Goal: Information Seeking & Learning: Learn about a topic

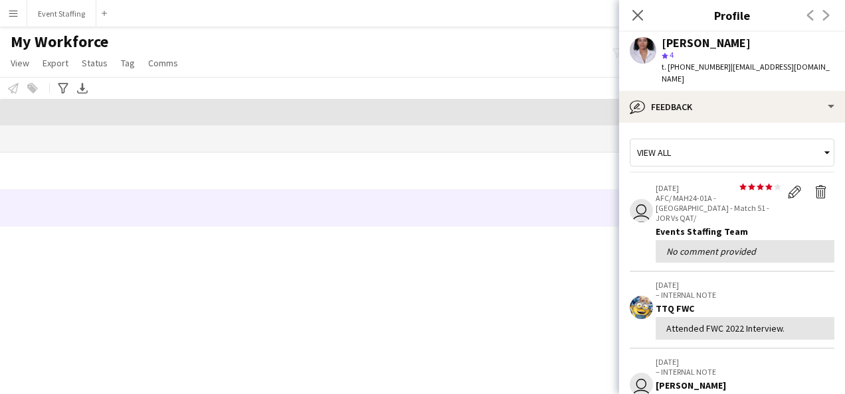
scroll to position [252, 0]
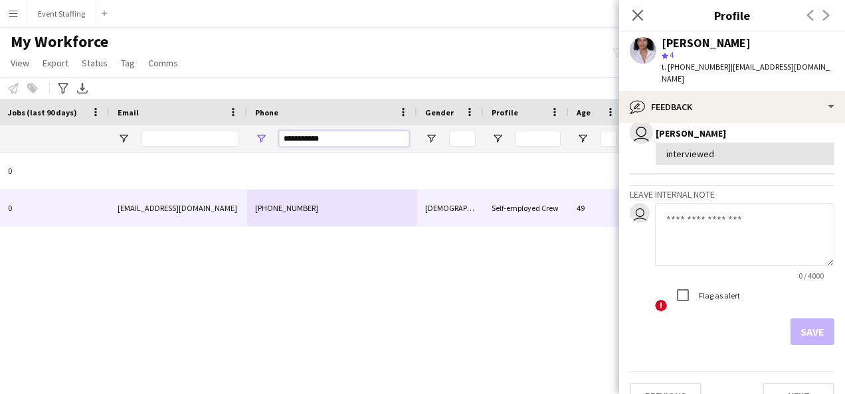
click at [308, 133] on input "**********" at bounding box center [344, 139] width 130 height 16
paste input "***"
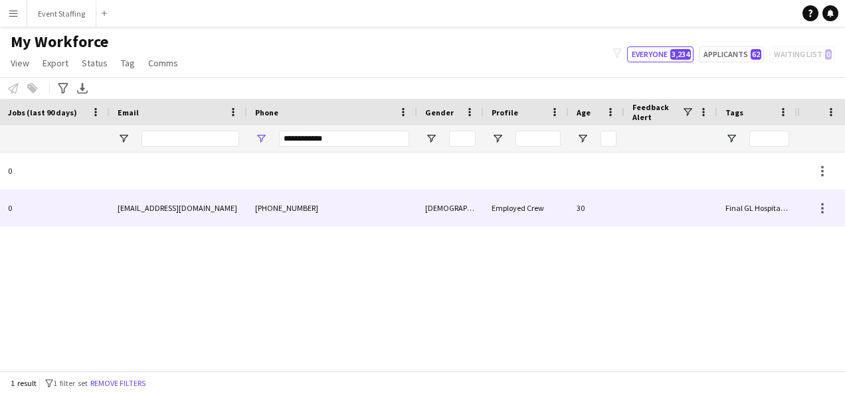
click at [315, 218] on div "[PHONE_NUMBER]" at bounding box center [332, 208] width 170 height 37
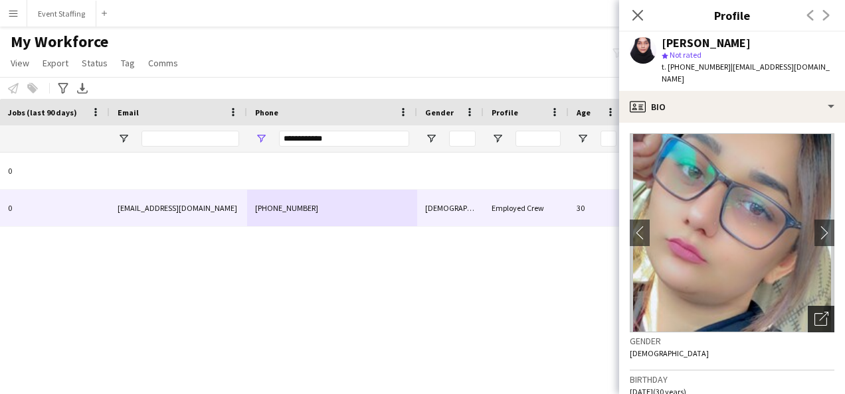
click at [814, 312] on icon "Open photos pop-in" at bounding box center [821, 319] width 14 height 14
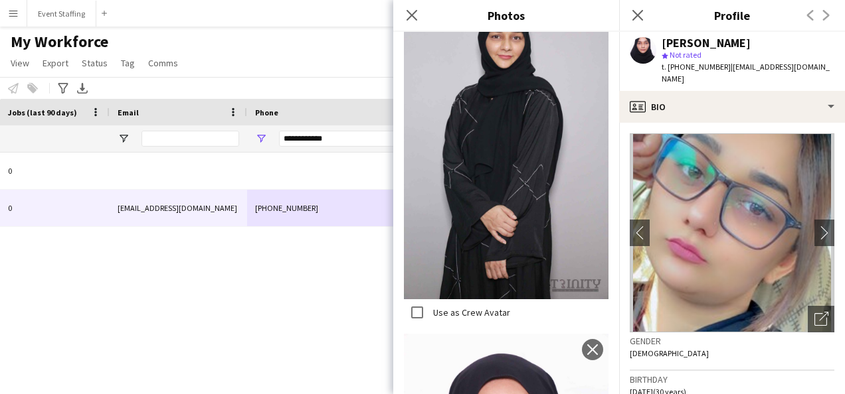
scroll to position [899, 0]
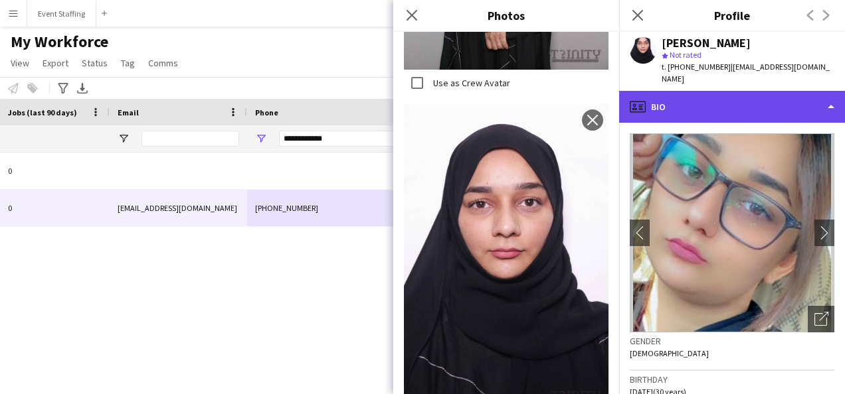
click at [691, 93] on div "profile Bio" at bounding box center [732, 107] width 226 height 32
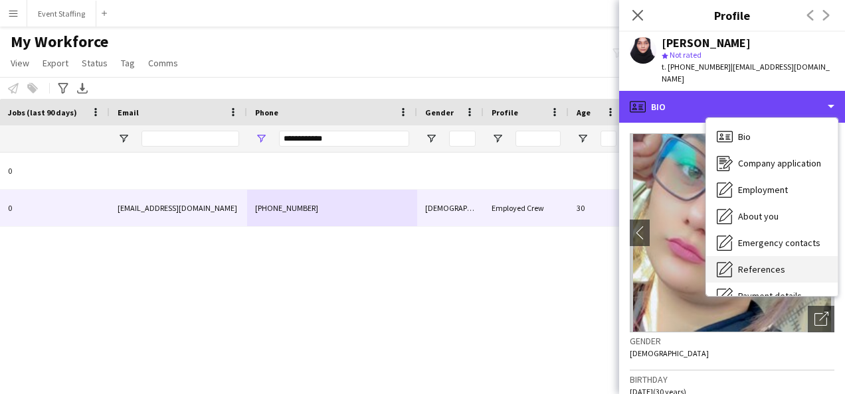
scroll to position [125, 0]
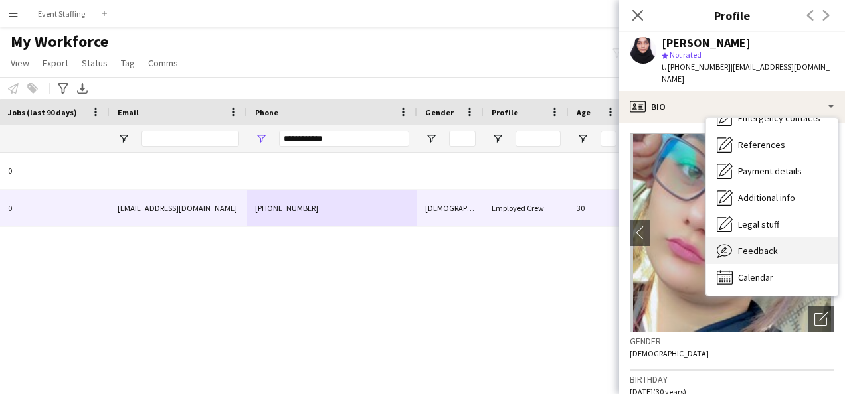
click at [750, 245] on span "Feedback" at bounding box center [758, 251] width 40 height 12
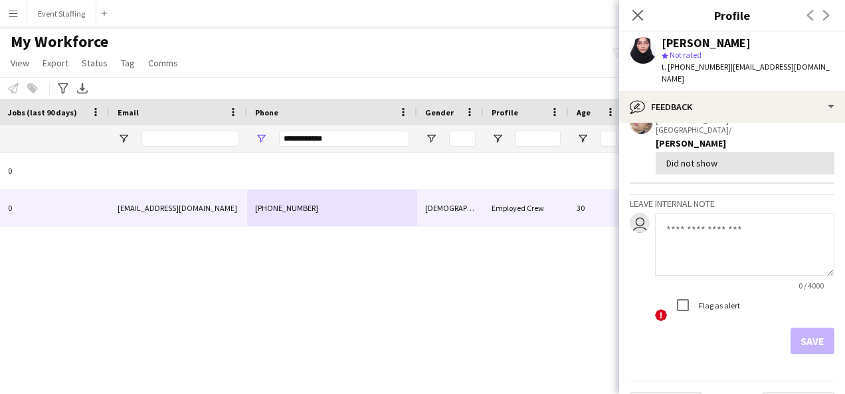
scroll to position [0, 0]
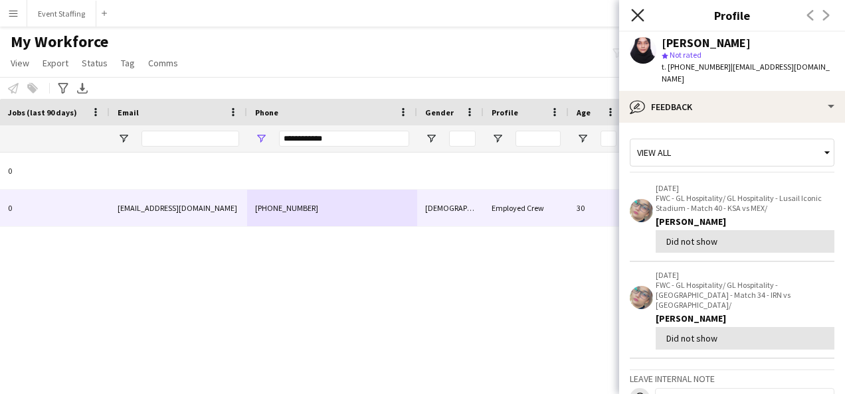
click at [637, 15] on icon at bounding box center [637, 15] width 13 height 13
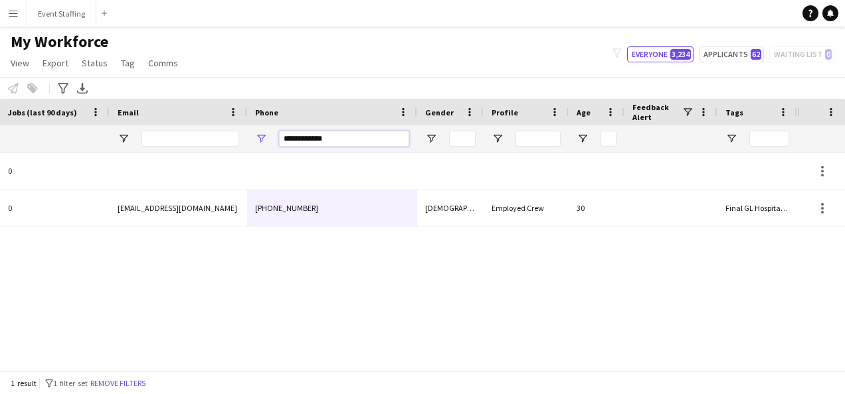
click at [304, 134] on input "**********" at bounding box center [344, 139] width 130 height 16
paste input "Phone Filter Input"
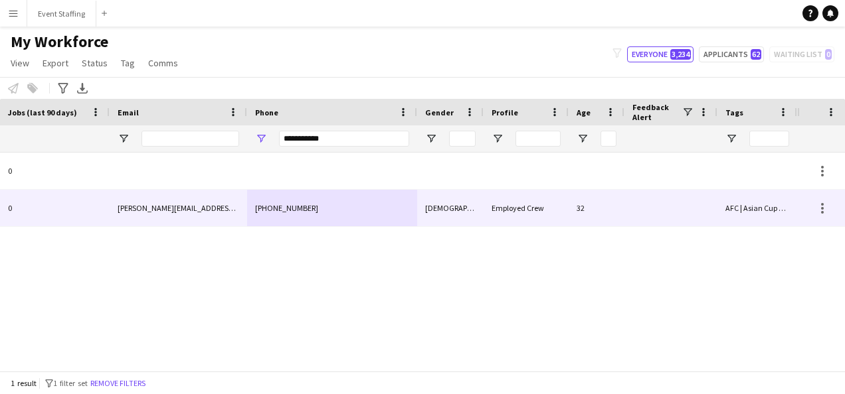
click at [317, 203] on div "[PHONE_NUMBER]" at bounding box center [332, 208] width 170 height 37
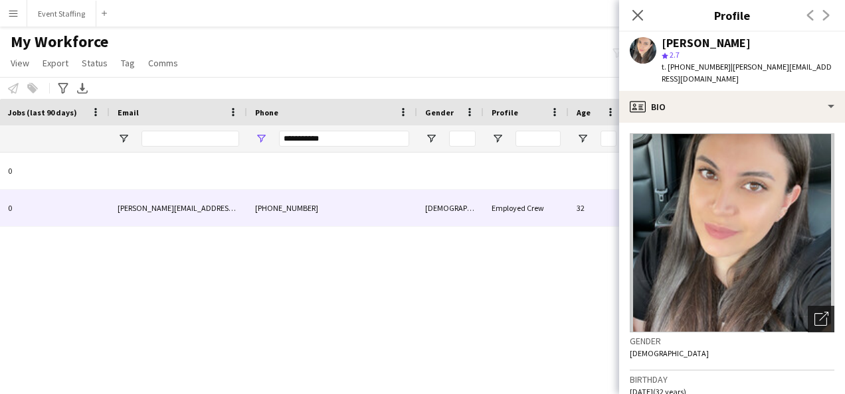
click at [814, 312] on icon "Open photos pop-in" at bounding box center [821, 319] width 14 height 14
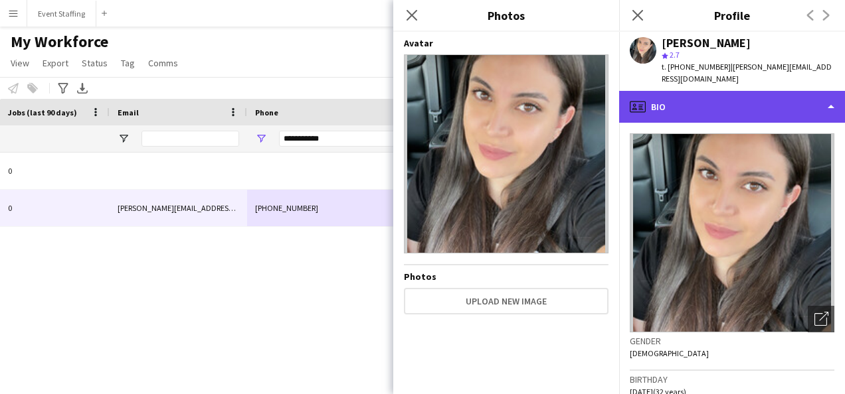
click at [700, 104] on div "profile Bio" at bounding box center [732, 107] width 226 height 32
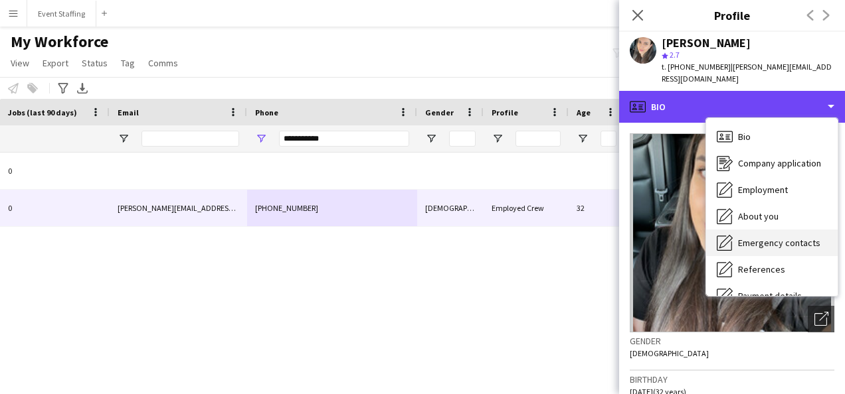
scroll to position [125, 0]
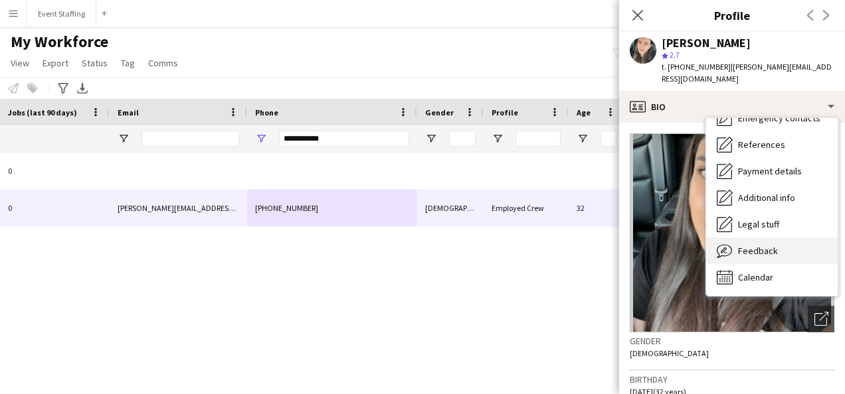
click at [753, 245] on span "Feedback" at bounding box center [758, 251] width 40 height 12
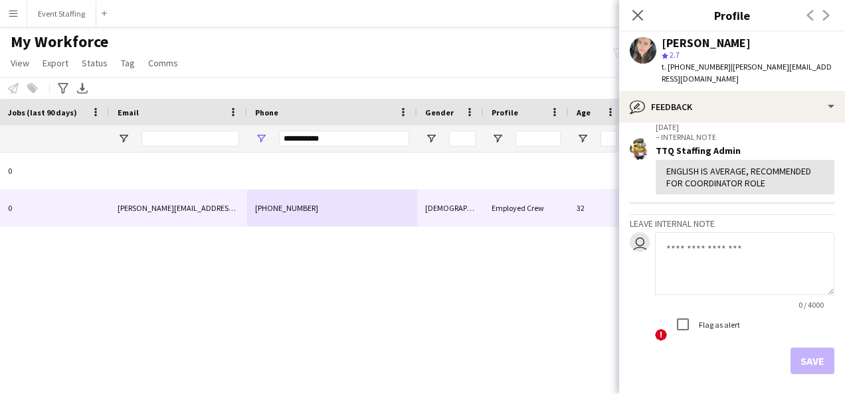
scroll to position [0, 0]
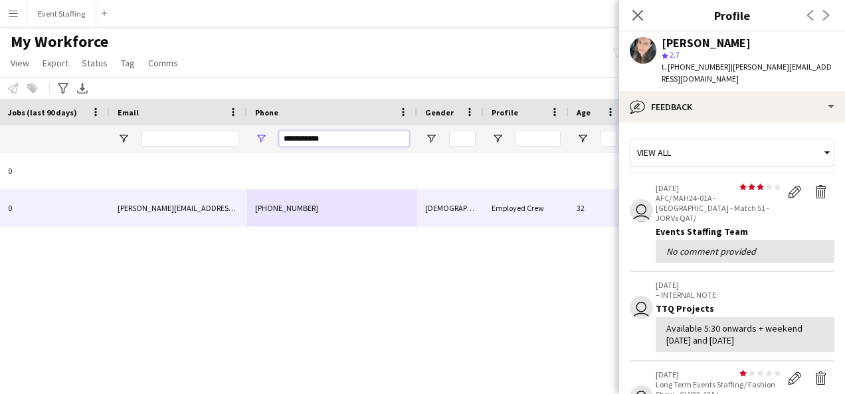
click at [309, 135] on input "**********" at bounding box center [344, 139] width 130 height 16
paste input "Phone Filter Input"
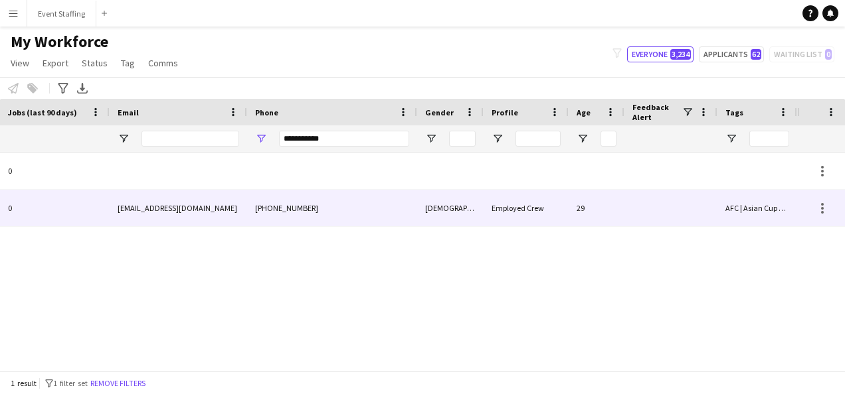
click at [331, 210] on div "[PHONE_NUMBER]" at bounding box center [332, 208] width 170 height 37
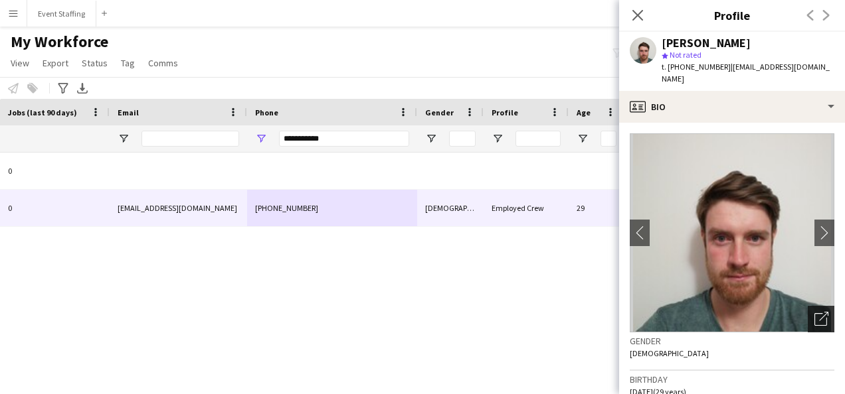
click at [814, 312] on icon "Open photos pop-in" at bounding box center [821, 319] width 14 height 14
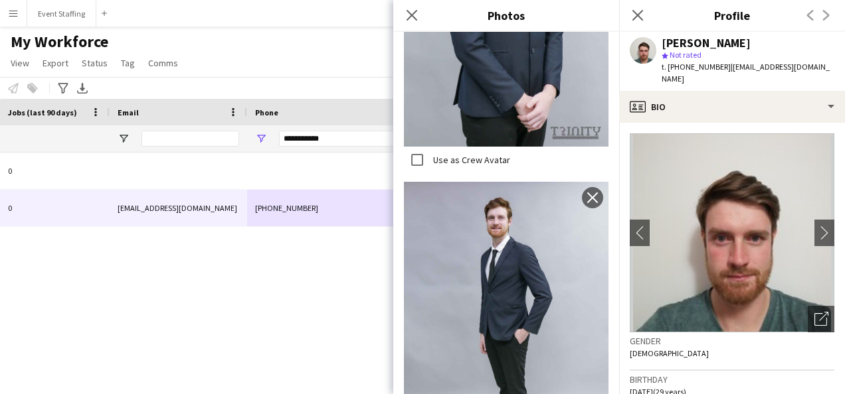
scroll to position [894, 0]
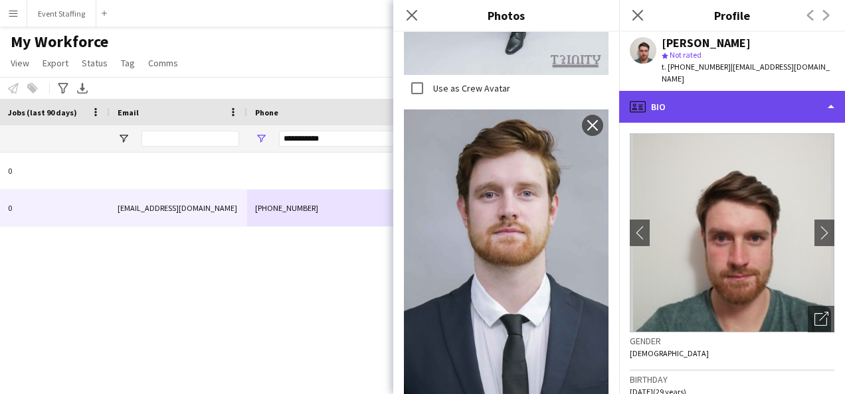
click at [700, 96] on div "profile Bio" at bounding box center [732, 107] width 226 height 32
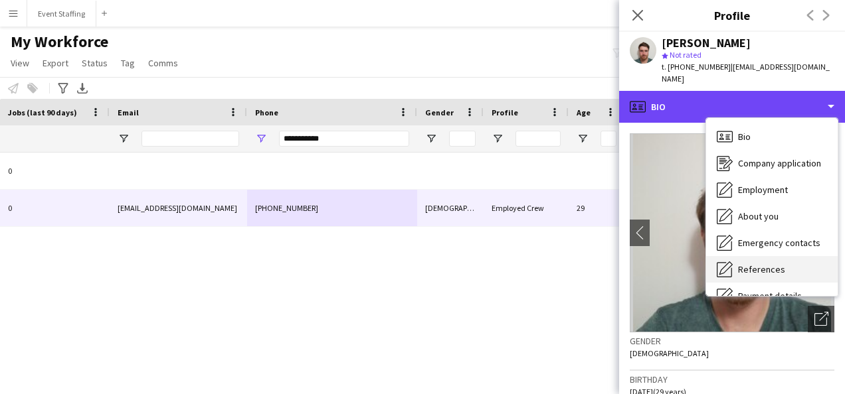
scroll to position [125, 0]
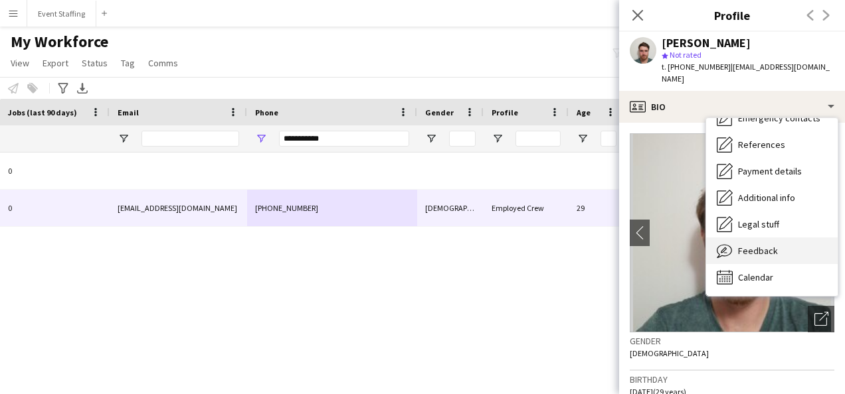
click at [760, 245] on span "Feedback" at bounding box center [758, 251] width 40 height 12
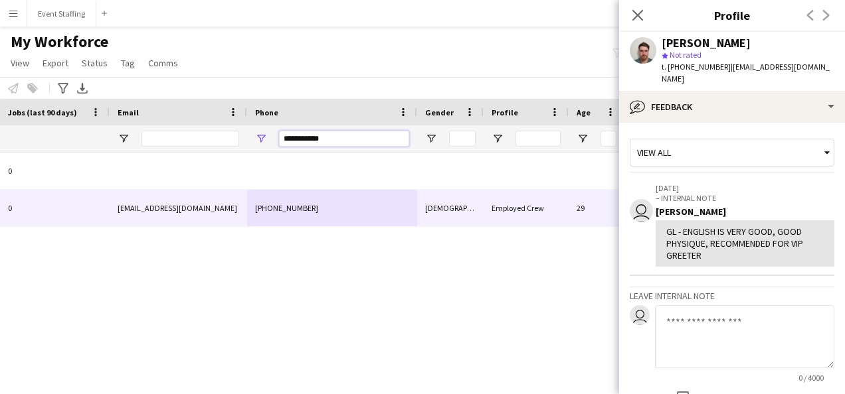
click at [301, 141] on input "**********" at bounding box center [344, 139] width 130 height 16
paste input "Phone Filter Input"
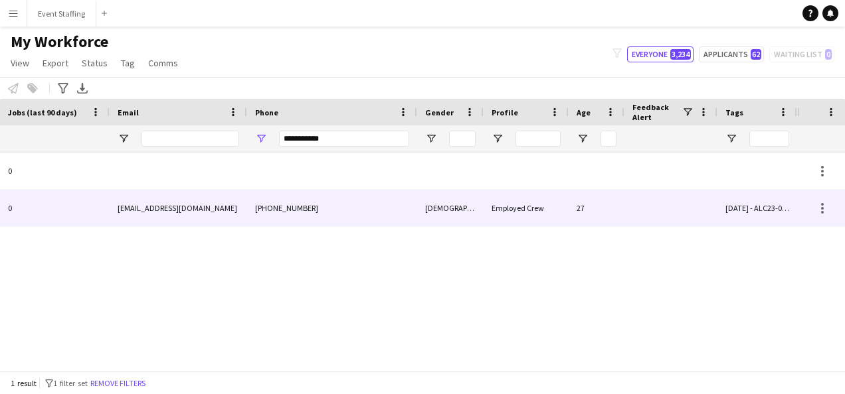
click at [309, 205] on div "[PHONE_NUMBER]" at bounding box center [332, 208] width 170 height 37
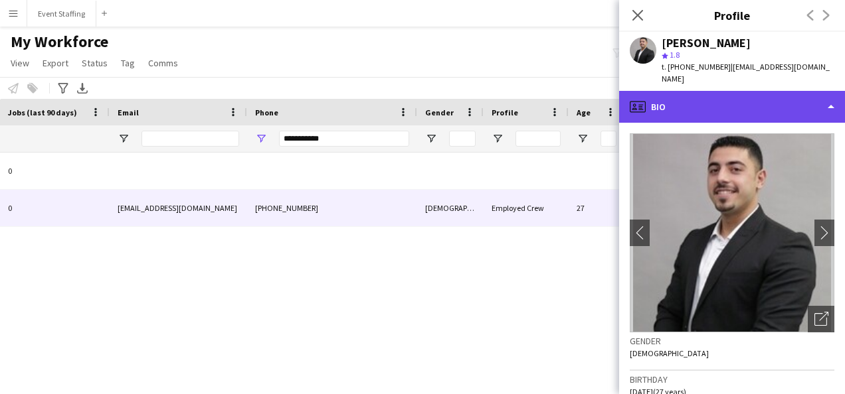
click at [675, 104] on div "profile Bio" at bounding box center [732, 107] width 226 height 32
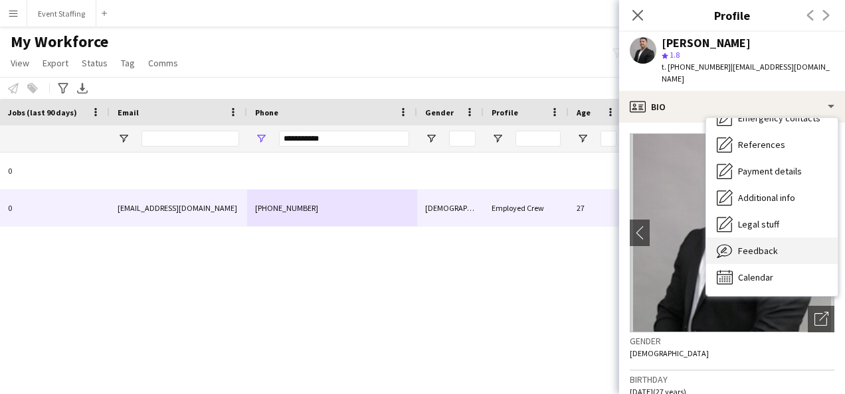
click at [759, 248] on span "Feedback" at bounding box center [758, 251] width 40 height 12
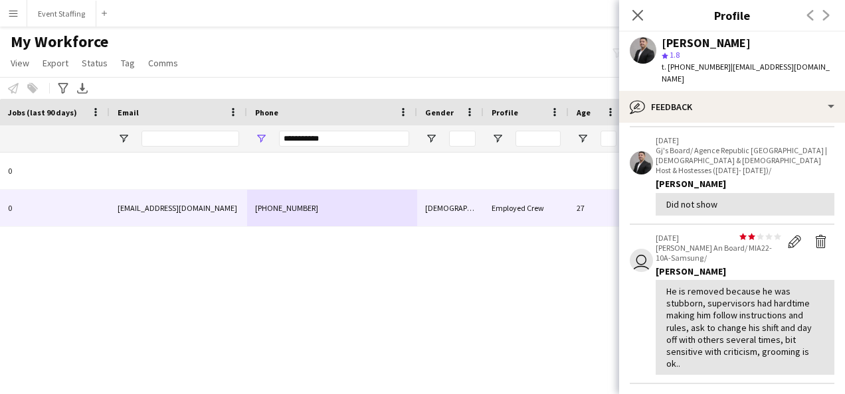
scroll to position [232, 0]
click at [313, 137] on input "**********" at bounding box center [344, 139] width 130 height 16
paste input "Phone Filter Input"
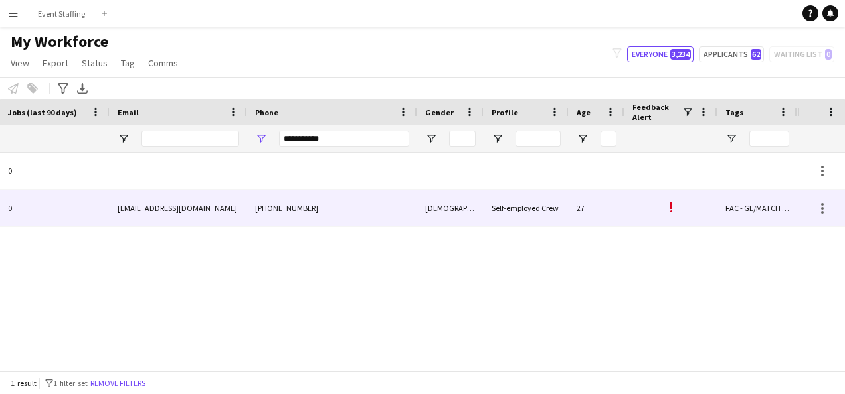
click at [311, 215] on div "[PHONE_NUMBER]" at bounding box center [332, 208] width 170 height 37
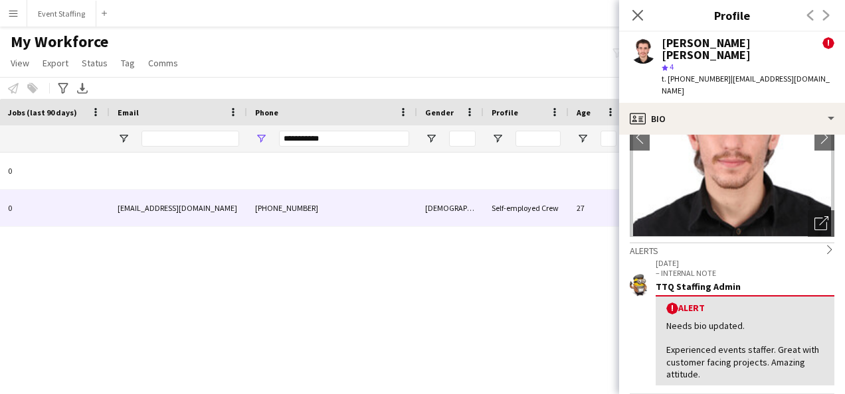
scroll to position [0, 0]
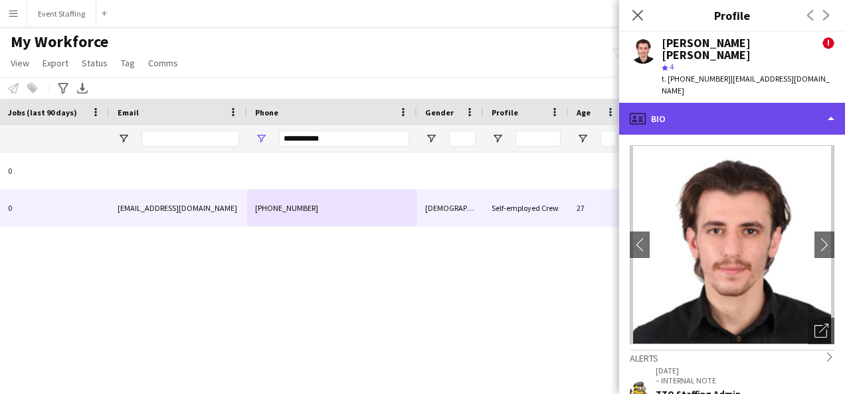
click at [691, 103] on div "profile Bio" at bounding box center [732, 119] width 226 height 32
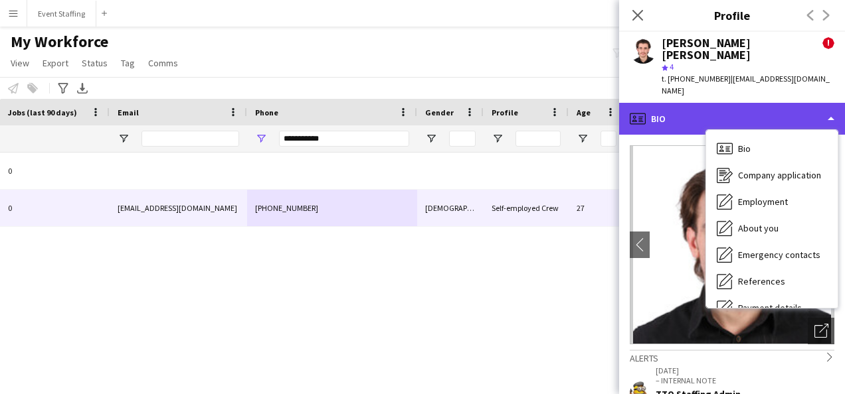
click at [661, 103] on div "profile Bio" at bounding box center [732, 119] width 226 height 32
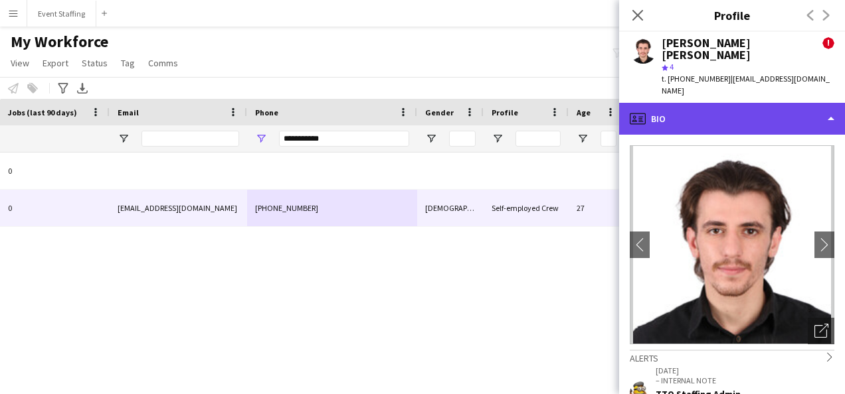
click at [661, 103] on div "profile Bio" at bounding box center [732, 119] width 226 height 32
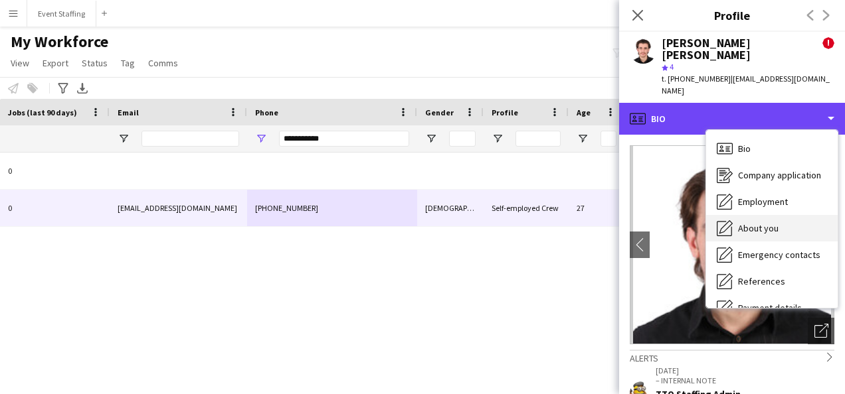
scroll to position [125, 0]
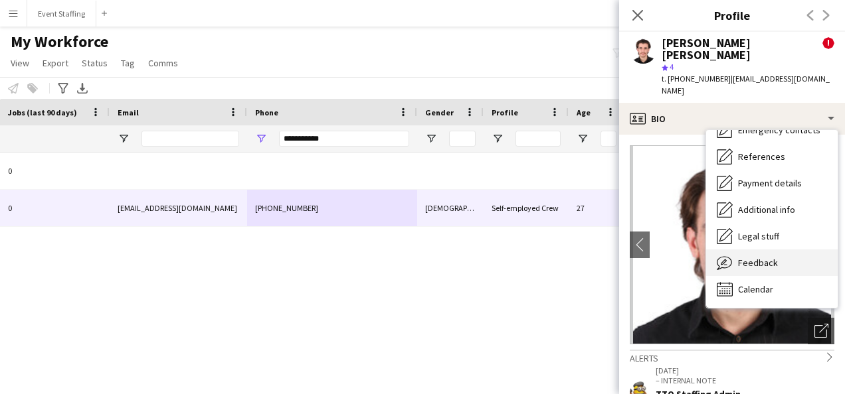
click at [768, 257] on span "Feedback" at bounding box center [758, 263] width 40 height 12
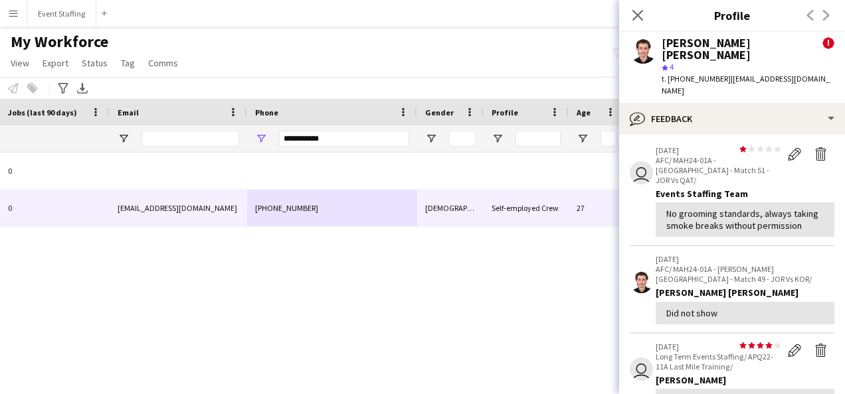
scroll to position [0, 0]
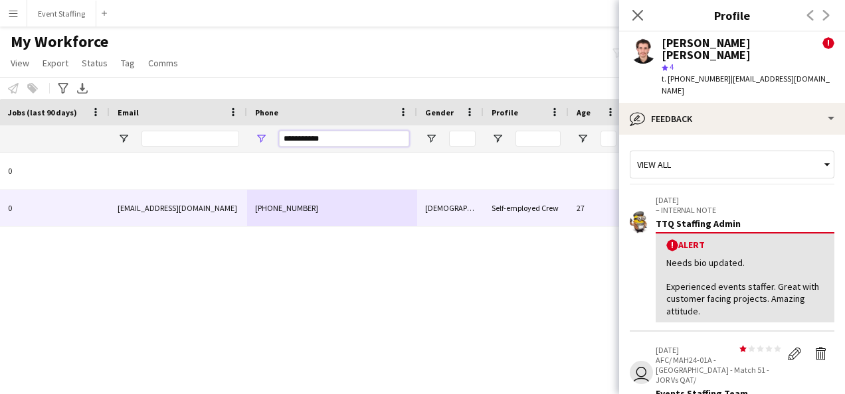
click at [312, 136] on input "**********" at bounding box center [344, 139] width 130 height 16
paste input "Phone Filter Input"
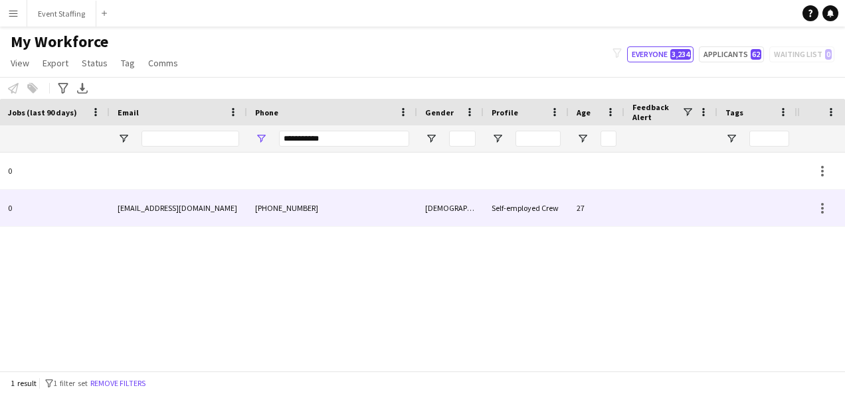
click at [333, 211] on div "[PHONE_NUMBER]" at bounding box center [332, 208] width 170 height 37
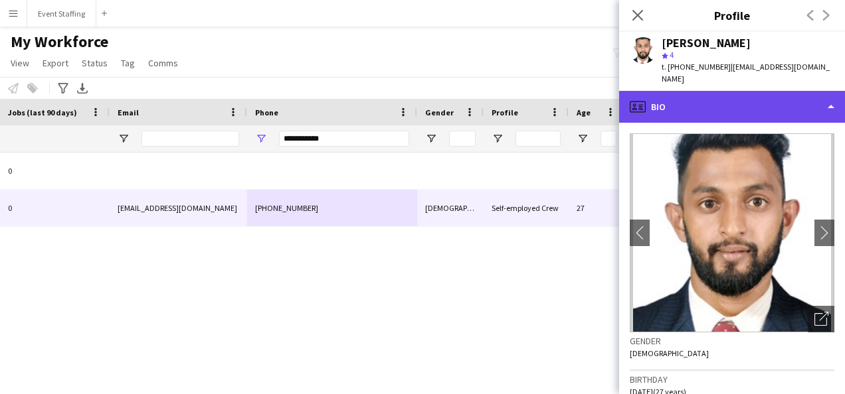
click at [673, 102] on div "profile Bio" at bounding box center [732, 107] width 226 height 32
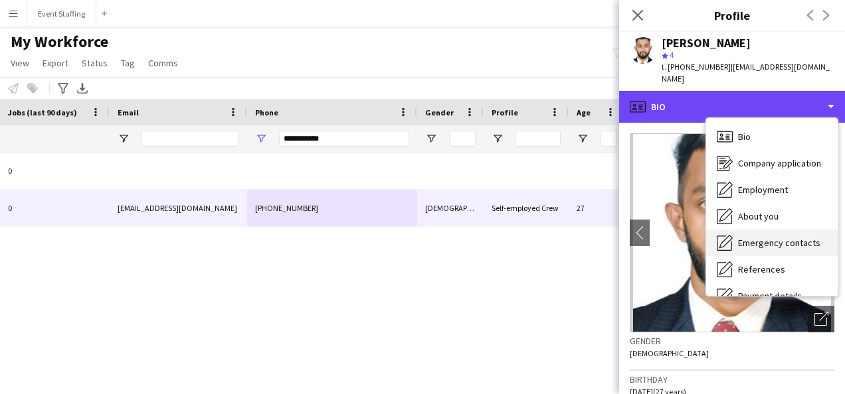
scroll to position [125, 0]
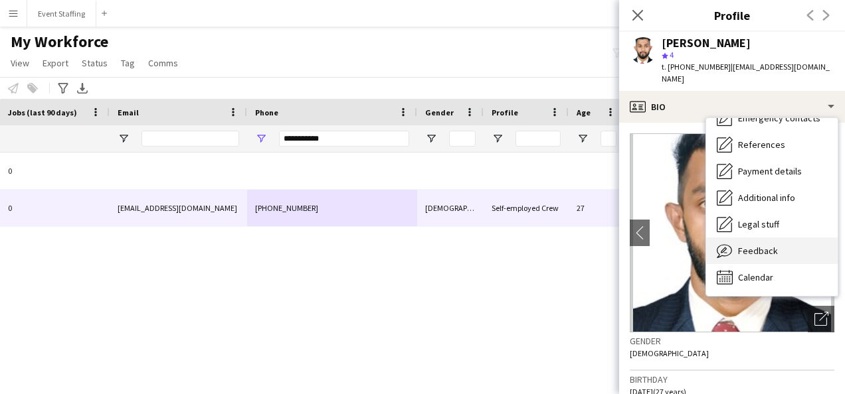
click at [762, 245] on span "Feedback" at bounding box center [758, 251] width 40 height 12
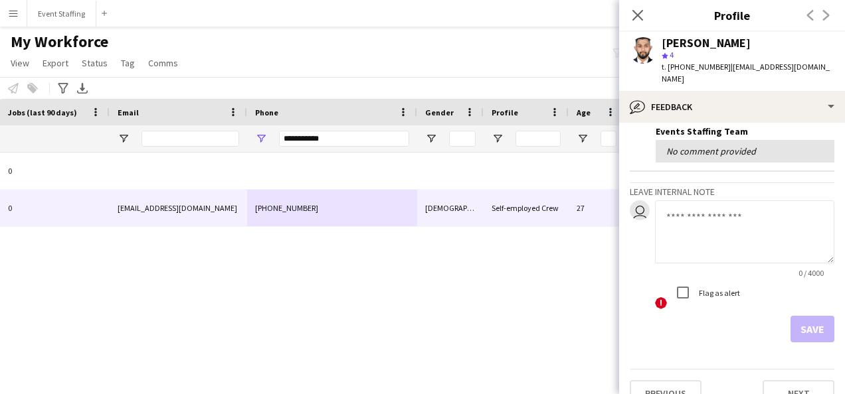
scroll to position [0, 0]
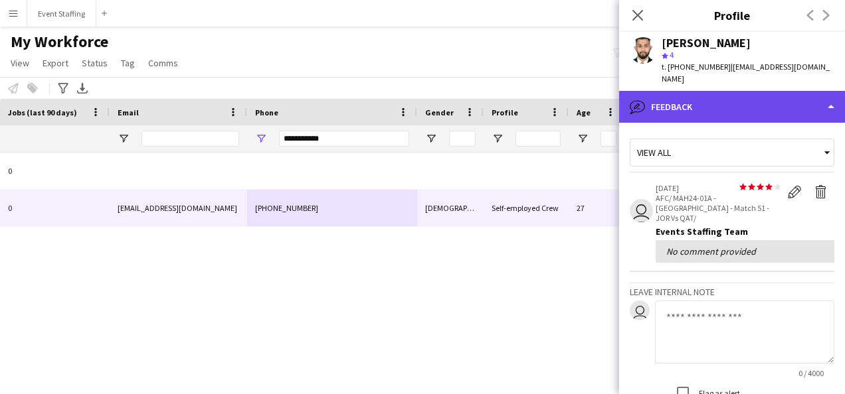
click at [678, 94] on div "bubble-pencil Feedback" at bounding box center [732, 107] width 226 height 32
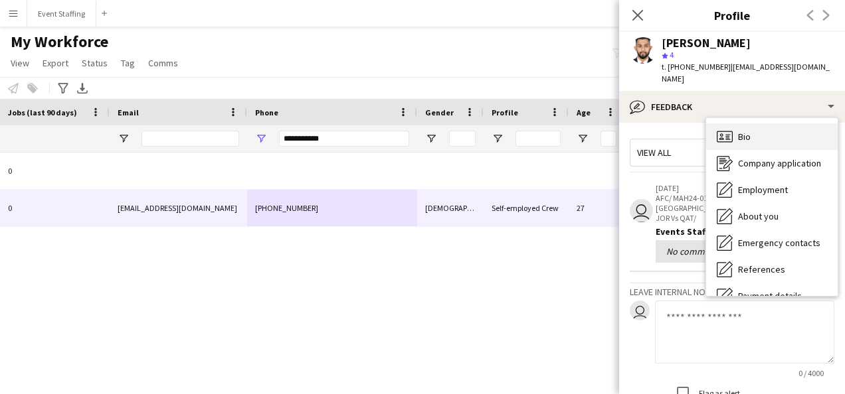
click at [756, 123] on div "Bio Bio" at bounding box center [771, 136] width 131 height 27
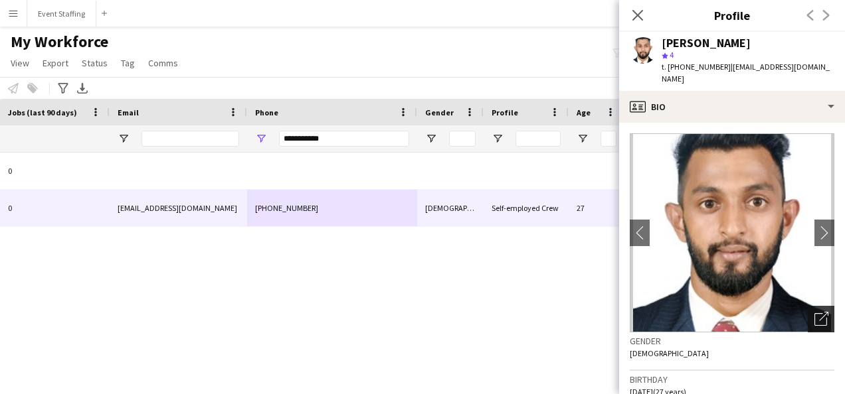
click at [814, 312] on icon "Open photos pop-in" at bounding box center [821, 319] width 14 height 14
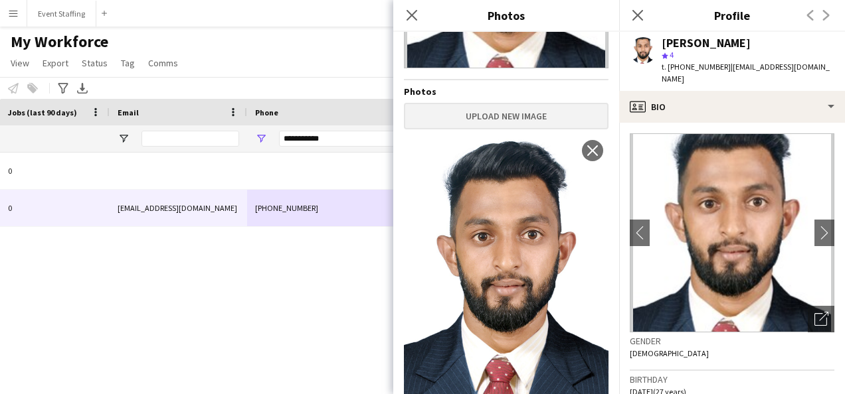
scroll to position [200, 0]
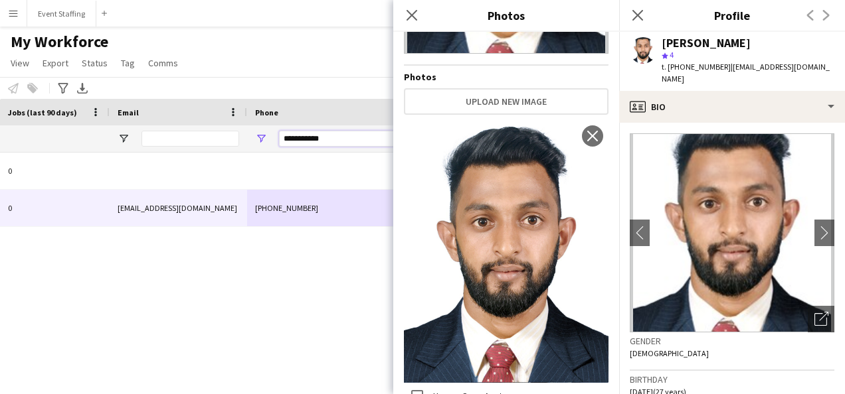
click at [306, 134] on input "**********" at bounding box center [344, 139] width 130 height 16
paste input "Phone Filter Input"
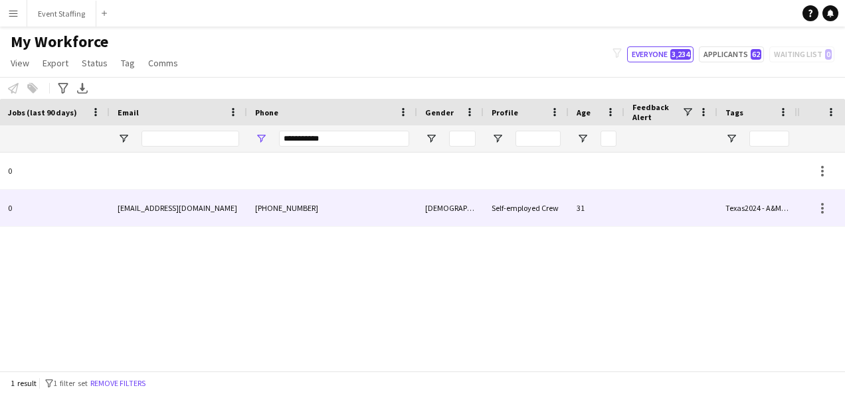
click at [345, 202] on div "[PHONE_NUMBER]" at bounding box center [332, 208] width 170 height 37
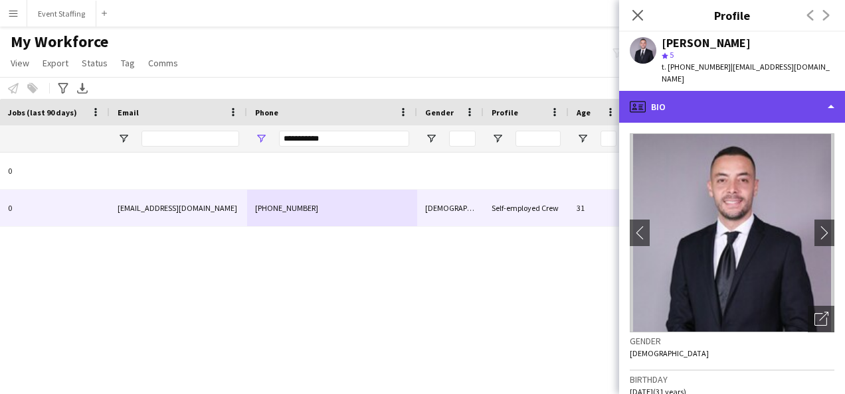
click at [688, 99] on div "profile Bio" at bounding box center [732, 107] width 226 height 32
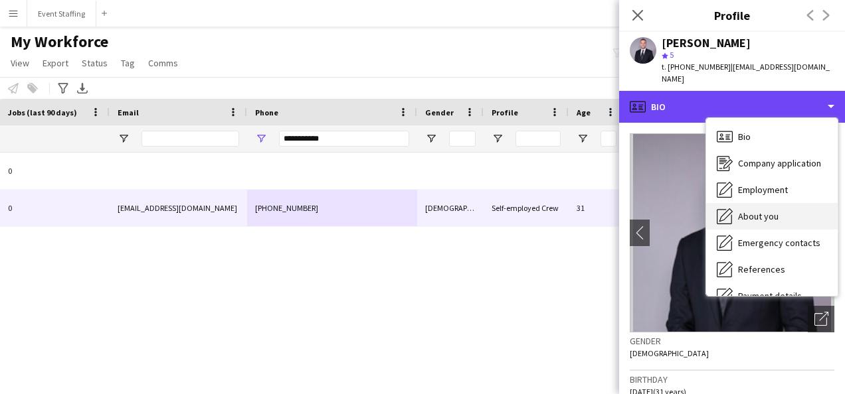
scroll to position [125, 0]
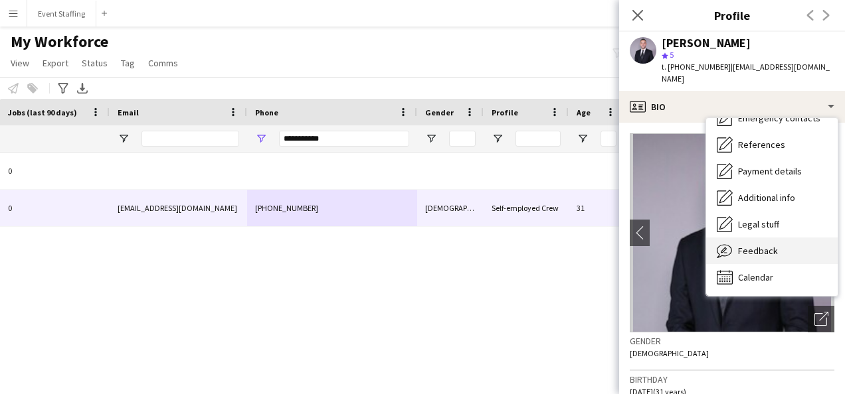
click at [771, 245] on span "Feedback" at bounding box center [758, 251] width 40 height 12
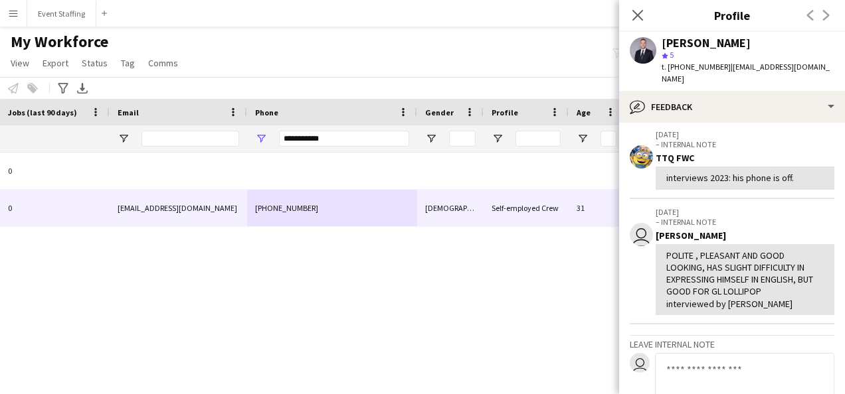
scroll to position [165, 0]
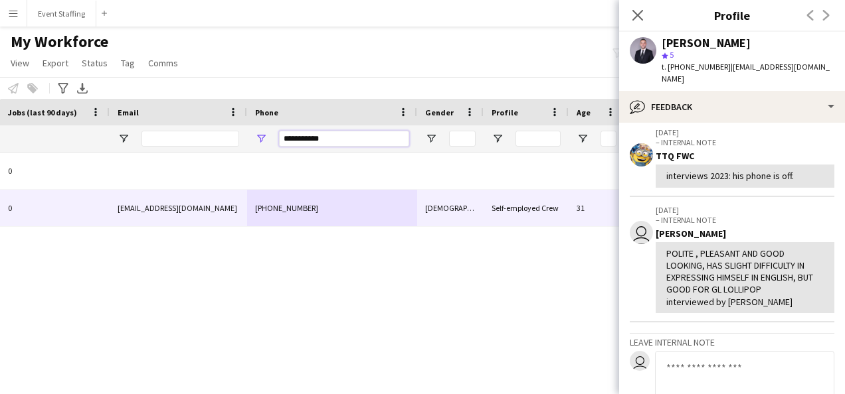
click at [315, 133] on input "**********" at bounding box center [344, 139] width 130 height 16
paste input "Phone Filter Input"
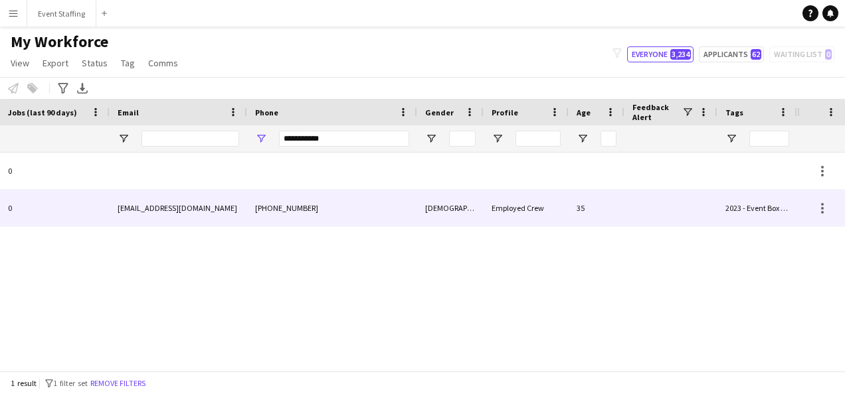
click at [330, 212] on div "[PHONE_NUMBER]" at bounding box center [332, 208] width 170 height 37
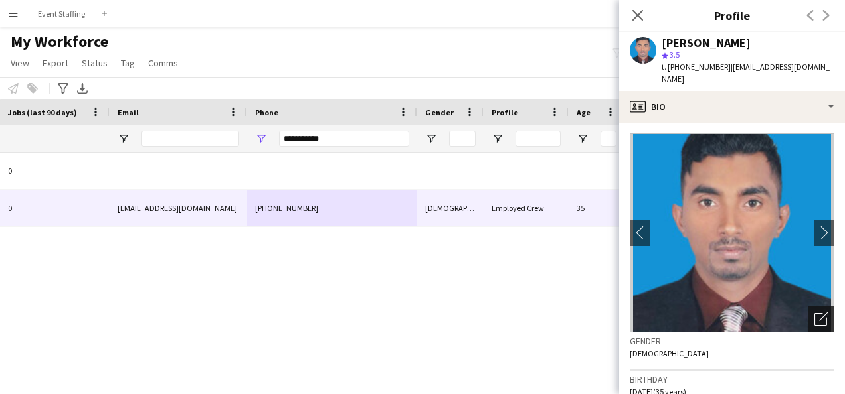
click at [814, 312] on icon "Open photos pop-in" at bounding box center [821, 319] width 14 height 14
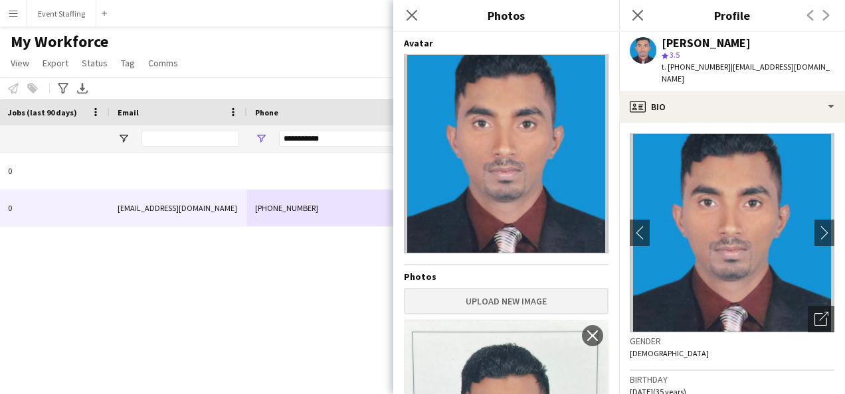
scroll to position [197, 0]
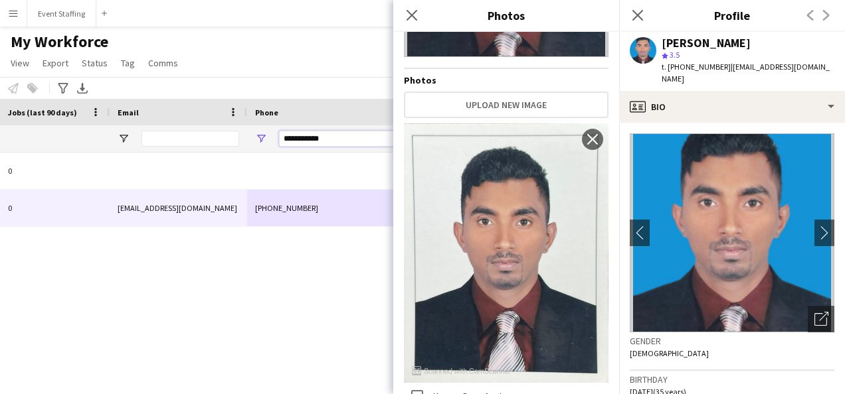
click at [308, 139] on input "**********" at bounding box center [344, 139] width 130 height 16
paste input "Phone Filter Input"
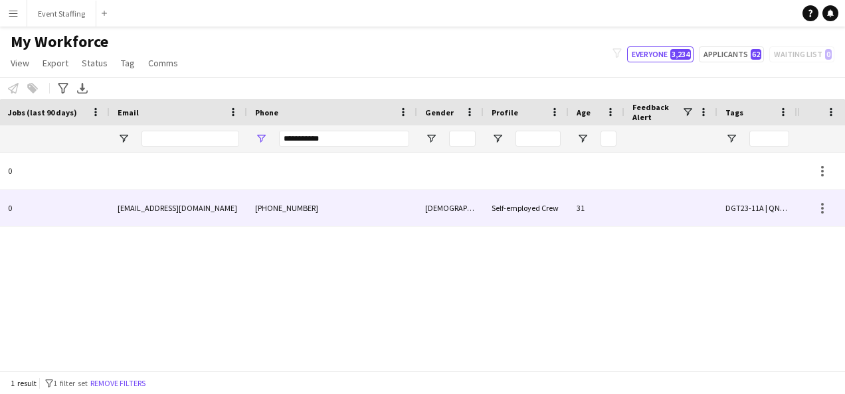
click at [320, 205] on div "[PHONE_NUMBER]" at bounding box center [332, 208] width 170 height 37
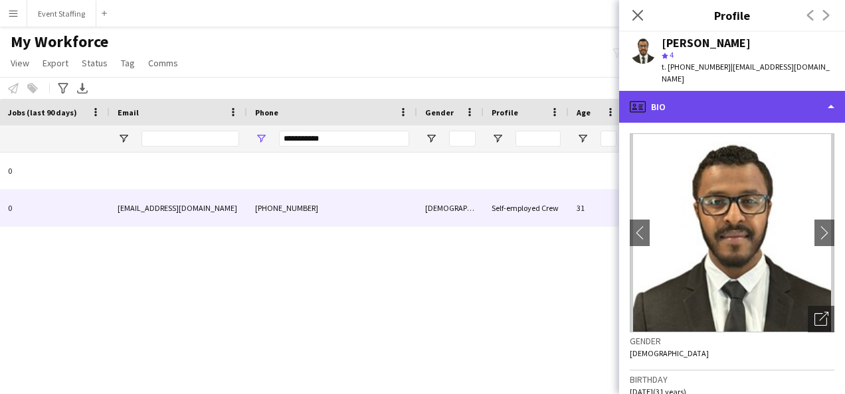
click at [694, 92] on div "profile Bio" at bounding box center [732, 107] width 226 height 32
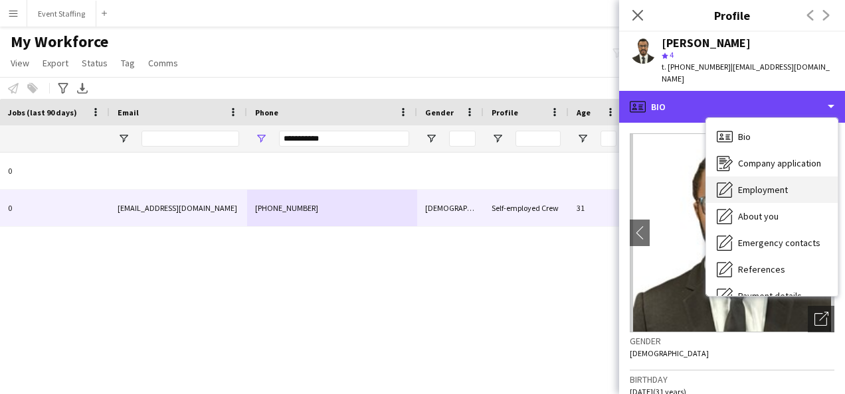
scroll to position [125, 0]
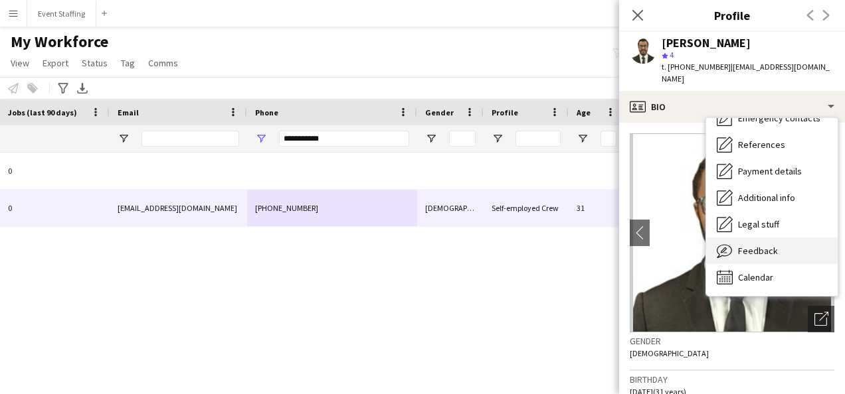
click at [769, 245] on span "Feedback" at bounding box center [758, 251] width 40 height 12
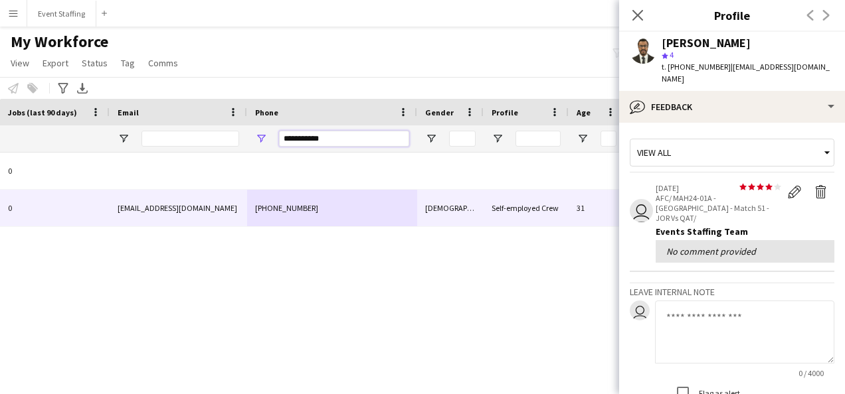
click at [314, 133] on input "**********" at bounding box center [344, 139] width 130 height 16
paste input "Phone Filter Input"
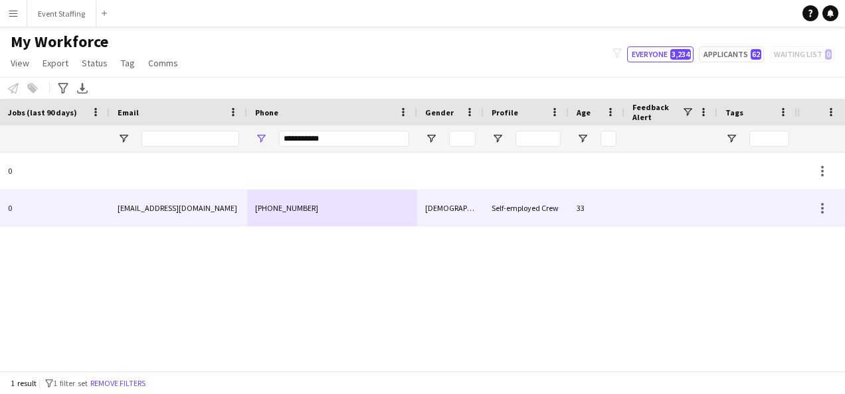
click at [319, 206] on div "[PHONE_NUMBER]" at bounding box center [332, 208] width 170 height 37
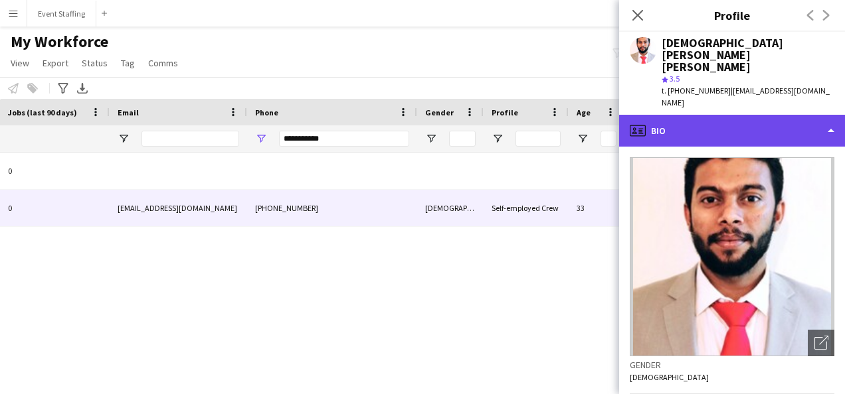
click at [673, 115] on div "profile Bio" at bounding box center [732, 131] width 226 height 32
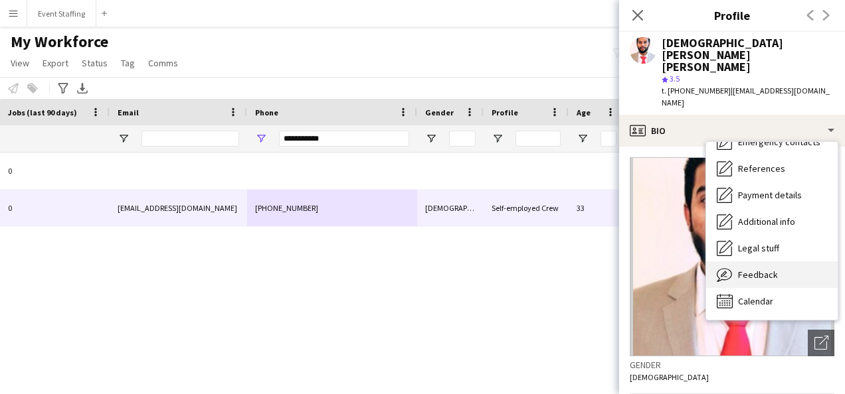
click at [770, 269] on span "Feedback" at bounding box center [758, 275] width 40 height 12
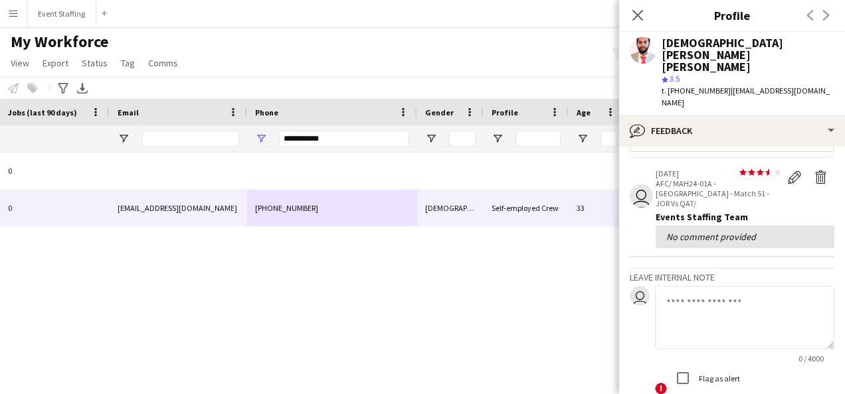
scroll to position [41, 0]
click at [307, 137] on input "**********" at bounding box center [344, 139] width 130 height 16
paste input "Phone Filter Input"
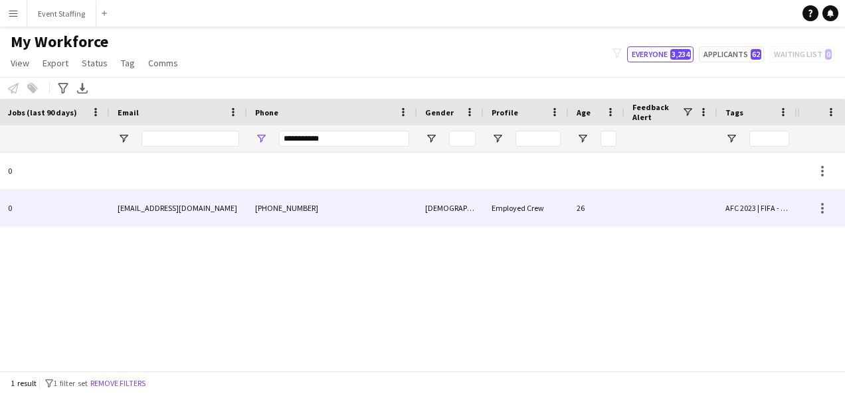
click at [301, 205] on div "[PHONE_NUMBER]" at bounding box center [332, 208] width 170 height 37
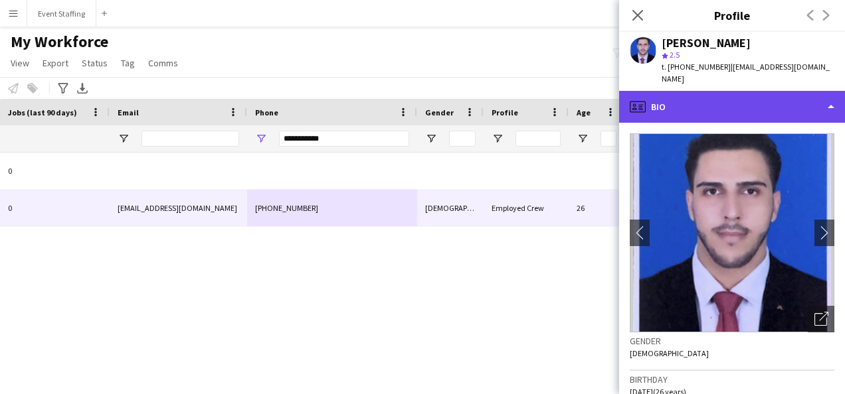
click at [687, 94] on div "profile Bio" at bounding box center [732, 107] width 226 height 32
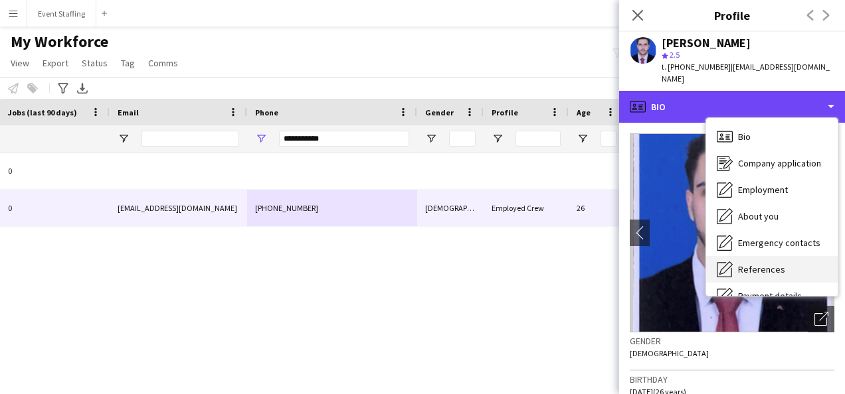
scroll to position [125, 0]
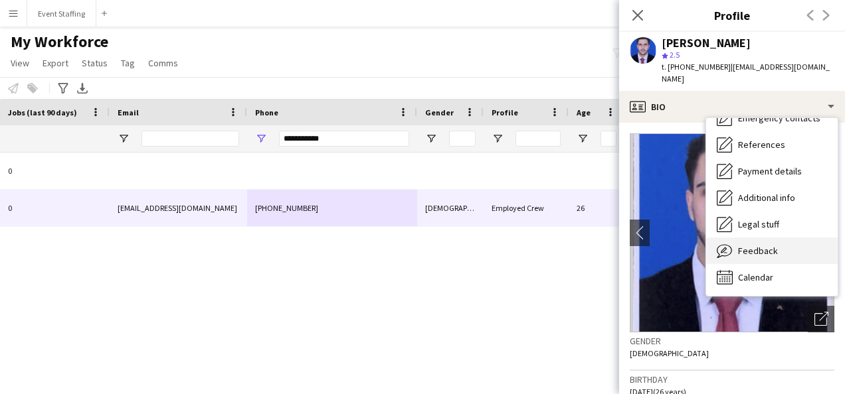
click at [765, 245] on span "Feedback" at bounding box center [758, 251] width 40 height 12
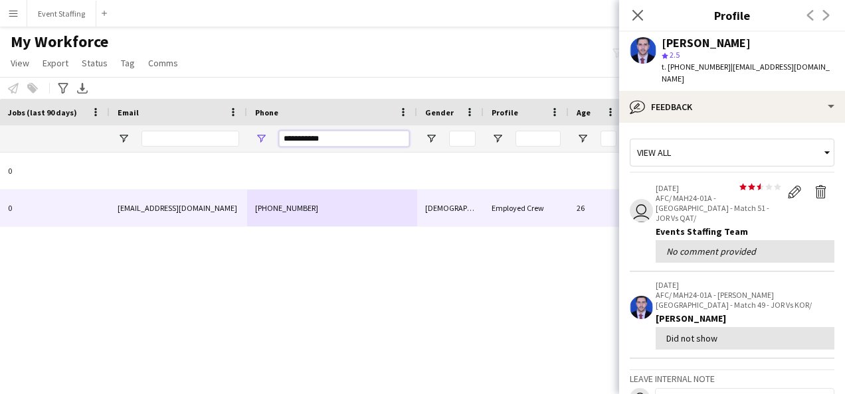
click at [300, 139] on input "**********" at bounding box center [344, 139] width 130 height 16
paste input "Phone Filter Input"
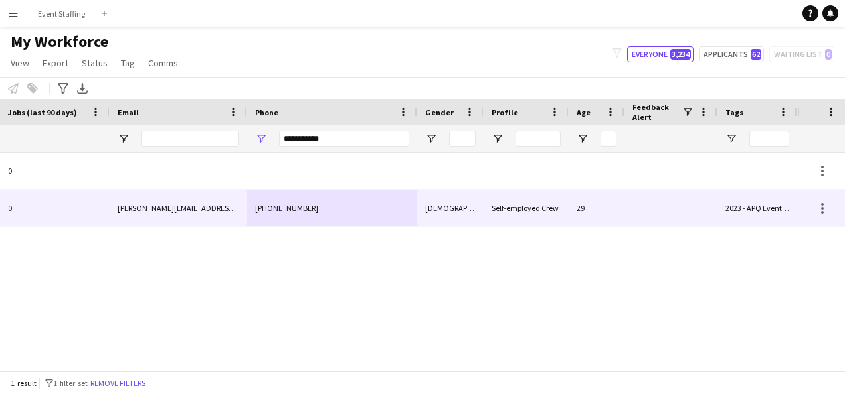
click at [309, 209] on div "[PHONE_NUMBER]" at bounding box center [332, 208] width 170 height 37
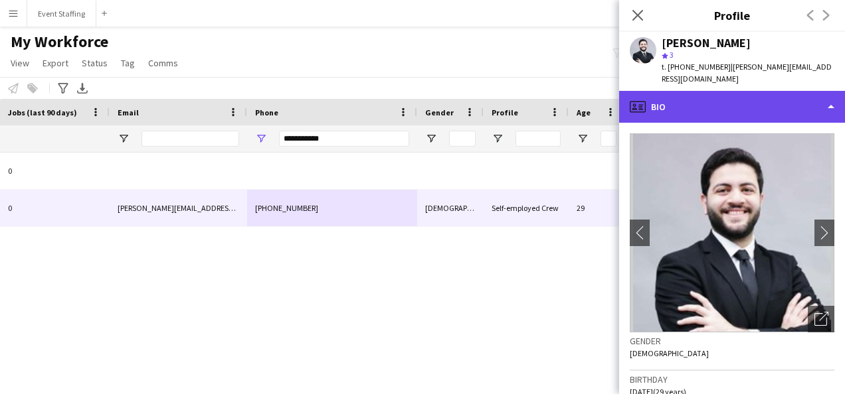
click at [666, 110] on div "profile Bio" at bounding box center [732, 107] width 226 height 32
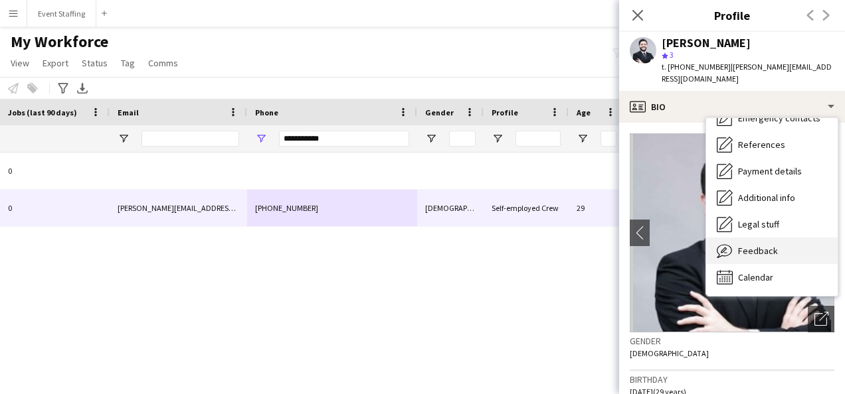
click at [763, 246] on span "Feedback" at bounding box center [758, 251] width 40 height 12
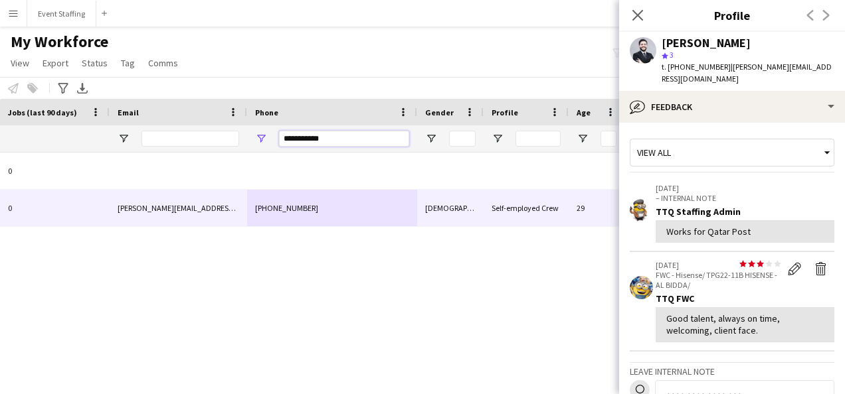
click at [313, 135] on input "**********" at bounding box center [344, 139] width 130 height 16
paste input "Phone Filter Input"
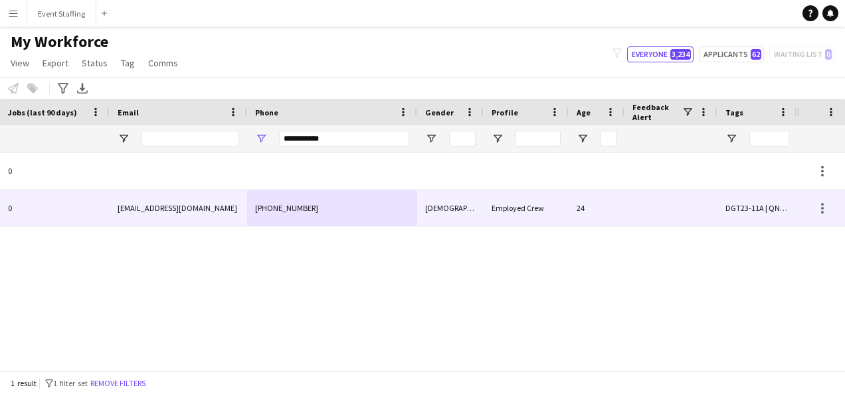
click at [315, 212] on div "[PHONE_NUMBER]" at bounding box center [332, 208] width 170 height 37
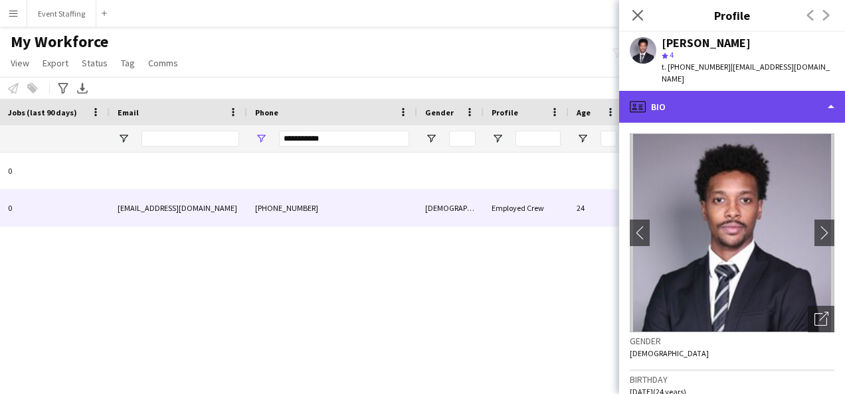
click at [677, 92] on div "profile Bio" at bounding box center [732, 107] width 226 height 32
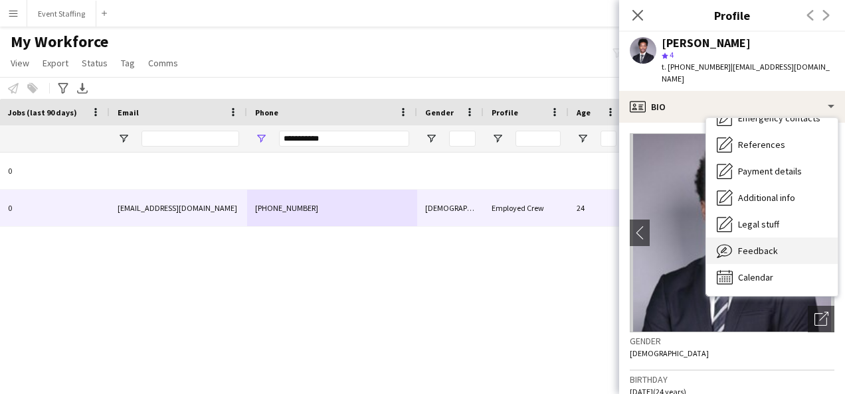
click at [783, 238] on div "Feedback Feedback" at bounding box center [771, 251] width 131 height 27
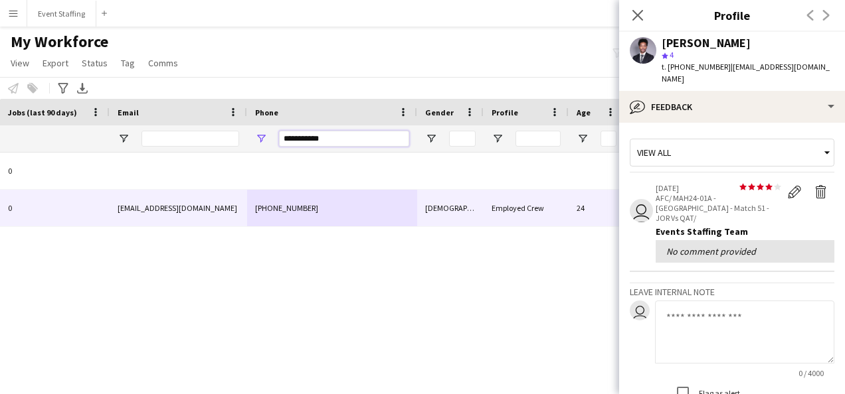
click at [311, 134] on input "**********" at bounding box center [344, 139] width 130 height 16
paste input "Phone Filter Input"
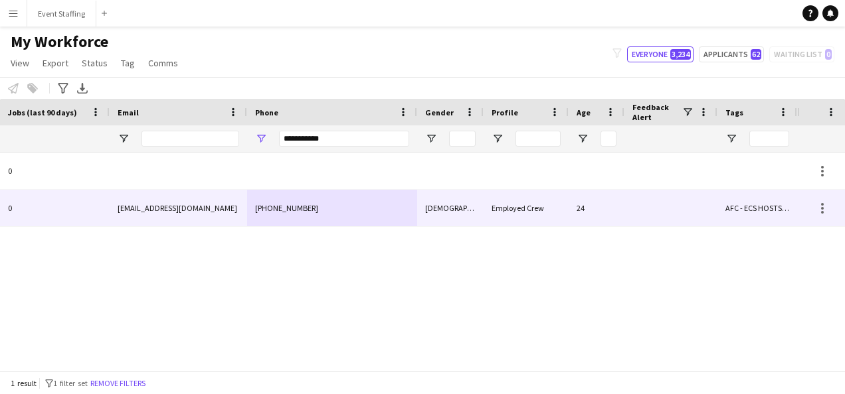
click at [351, 212] on div "[PHONE_NUMBER]" at bounding box center [332, 208] width 170 height 37
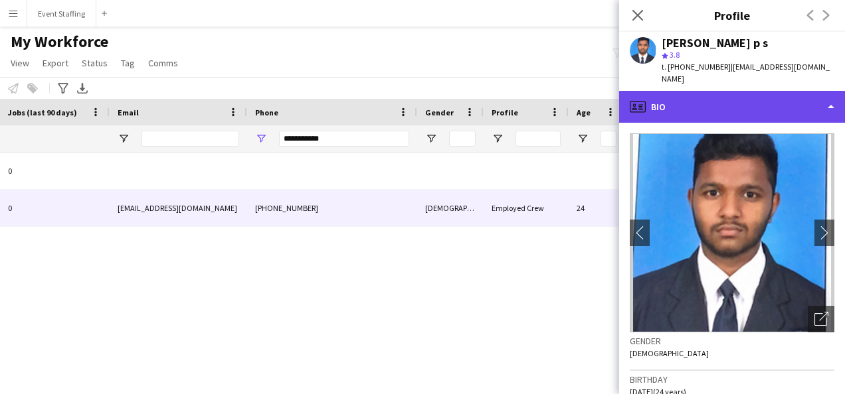
click at [683, 97] on div "profile Bio" at bounding box center [732, 107] width 226 height 32
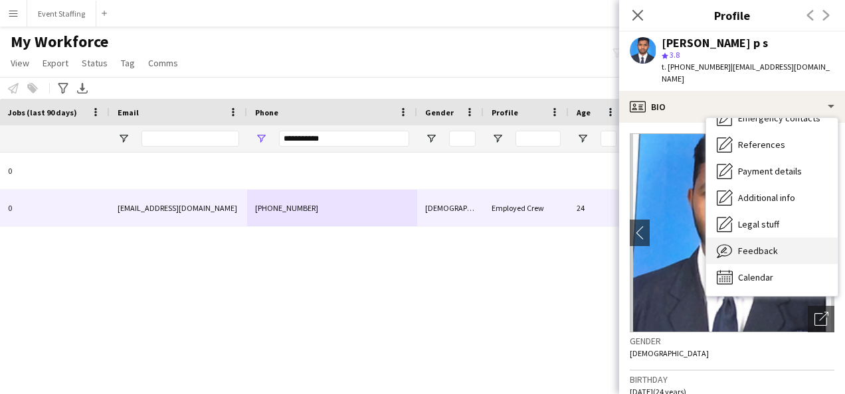
click at [776, 240] on div "Feedback Feedback" at bounding box center [771, 251] width 131 height 27
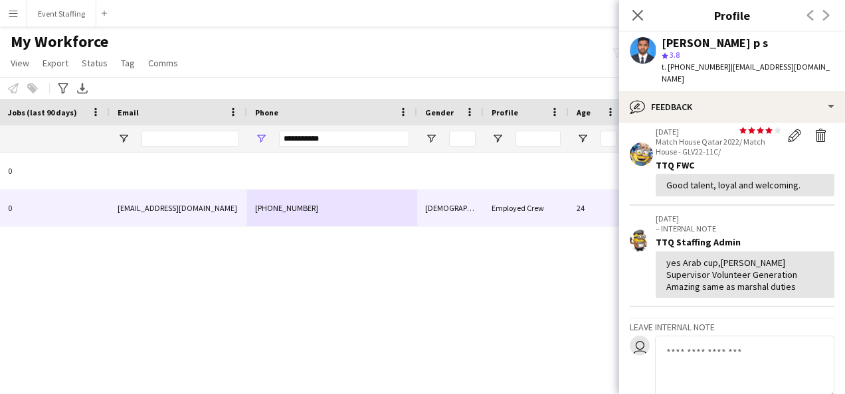
scroll to position [154, 0]
click at [305, 137] on input "**********" at bounding box center [344, 139] width 130 height 16
paste input "Phone Filter Input"
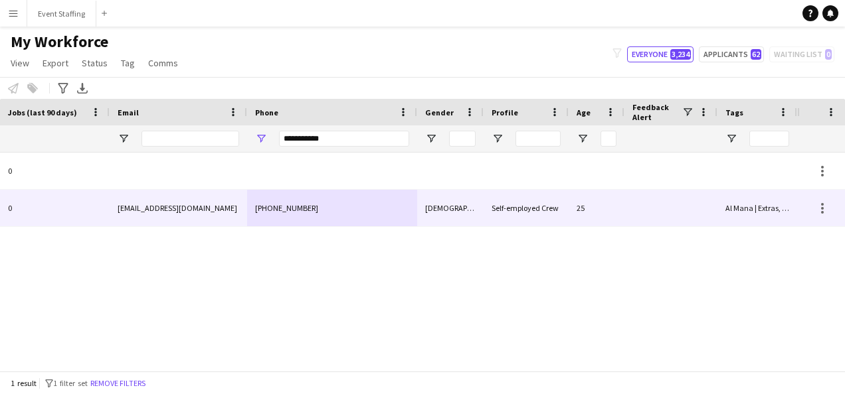
click at [321, 214] on div "[PHONE_NUMBER]" at bounding box center [332, 208] width 170 height 37
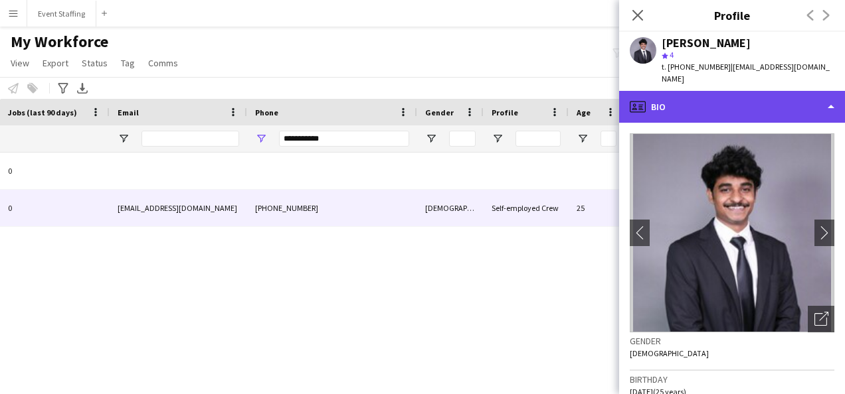
click at [720, 103] on div "profile Bio" at bounding box center [732, 107] width 226 height 32
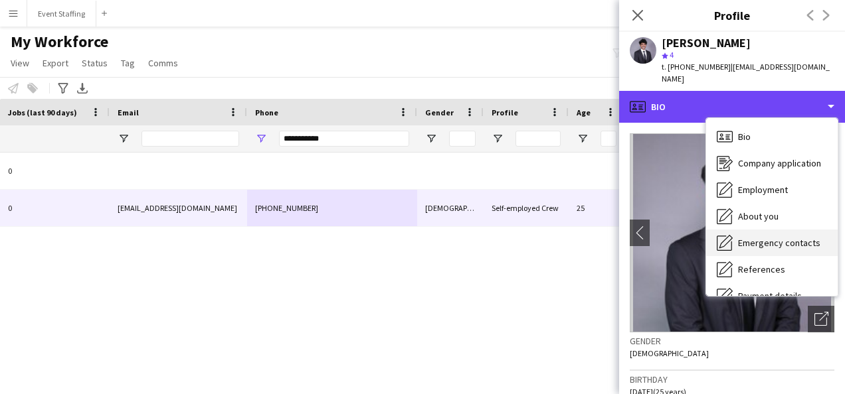
scroll to position [125, 0]
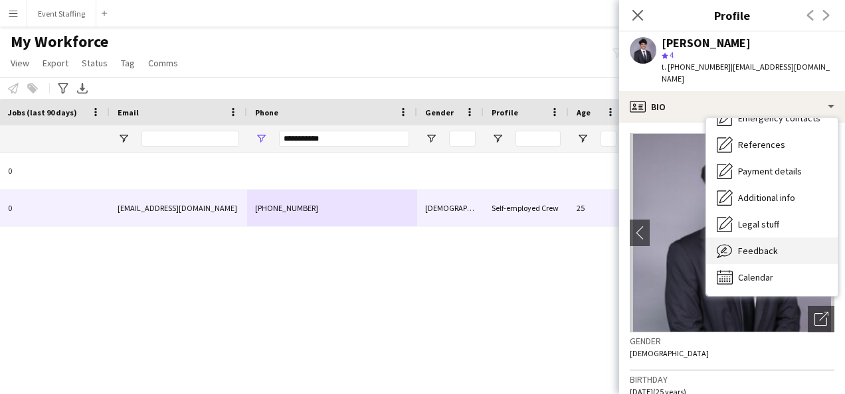
click at [787, 242] on div "Feedback Feedback" at bounding box center [771, 251] width 131 height 27
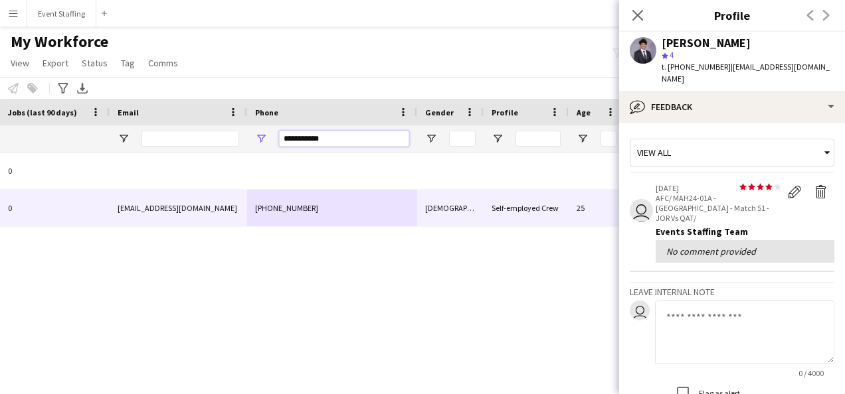
click at [312, 139] on input "**********" at bounding box center [344, 139] width 130 height 16
paste input "Phone Filter Input"
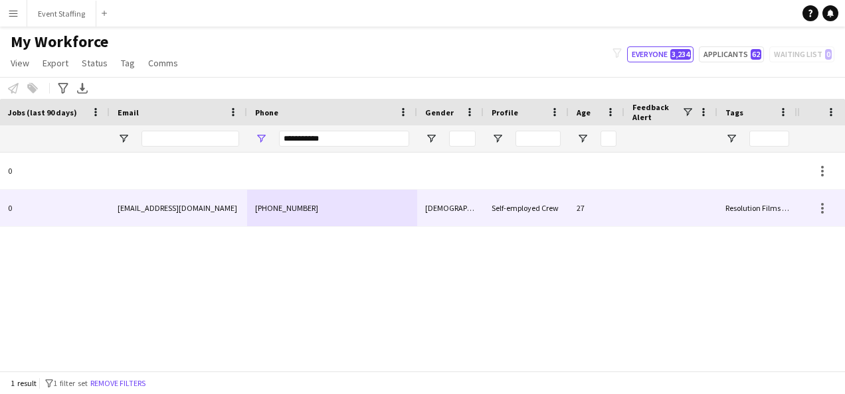
click at [328, 210] on div "[PHONE_NUMBER]" at bounding box center [332, 208] width 170 height 37
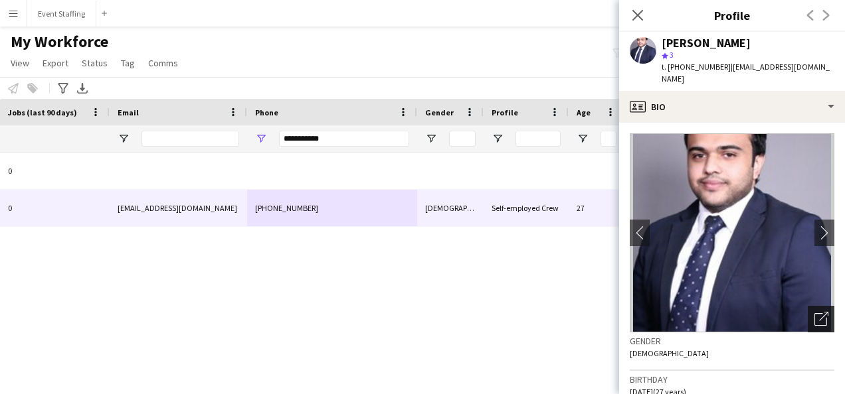
click at [814, 312] on icon "Open photos pop-in" at bounding box center [821, 319] width 14 height 14
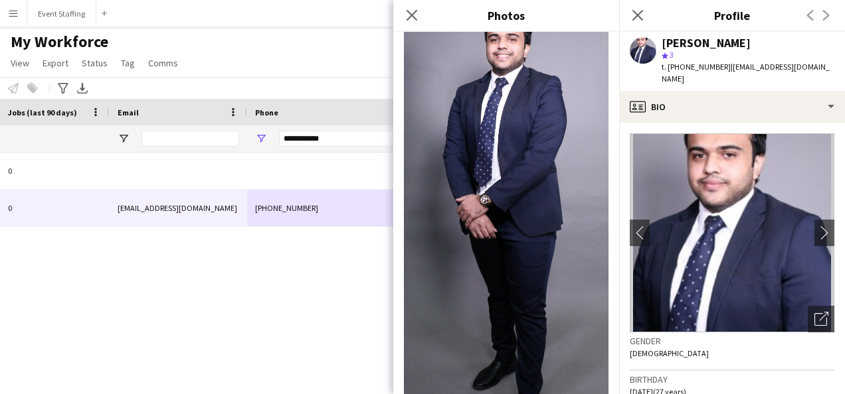
scroll to position [1382, 0]
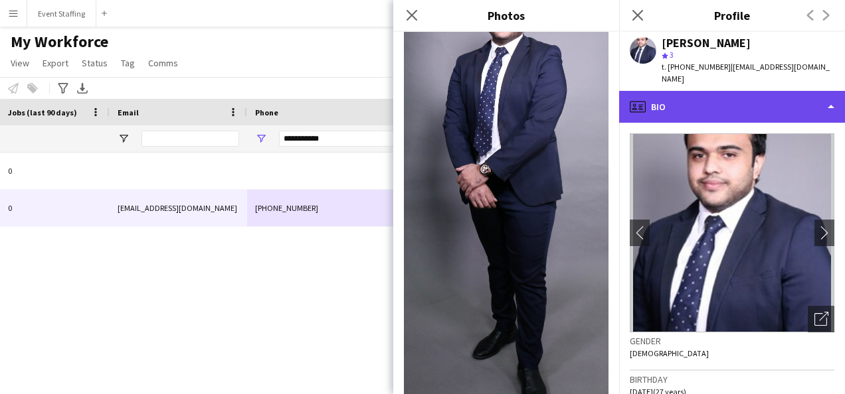
click at [692, 93] on div "profile Bio" at bounding box center [732, 107] width 226 height 32
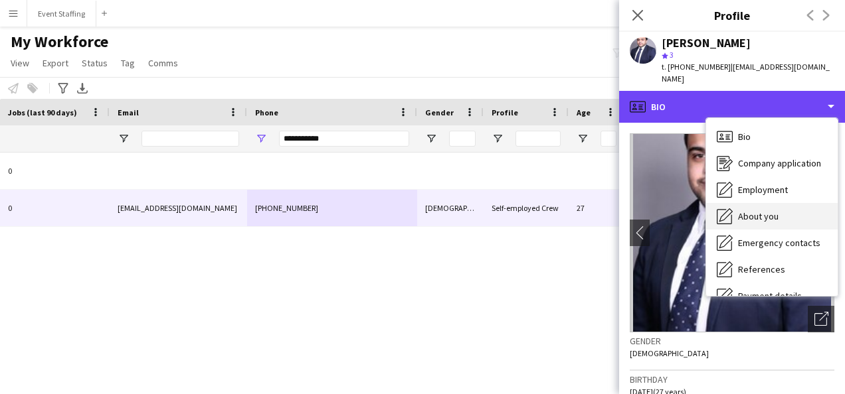
scroll to position [125, 0]
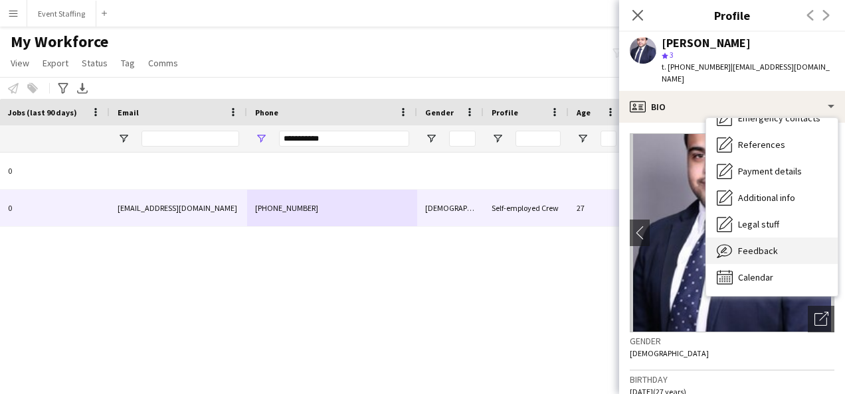
click at [773, 245] on span "Feedback" at bounding box center [758, 251] width 40 height 12
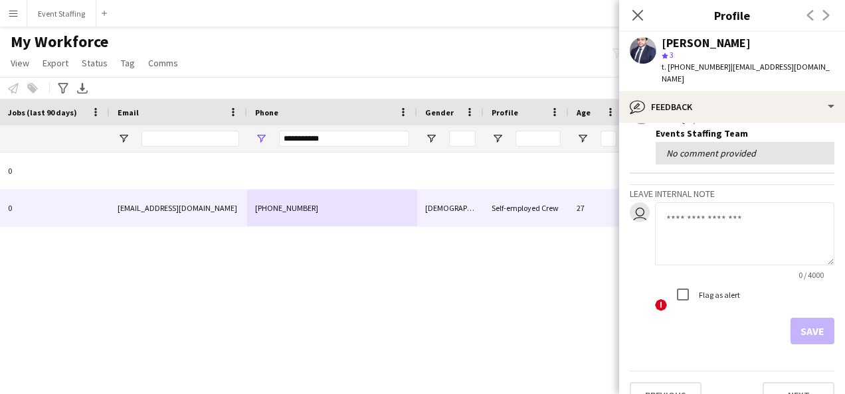
scroll to position [100, 0]
click at [299, 136] on input "**********" at bounding box center [344, 139] width 130 height 16
paste input "Phone Filter Input"
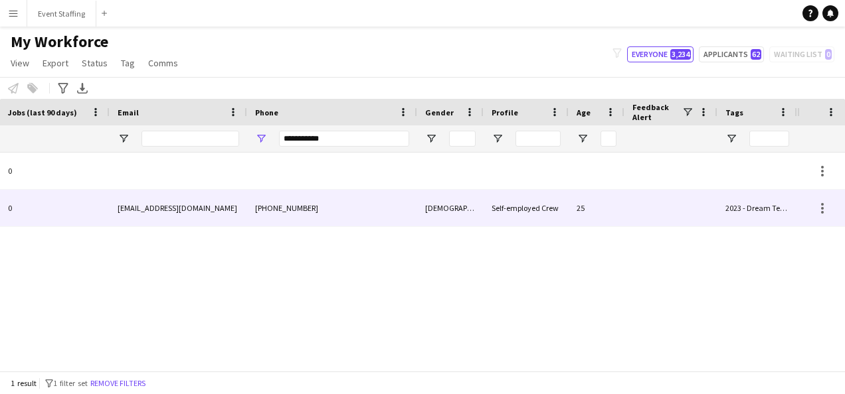
click at [325, 210] on div "[PHONE_NUMBER]" at bounding box center [332, 208] width 170 height 37
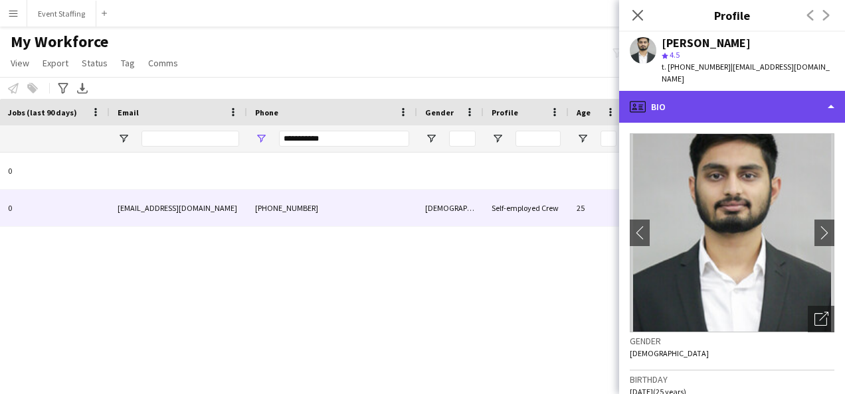
click at [712, 97] on div "profile Bio" at bounding box center [732, 107] width 226 height 32
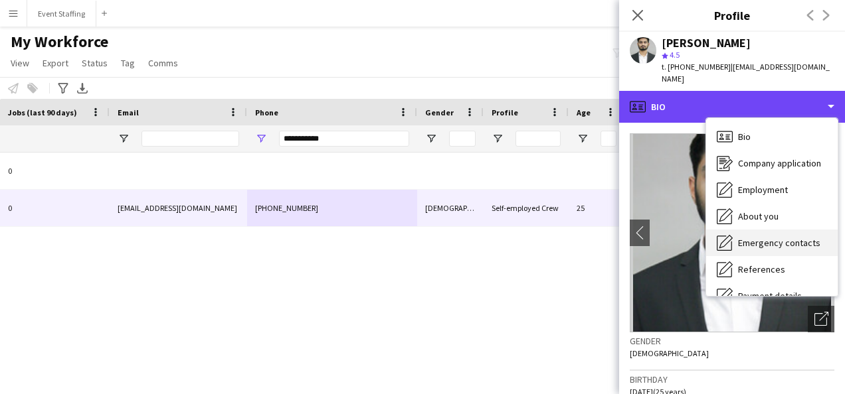
scroll to position [125, 0]
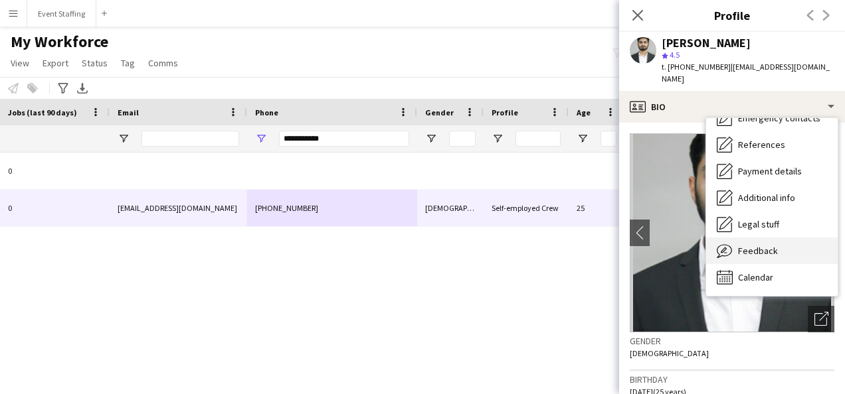
click at [772, 245] on span "Feedback" at bounding box center [758, 251] width 40 height 12
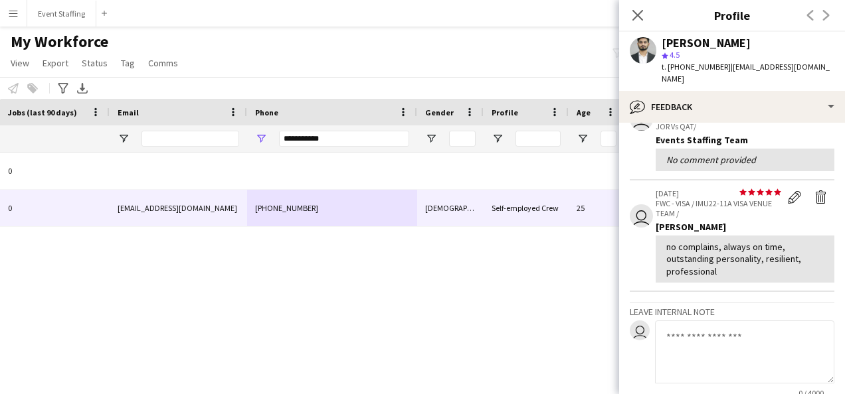
scroll to position [105, 0]
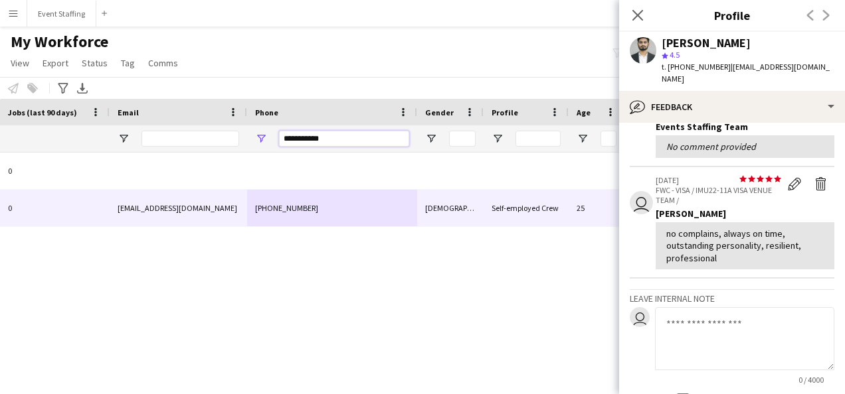
click at [295, 137] on input "**********" at bounding box center [344, 139] width 130 height 16
paste input "Phone Filter Input"
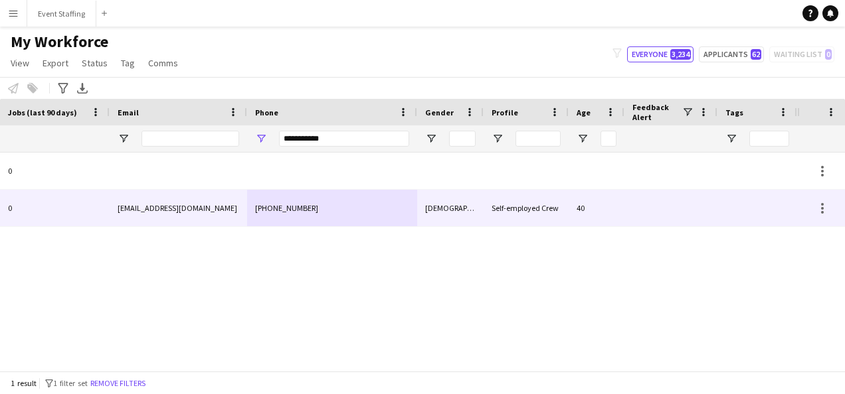
click at [343, 208] on div "[PHONE_NUMBER]" at bounding box center [332, 208] width 170 height 37
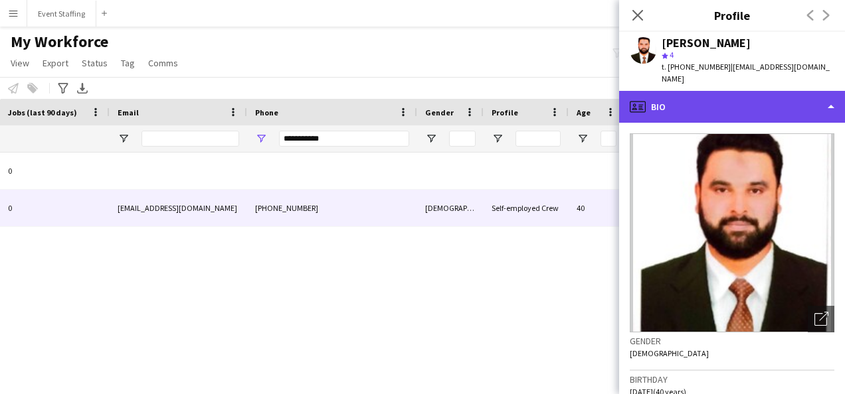
click at [661, 104] on div "profile Bio" at bounding box center [732, 107] width 226 height 32
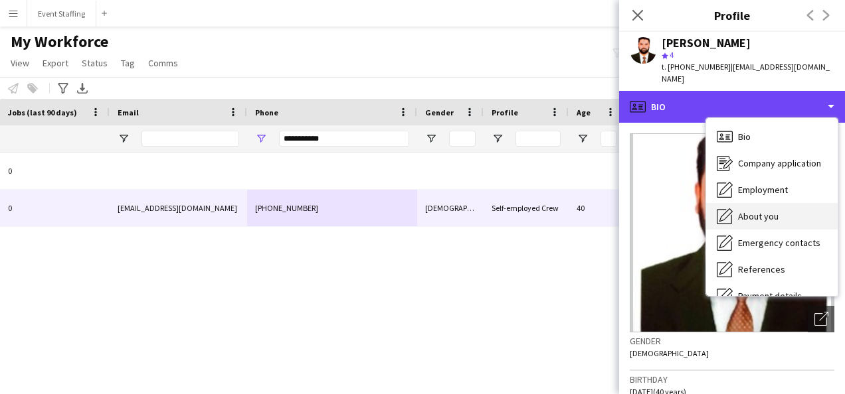
scroll to position [125, 0]
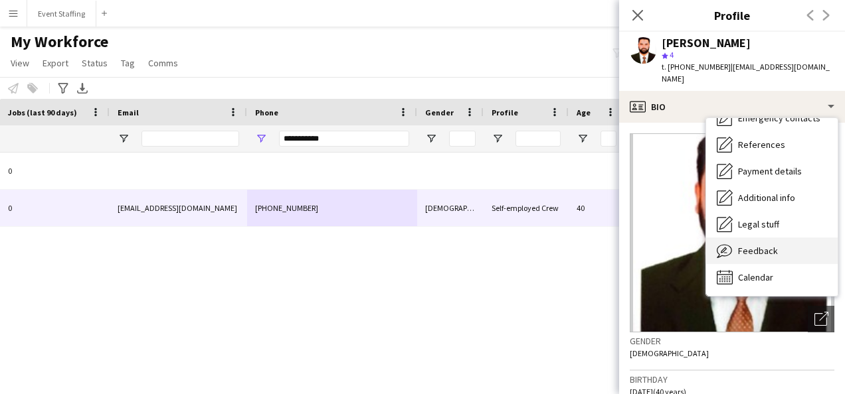
click at [764, 245] on span "Feedback" at bounding box center [758, 251] width 40 height 12
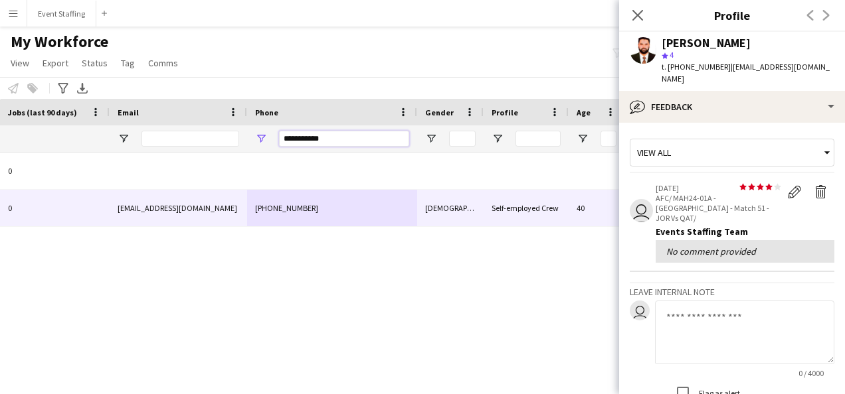
click at [307, 134] on input "**********" at bounding box center [344, 139] width 130 height 16
paste input "Phone Filter Input"
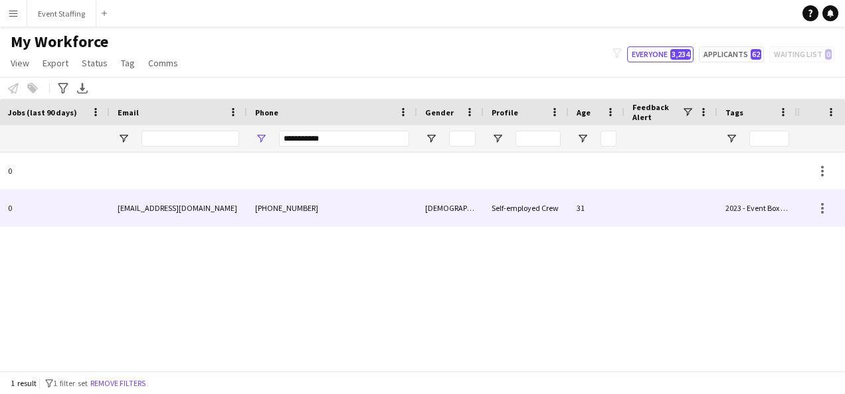
click at [318, 212] on div "[PHONE_NUMBER]" at bounding box center [332, 208] width 170 height 37
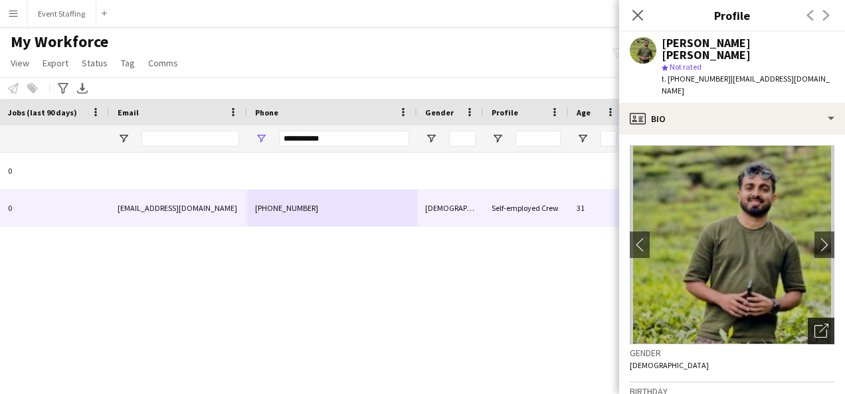
click at [814, 324] on icon "Open photos pop-in" at bounding box center [821, 331] width 14 height 14
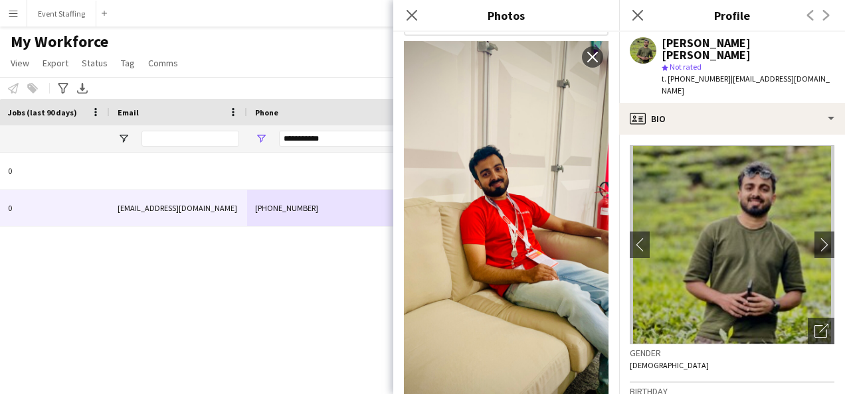
scroll to position [295, 0]
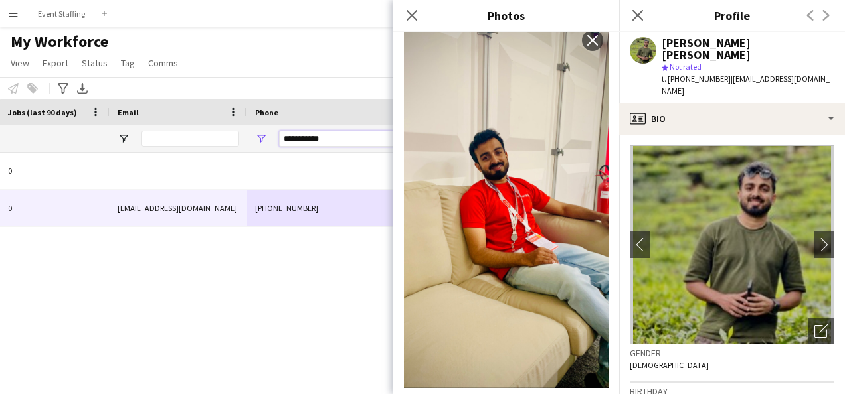
click at [313, 136] on input "**********" at bounding box center [344, 139] width 130 height 16
paste input "Phone Filter Input"
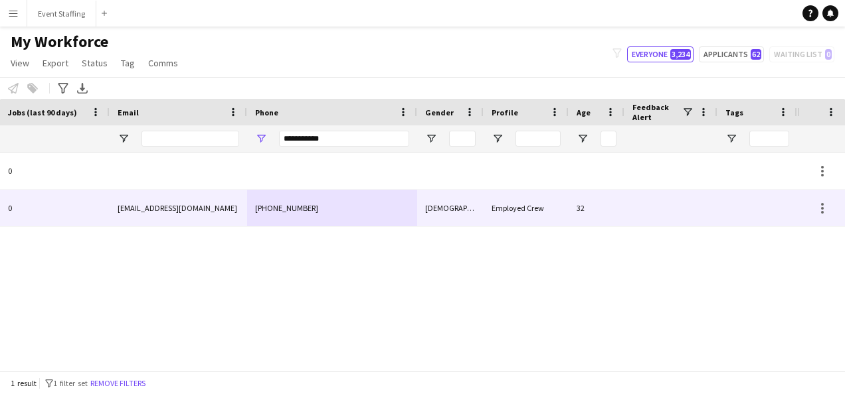
click at [330, 210] on div "[PHONE_NUMBER]" at bounding box center [332, 208] width 170 height 37
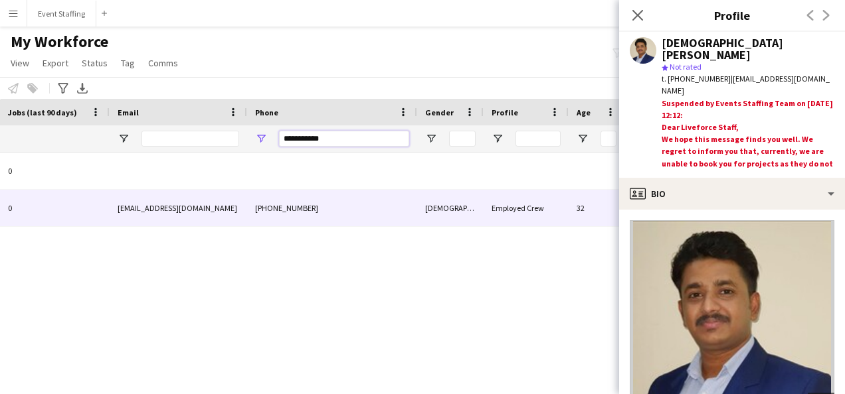
click at [310, 137] on input "**********" at bounding box center [344, 139] width 130 height 16
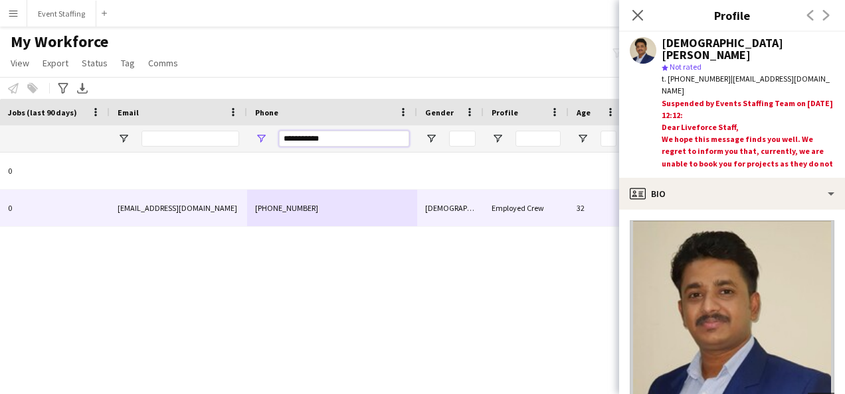
click at [310, 137] on input "**********" at bounding box center [344, 139] width 130 height 16
paste input "Phone Filter Input"
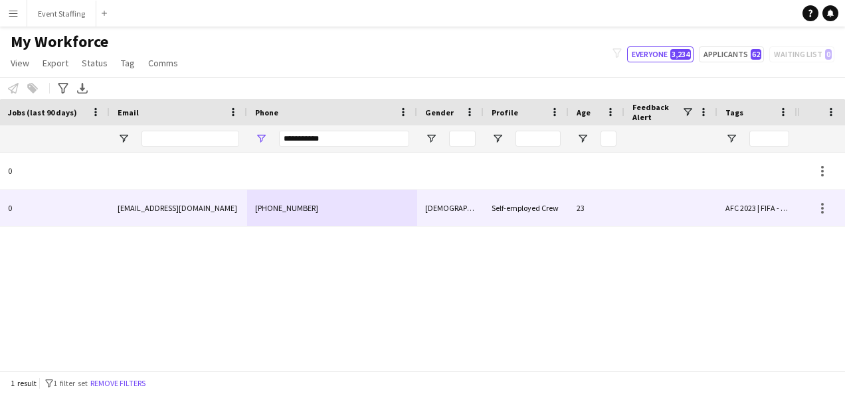
click at [323, 220] on div "[PHONE_NUMBER]" at bounding box center [332, 208] width 170 height 37
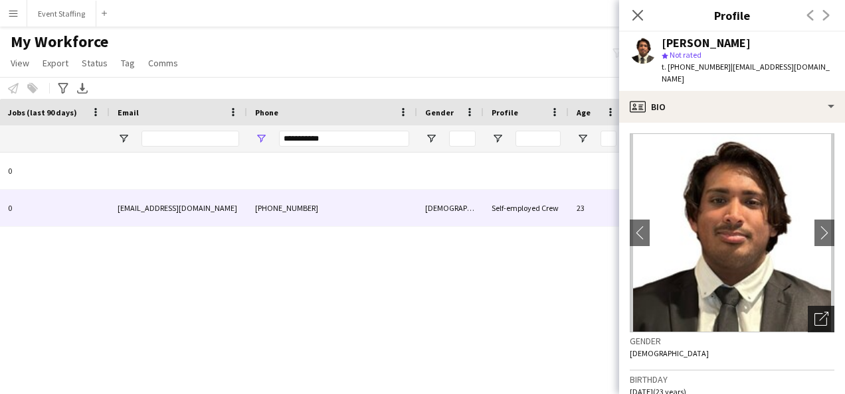
click at [814, 312] on icon "Open photos pop-in" at bounding box center [821, 319] width 14 height 14
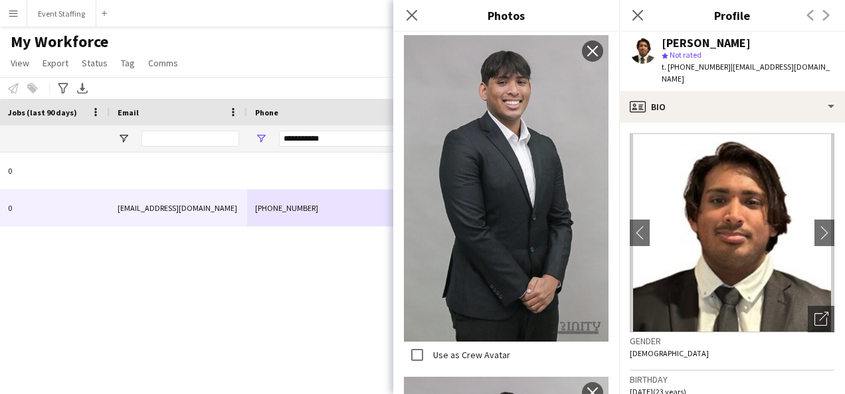
scroll to position [290, 0]
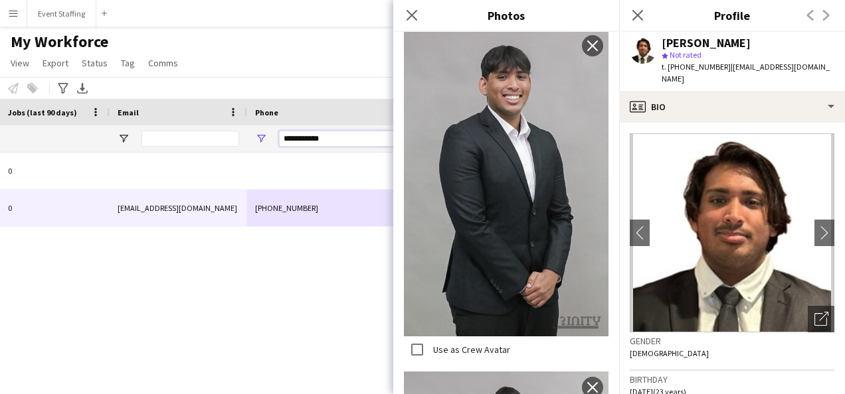
click at [317, 144] on input "**********" at bounding box center [344, 139] width 130 height 16
paste input "Phone Filter Input"
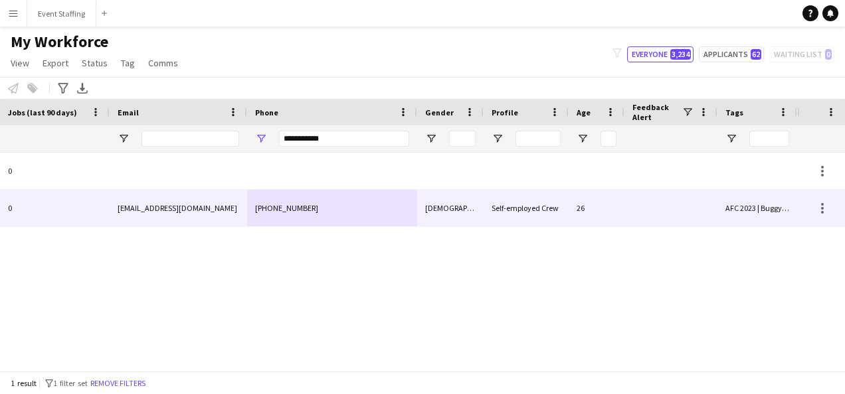
click at [310, 210] on div "[PHONE_NUMBER]" at bounding box center [332, 208] width 170 height 37
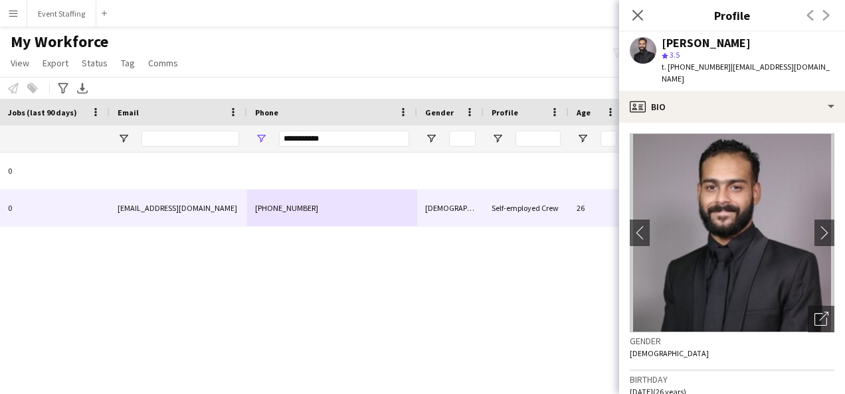
click at [738, 123] on app-crew-profile-bio "chevron-left chevron-right Open photos pop-in Gender [DEMOGRAPHIC_DATA] Birthda…" at bounding box center [732, 259] width 226 height 272
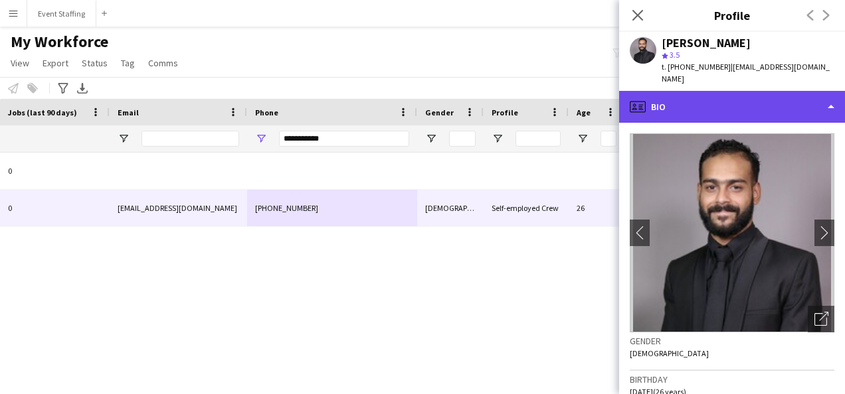
click at [728, 98] on div "profile Bio" at bounding box center [732, 107] width 226 height 32
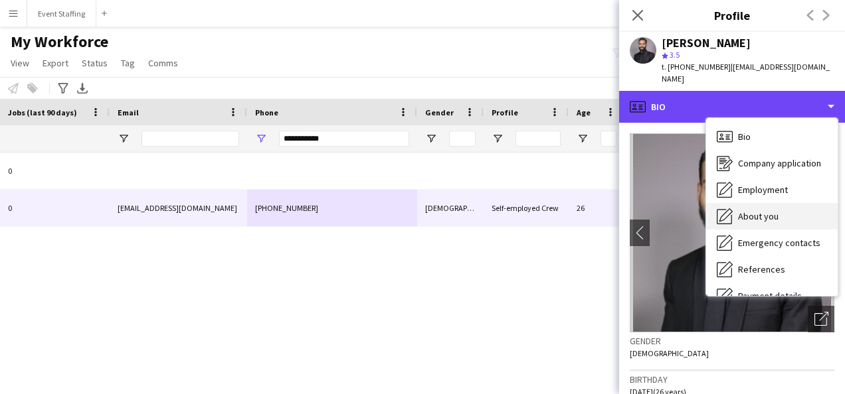
scroll to position [125, 0]
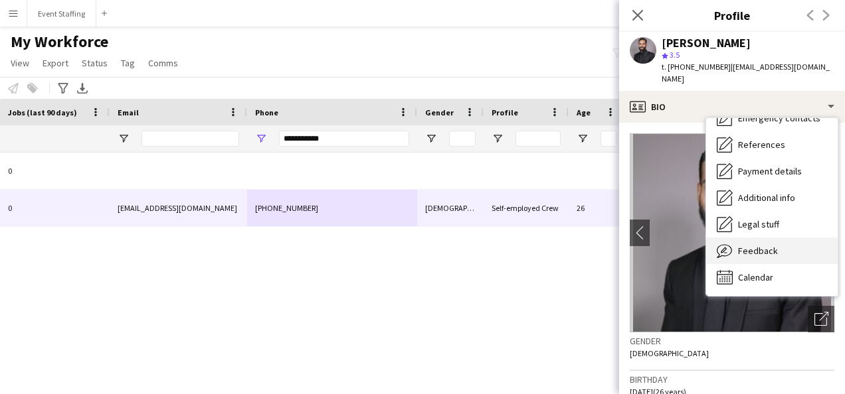
click at [768, 247] on div "Feedback Feedback" at bounding box center [771, 251] width 131 height 27
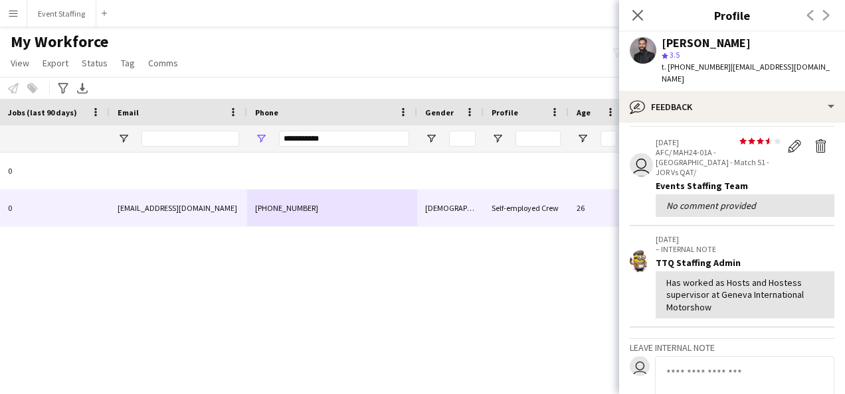
scroll to position [55, 0]
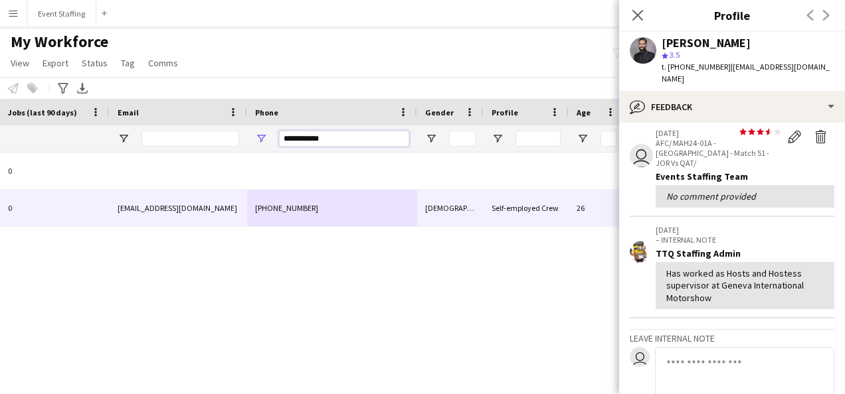
click at [309, 134] on input "**********" at bounding box center [344, 139] width 130 height 16
paste input "Phone Filter Input"
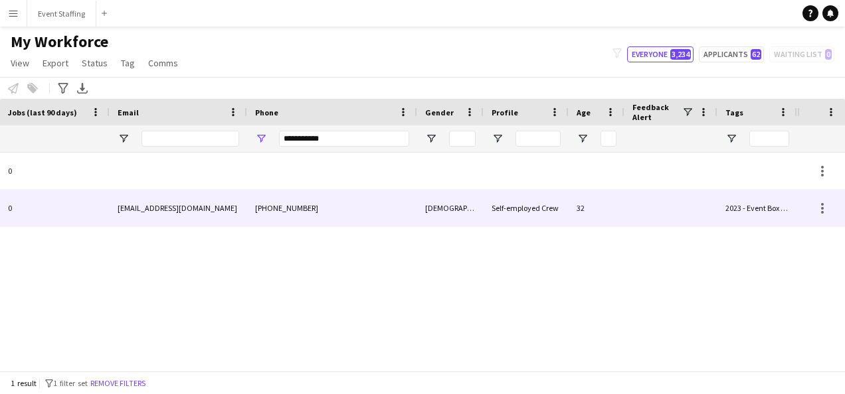
click at [534, 206] on div "Self-employed Crew" at bounding box center [525, 208] width 85 height 37
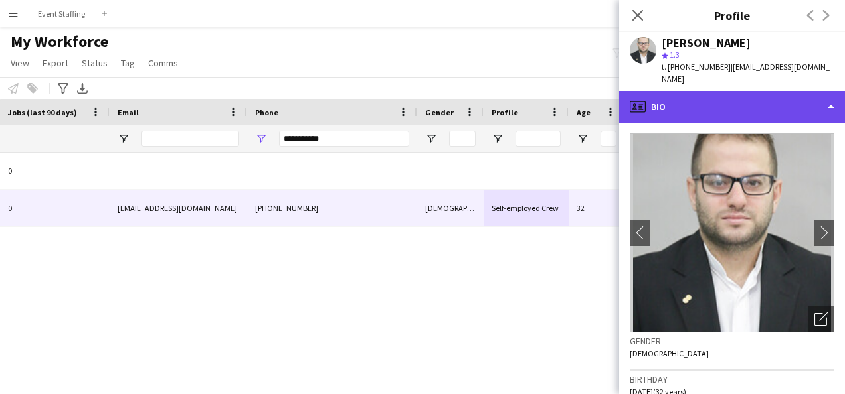
click at [681, 97] on div "profile Bio" at bounding box center [732, 107] width 226 height 32
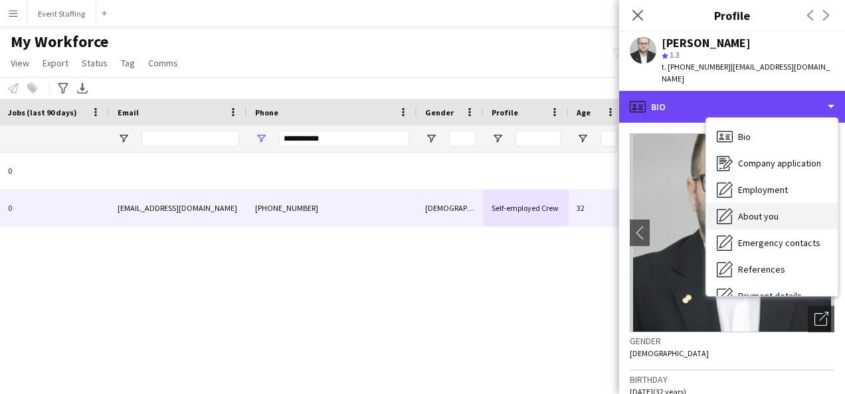
scroll to position [125, 0]
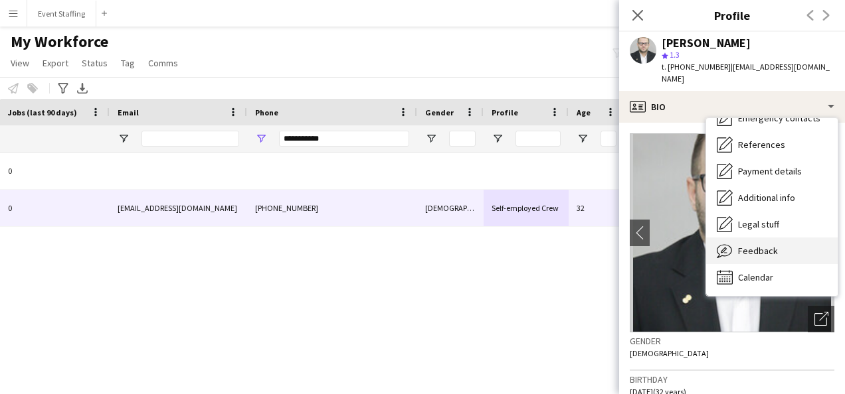
click at [768, 245] on span "Feedback" at bounding box center [758, 251] width 40 height 12
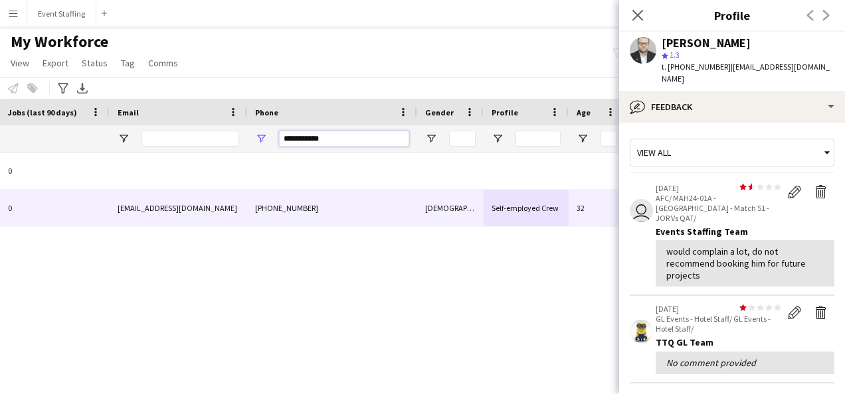
click at [313, 139] on input "**********" at bounding box center [344, 139] width 130 height 16
paste input "Phone Filter Input"
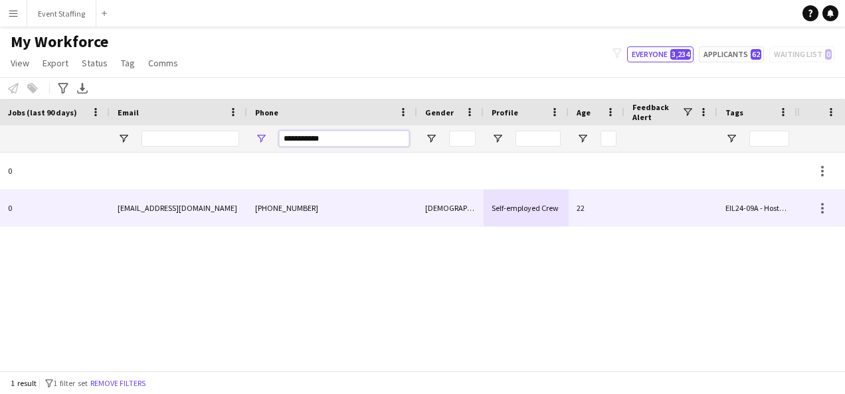
type input "**********"
click at [336, 210] on div "[PHONE_NUMBER]" at bounding box center [332, 208] width 170 height 37
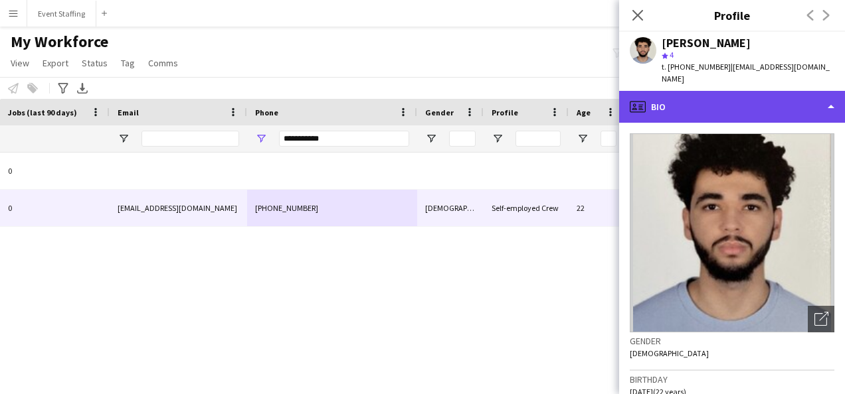
click at [685, 91] on div "profile Bio" at bounding box center [732, 107] width 226 height 32
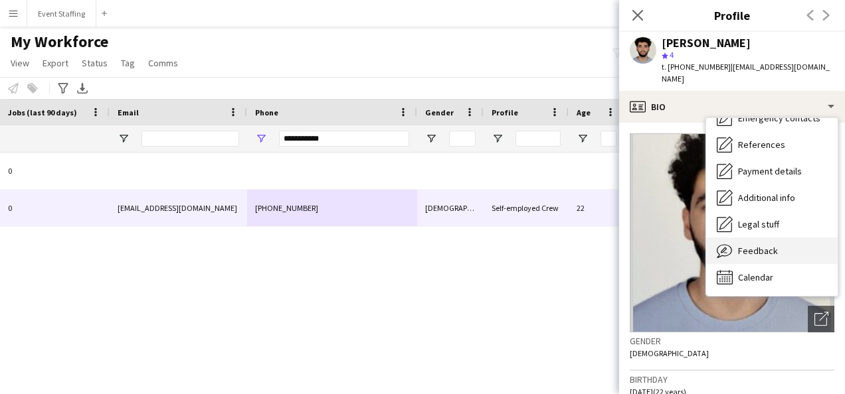
click at [778, 241] on div "Feedback Feedback" at bounding box center [771, 251] width 131 height 27
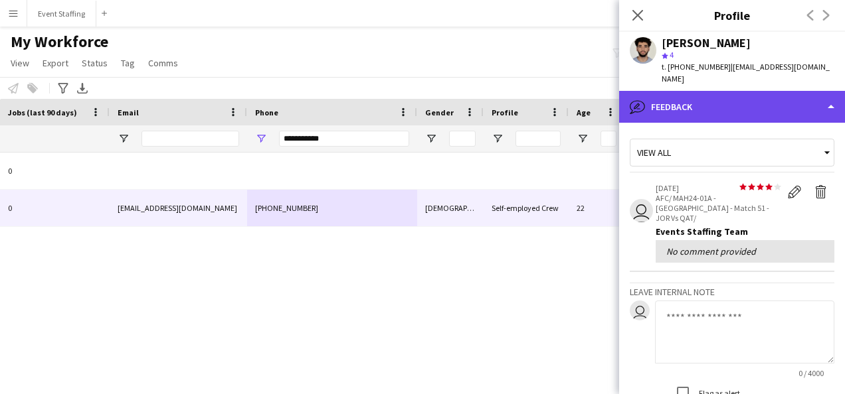
click at [678, 91] on div "bubble-pencil Feedback" at bounding box center [732, 107] width 226 height 32
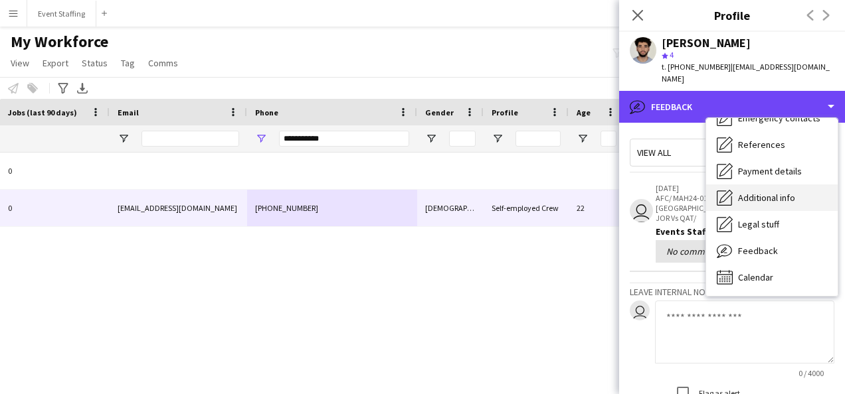
scroll to position [0, 0]
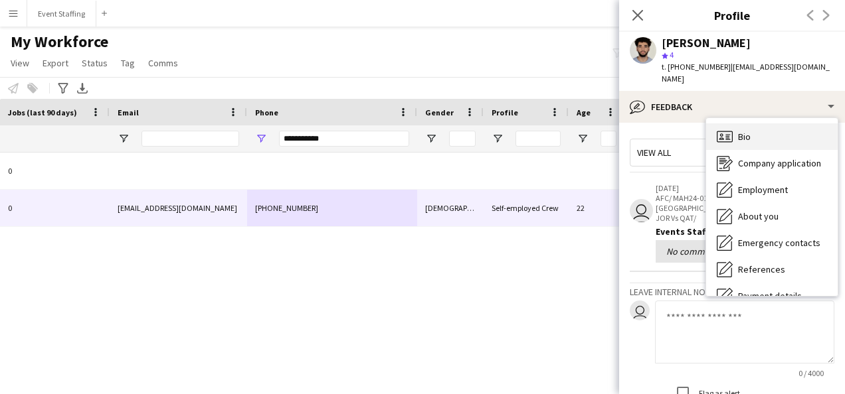
click at [752, 129] on div "Bio Bio" at bounding box center [771, 136] width 131 height 27
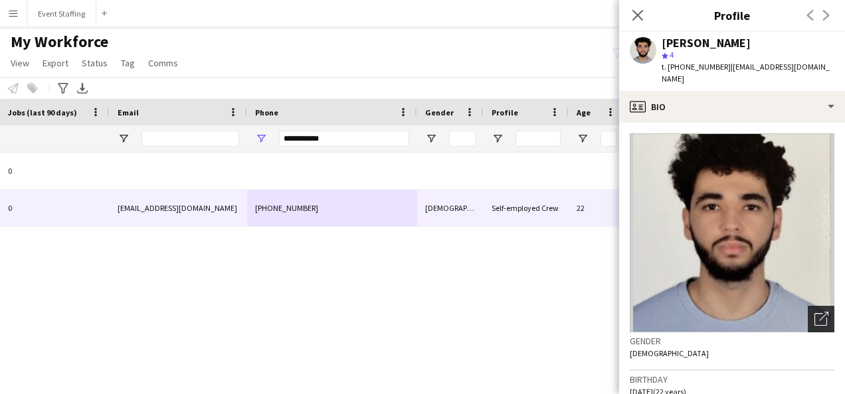
click at [814, 312] on icon "Open photos pop-in" at bounding box center [821, 319] width 14 height 14
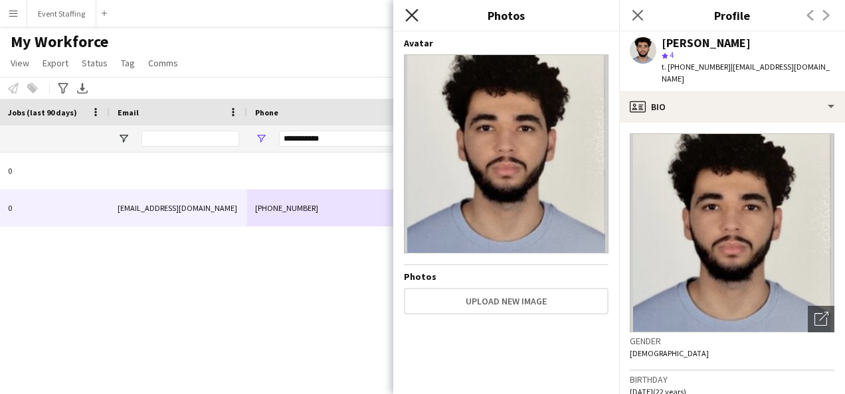
click at [412, 15] on icon at bounding box center [411, 15] width 13 height 13
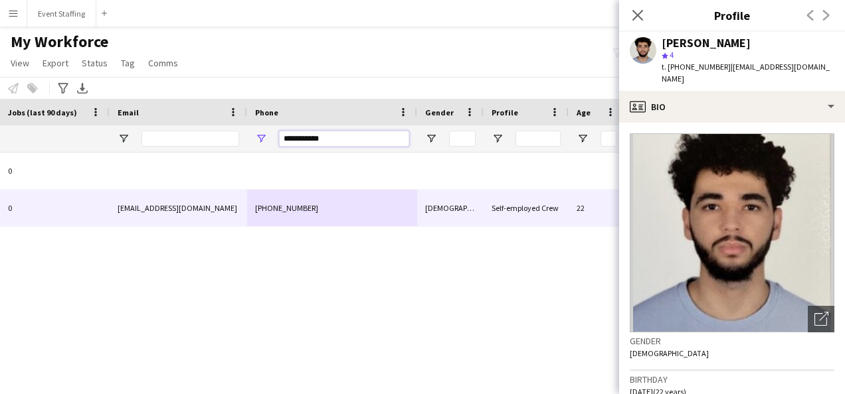
click at [309, 137] on input "**********" at bounding box center [344, 139] width 130 height 16
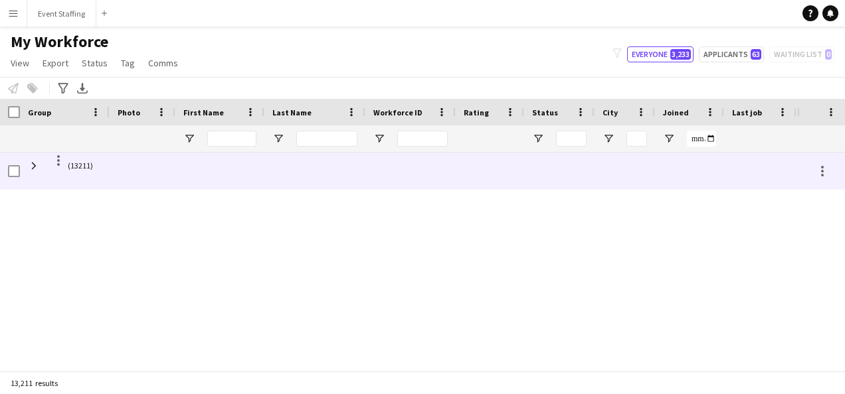
click at [40, 169] on span "(13211)" at bounding box center [65, 166] width 74 height 26
click at [36, 161] on span at bounding box center [34, 166] width 12 height 12
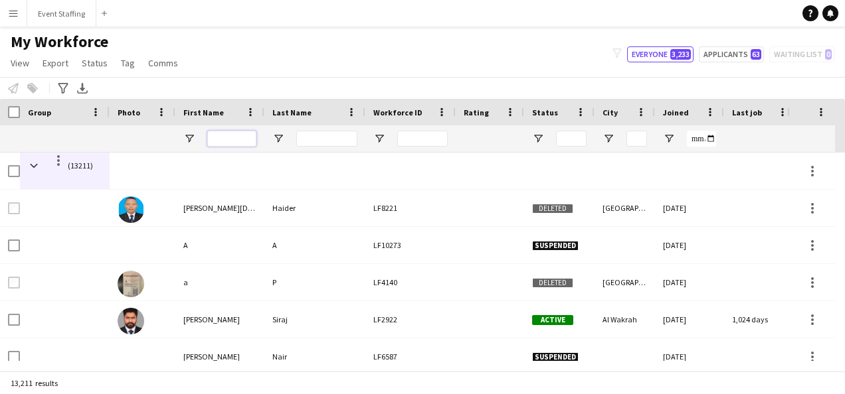
click at [224, 138] on input "First Name Filter Input" at bounding box center [231, 139] width 49 height 16
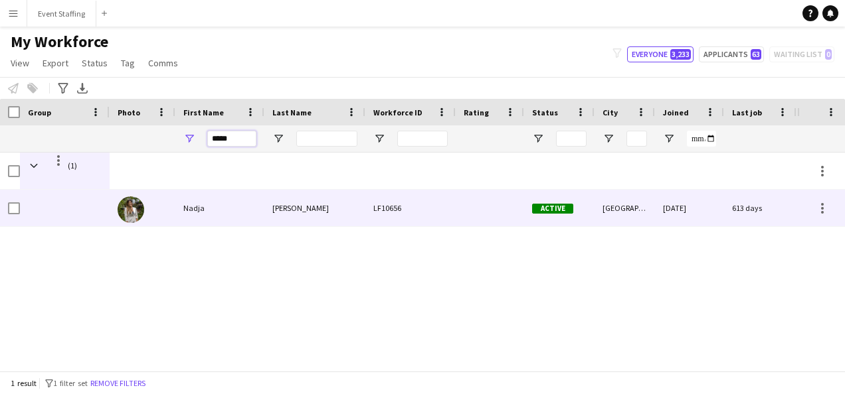
type input "*****"
click at [191, 208] on div "Nadja" at bounding box center [219, 208] width 89 height 37
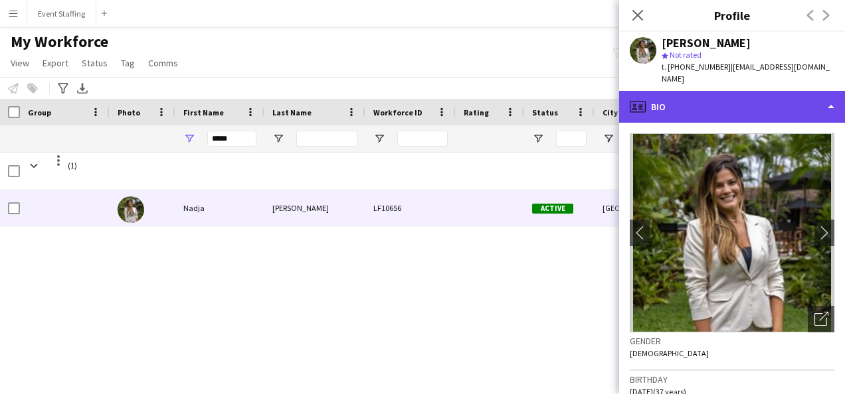
click at [702, 112] on div "profile Bio" at bounding box center [732, 107] width 226 height 32
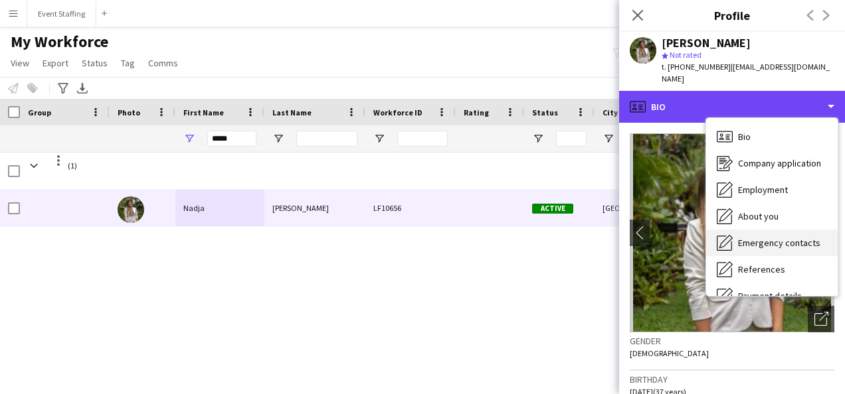
scroll to position [125, 0]
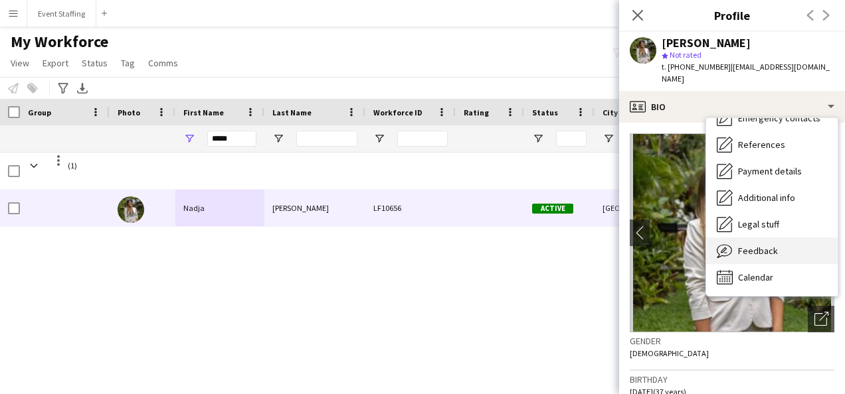
click at [770, 248] on span "Feedback" at bounding box center [758, 251] width 40 height 12
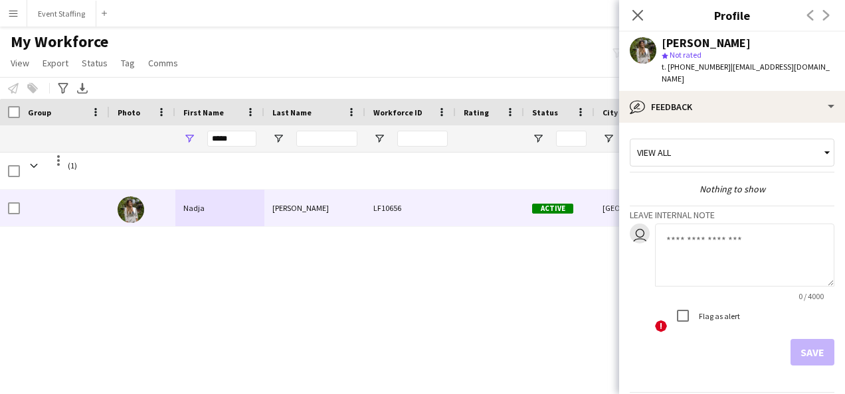
click at [676, 45] on div "[PERSON_NAME]" at bounding box center [705, 43] width 89 height 12
click at [242, 138] on input "*****" at bounding box center [231, 139] width 49 height 16
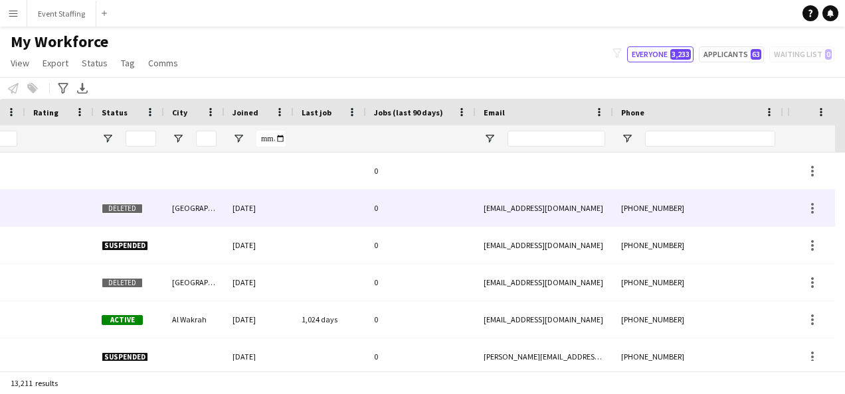
scroll to position [0, 0]
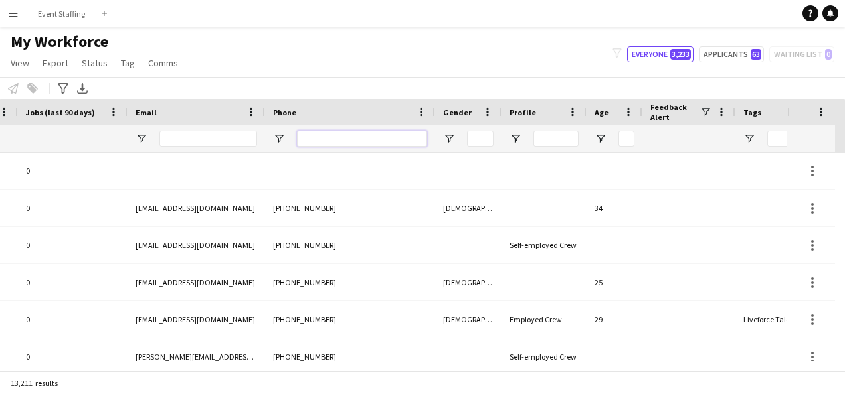
click at [324, 139] on input "Phone Filter Input" at bounding box center [362, 139] width 130 height 16
paste input "**********"
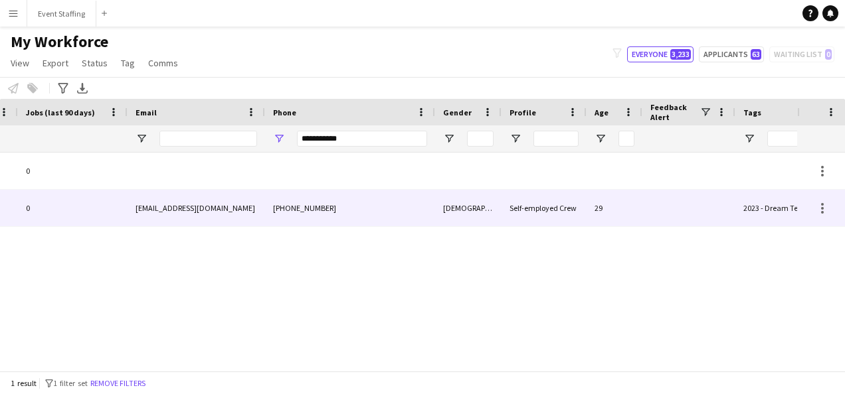
click at [333, 207] on div "[PHONE_NUMBER]" at bounding box center [350, 208] width 170 height 37
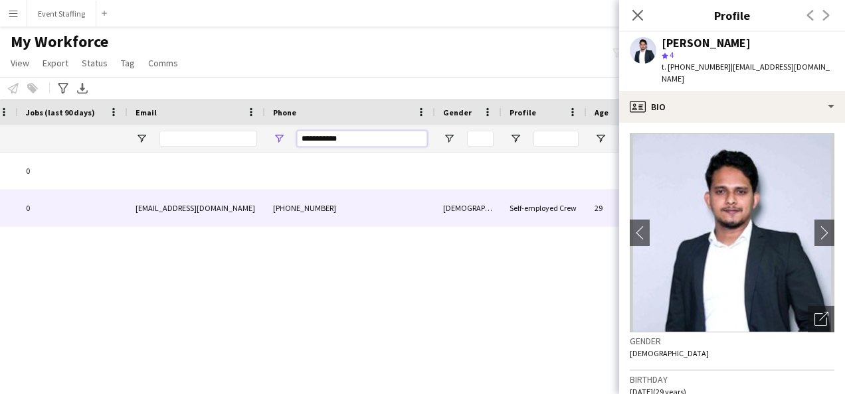
click at [335, 138] on input "**********" at bounding box center [362, 139] width 130 height 16
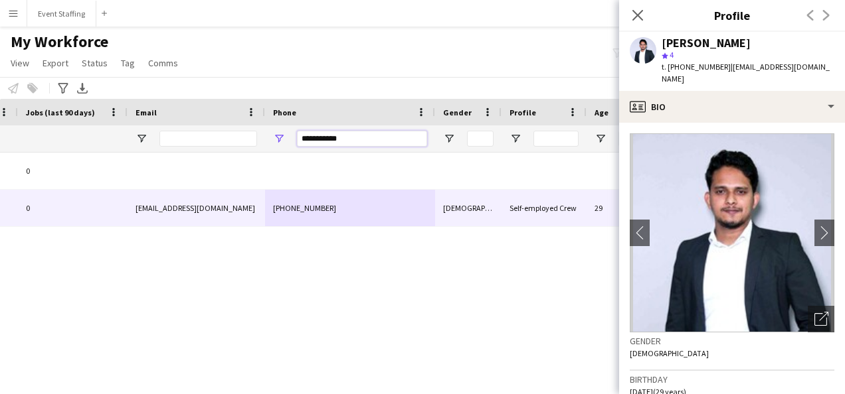
click at [335, 138] on input "**********" at bounding box center [362, 139] width 130 height 16
paste input "Phone Filter Input"
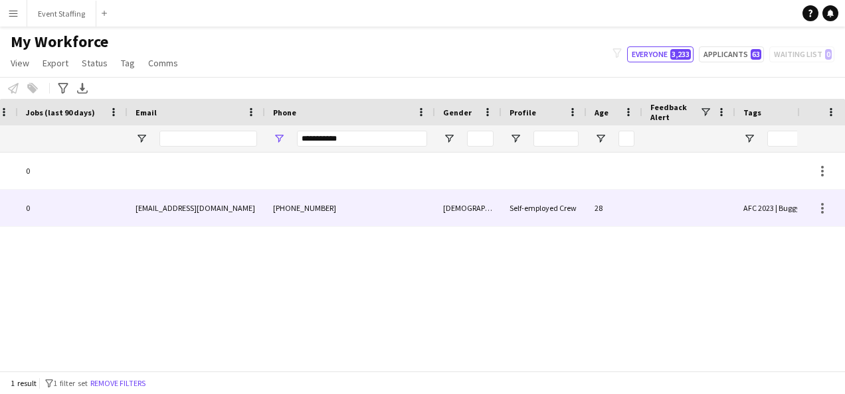
click at [354, 218] on div "[PHONE_NUMBER]" at bounding box center [350, 208] width 170 height 37
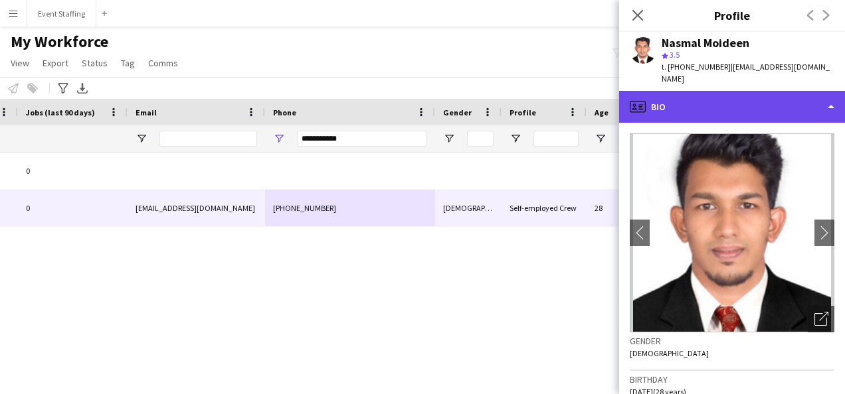
click at [669, 100] on div "profile Bio" at bounding box center [732, 107] width 226 height 32
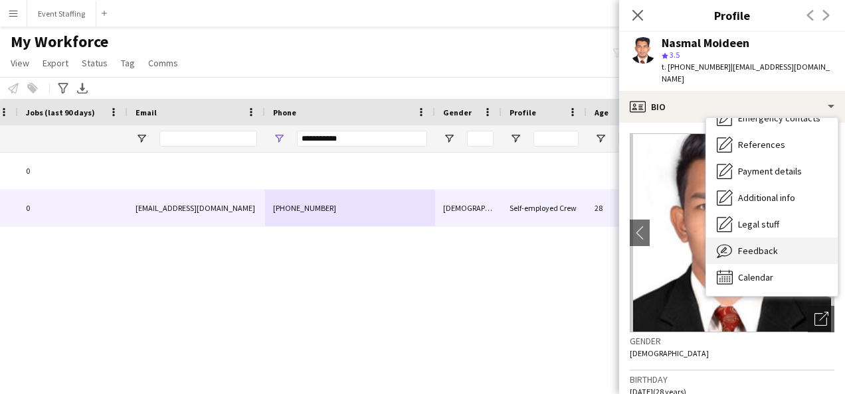
click at [760, 246] on div "Feedback Feedback" at bounding box center [771, 251] width 131 height 27
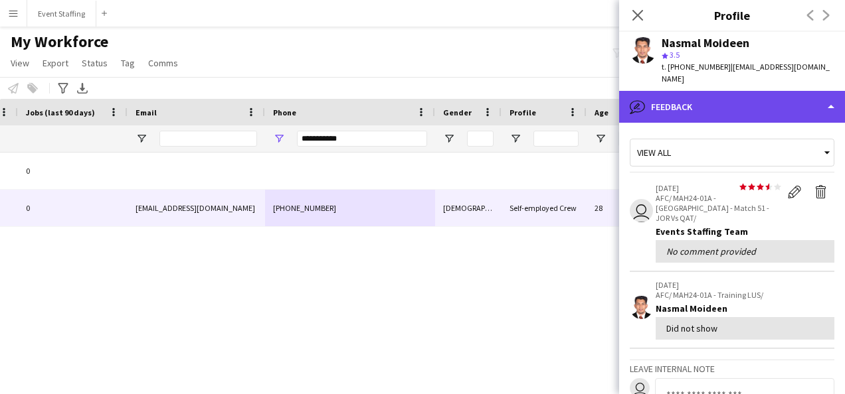
click at [659, 91] on div "bubble-pencil Feedback" at bounding box center [732, 107] width 226 height 32
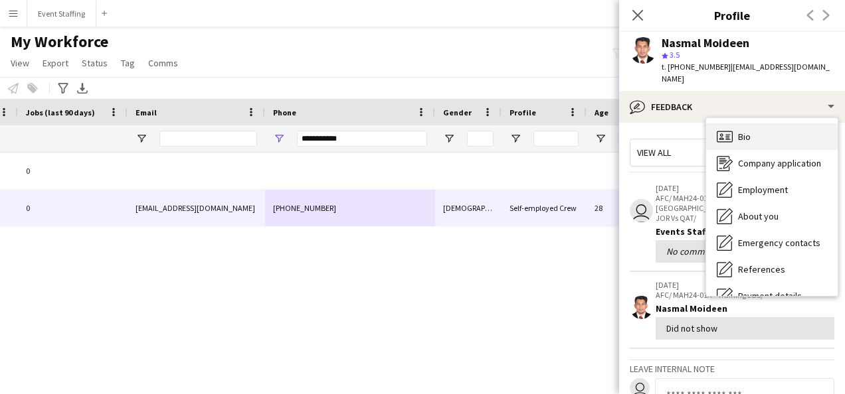
click at [750, 123] on div "Bio Bio" at bounding box center [771, 136] width 131 height 27
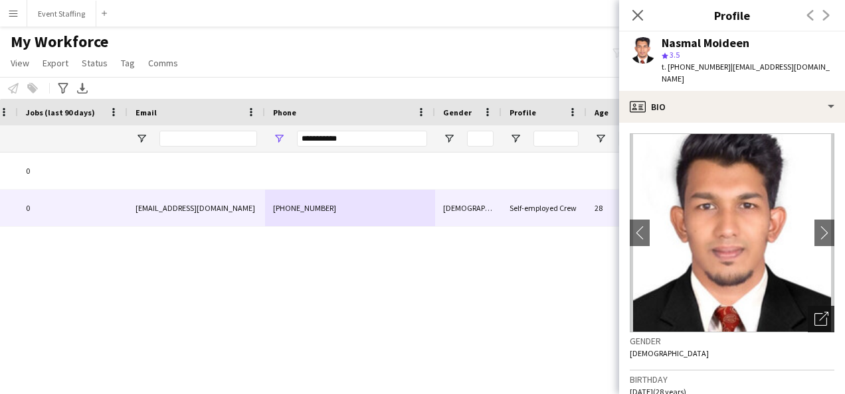
click at [814, 312] on icon "Open photos pop-in" at bounding box center [821, 319] width 14 height 14
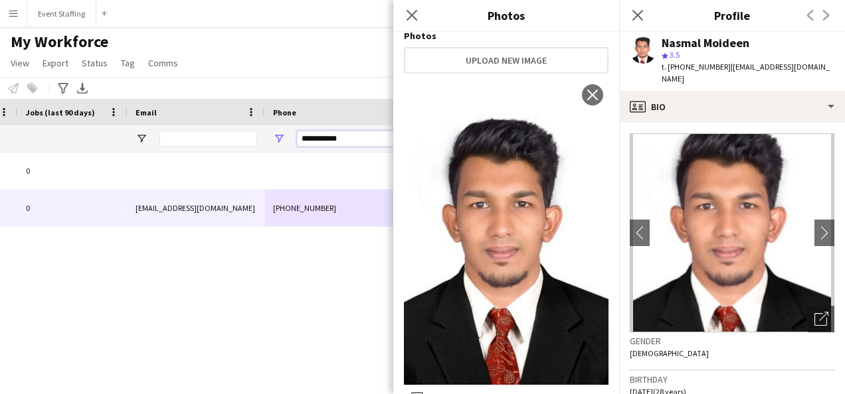
click at [332, 143] on input "**********" at bounding box center [362, 139] width 130 height 16
paste input "Phone Filter Input"
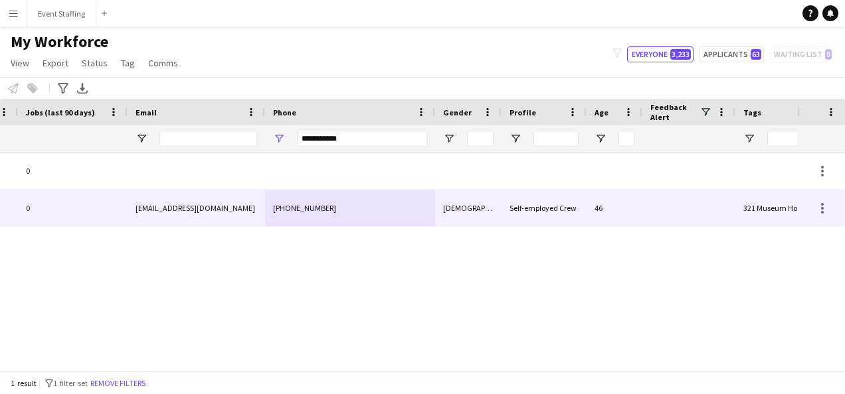
click at [347, 217] on div "[PHONE_NUMBER]" at bounding box center [350, 208] width 170 height 37
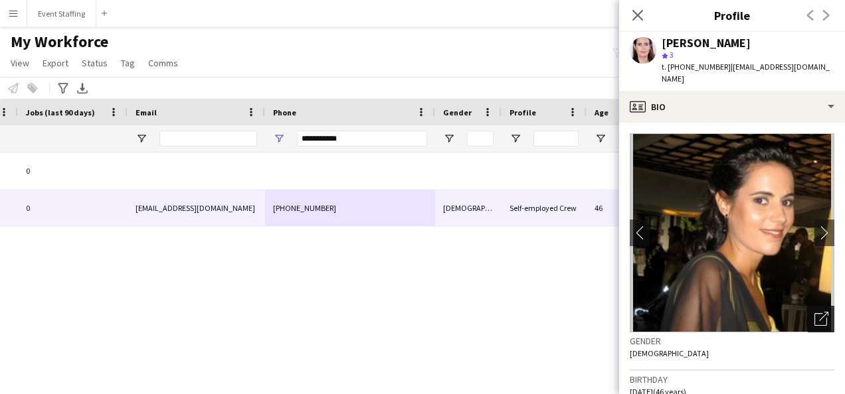
click at [818, 309] on div "Open photos pop-in" at bounding box center [820, 319] width 27 height 27
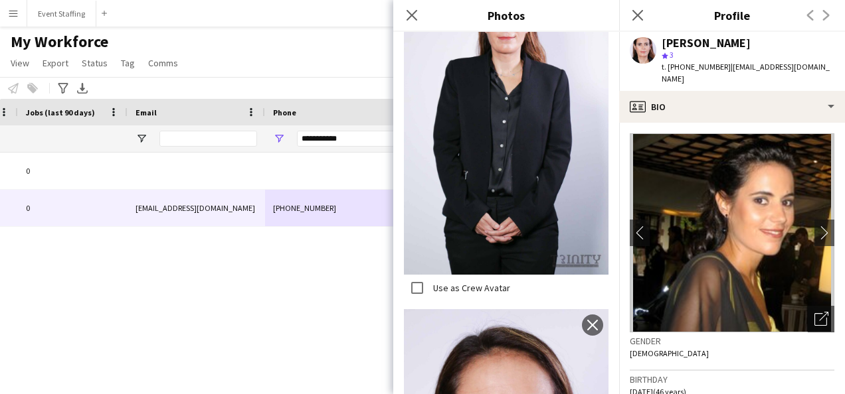
scroll to position [899, 0]
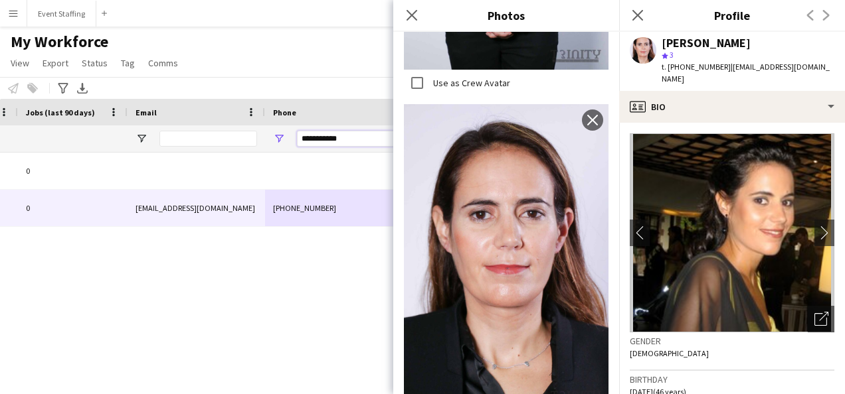
click at [340, 137] on input "**********" at bounding box center [362, 139] width 130 height 16
paste input "Phone Filter Input"
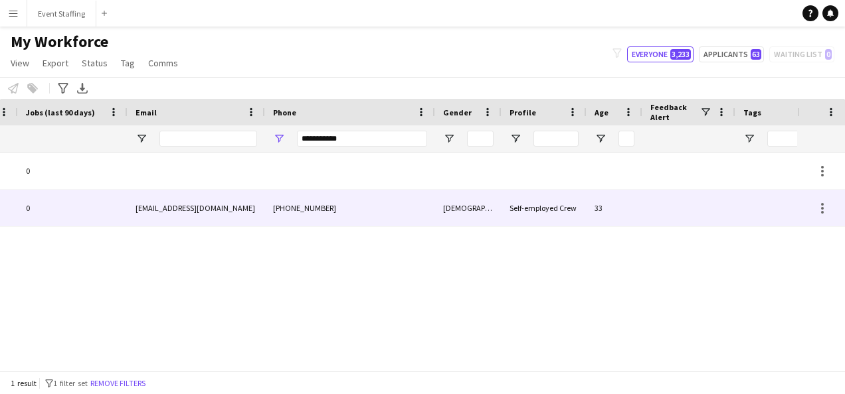
click at [340, 201] on div "[PHONE_NUMBER]" at bounding box center [350, 208] width 170 height 37
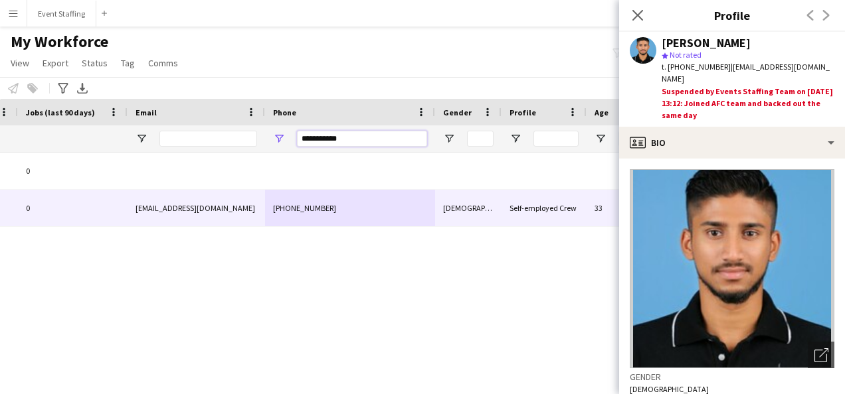
click at [333, 139] on input "**********" at bounding box center [362, 139] width 130 height 16
paste input "Phone Filter Input"
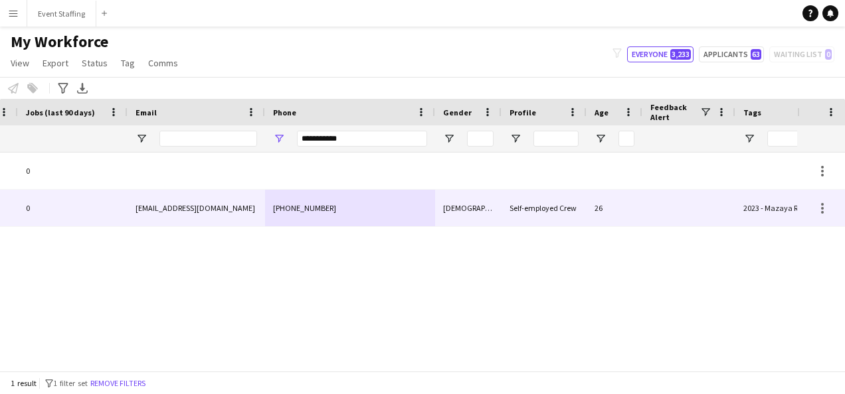
click at [351, 209] on div "[PHONE_NUMBER]" at bounding box center [350, 208] width 170 height 37
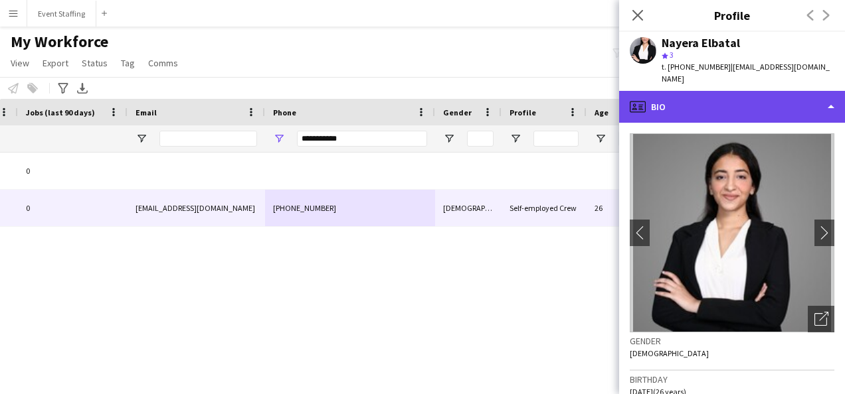
click at [689, 97] on div "profile Bio" at bounding box center [732, 107] width 226 height 32
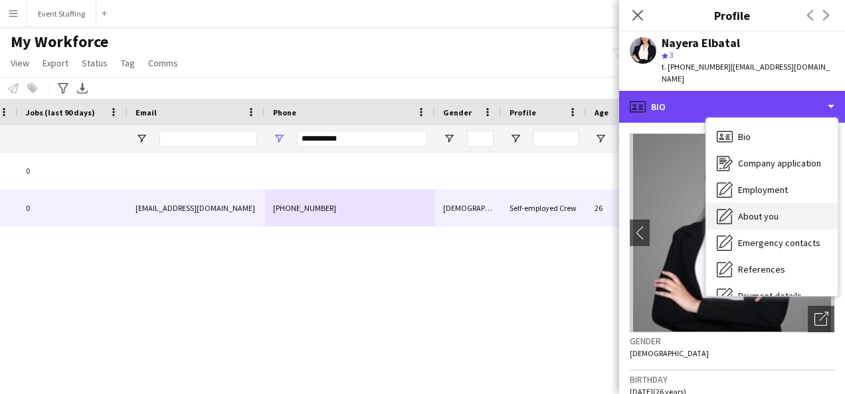
scroll to position [125, 0]
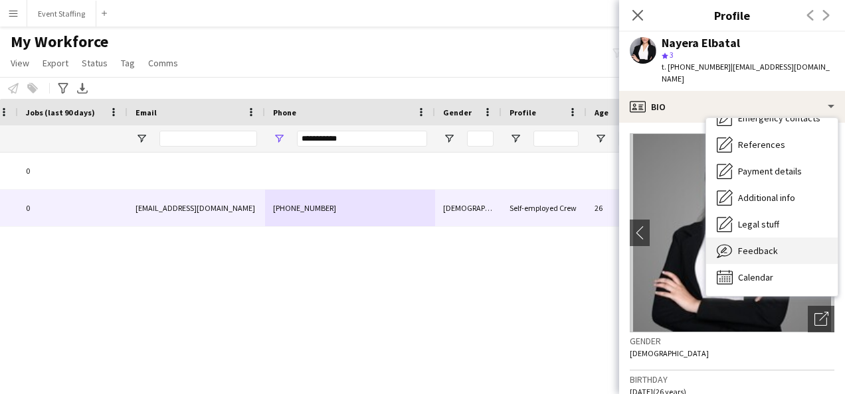
click at [766, 245] on span "Feedback" at bounding box center [758, 251] width 40 height 12
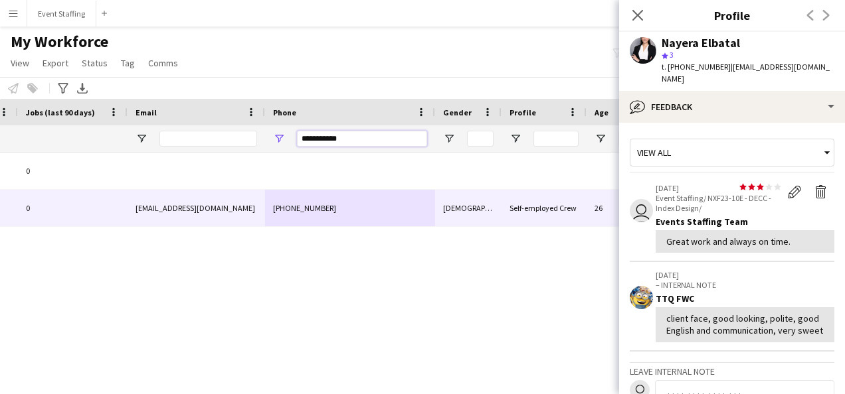
click at [323, 132] on input "**********" at bounding box center [362, 139] width 130 height 16
paste input "Phone Filter Input"
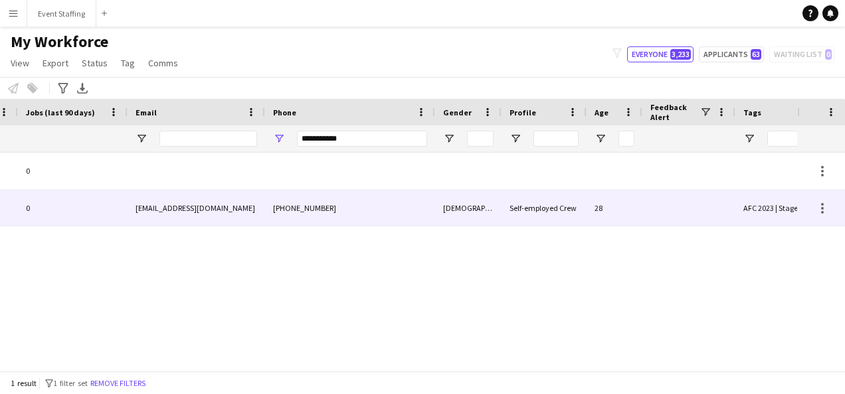
click at [352, 210] on div "[PHONE_NUMBER]" at bounding box center [350, 208] width 170 height 37
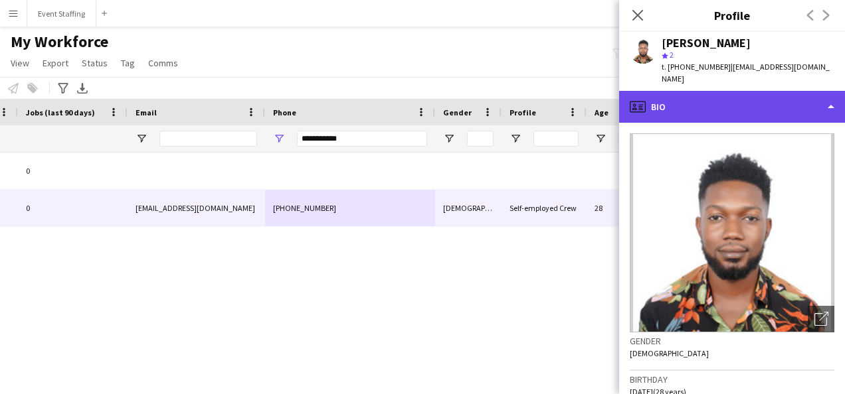
click at [671, 96] on div "profile Bio" at bounding box center [732, 107] width 226 height 32
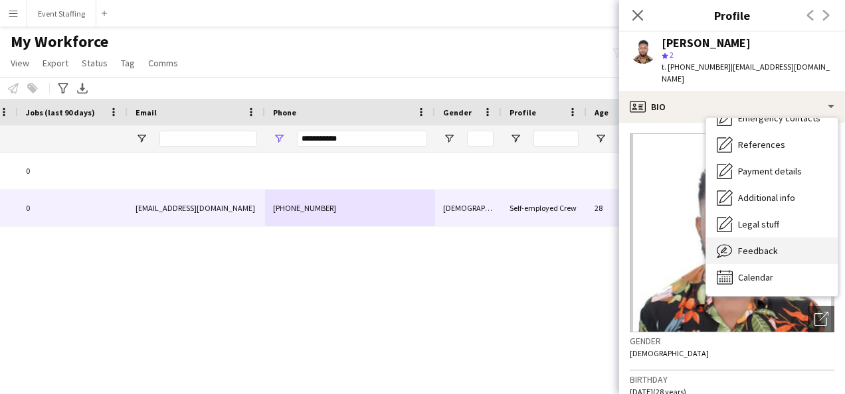
click at [766, 245] on span "Feedback" at bounding box center [758, 251] width 40 height 12
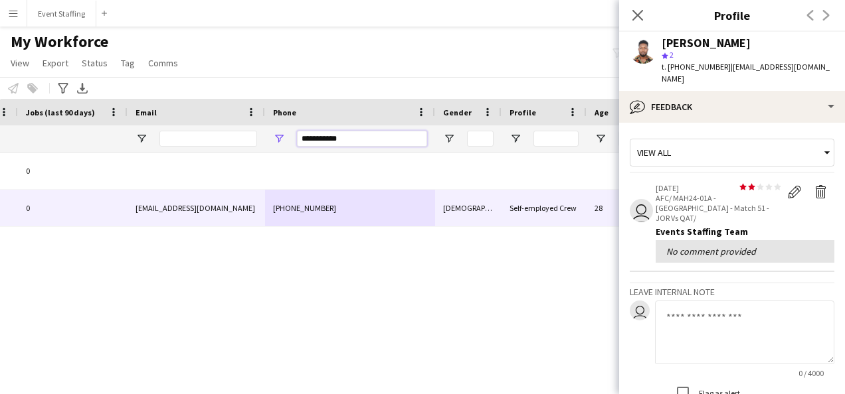
click at [324, 133] on input "**********" at bounding box center [362, 139] width 130 height 16
paste input "Phone Filter Input"
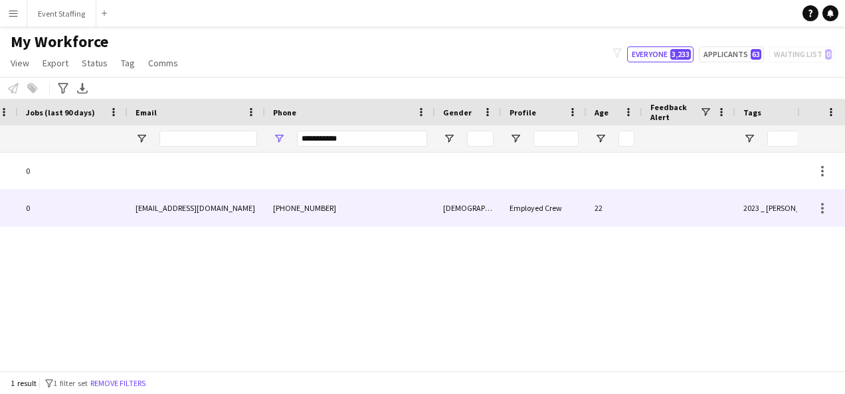
click at [337, 211] on div "[PHONE_NUMBER]" at bounding box center [350, 208] width 170 height 37
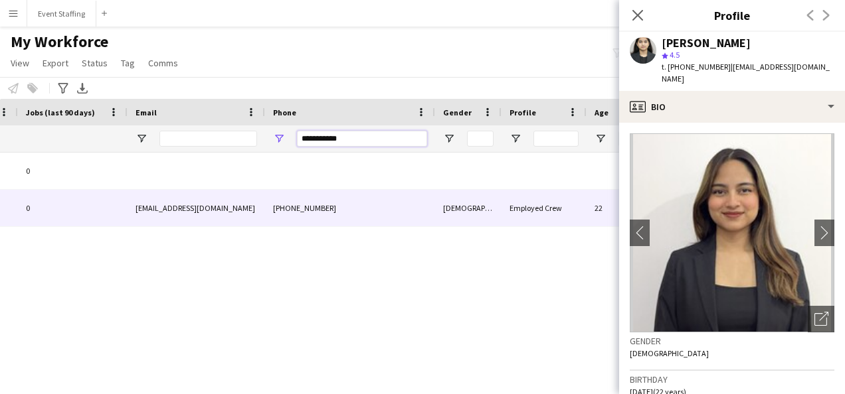
click at [325, 141] on input "**********" at bounding box center [362, 139] width 130 height 16
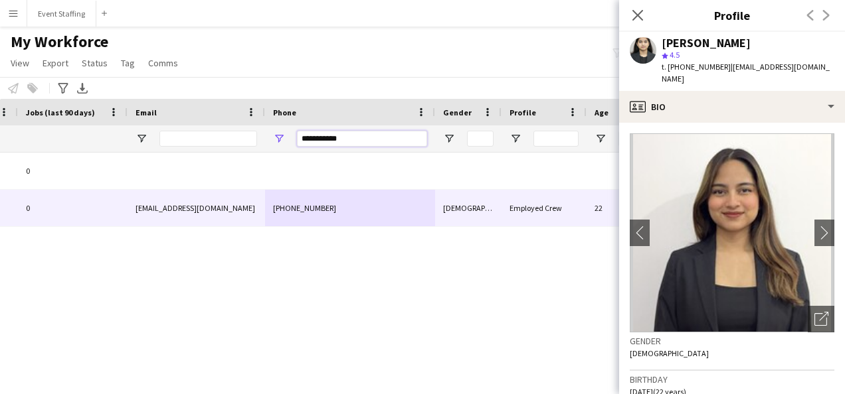
click at [325, 141] on input "**********" at bounding box center [362, 139] width 130 height 16
paste input "Phone Filter Input"
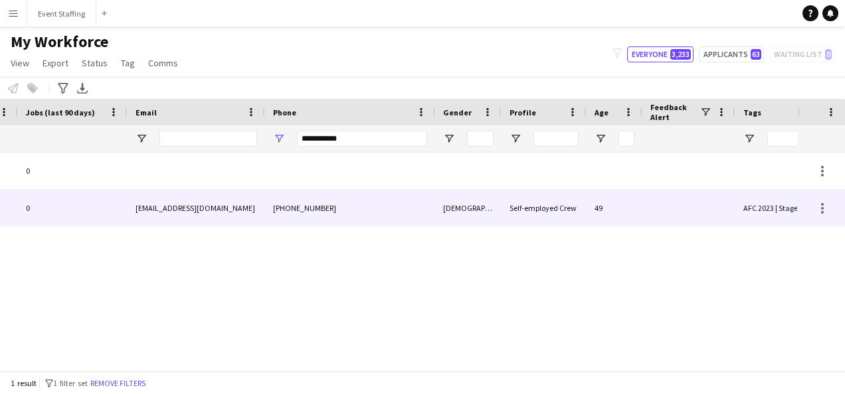
click at [356, 207] on div "[PHONE_NUMBER]" at bounding box center [350, 208] width 170 height 37
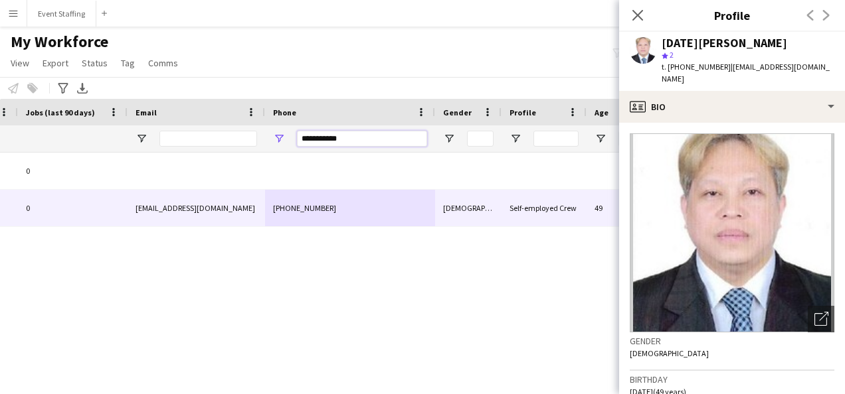
click at [323, 139] on input "**********" at bounding box center [362, 139] width 130 height 16
paste input "Phone Filter Input"
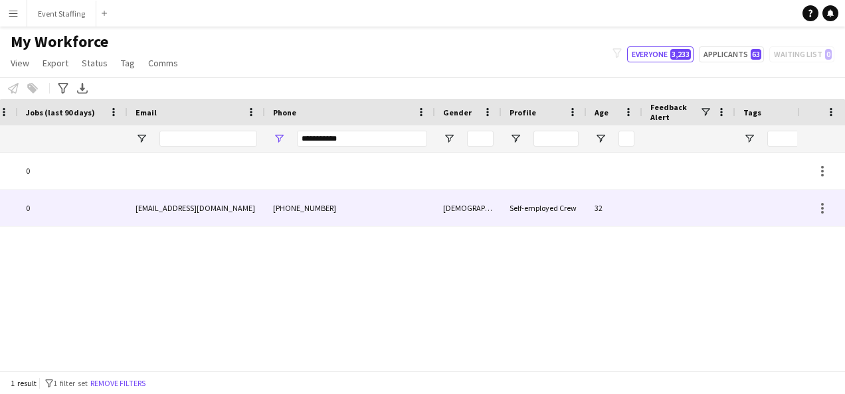
click at [333, 206] on div "[PHONE_NUMBER]" at bounding box center [350, 208] width 170 height 37
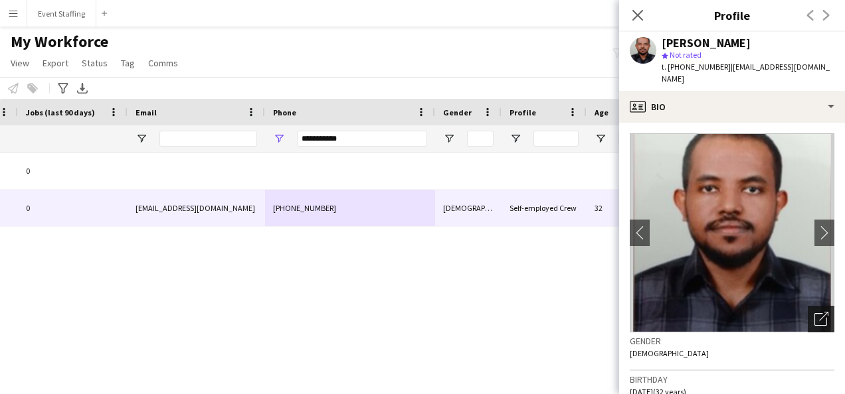
click at [814, 312] on icon "Open photos pop-in" at bounding box center [821, 319] width 14 height 14
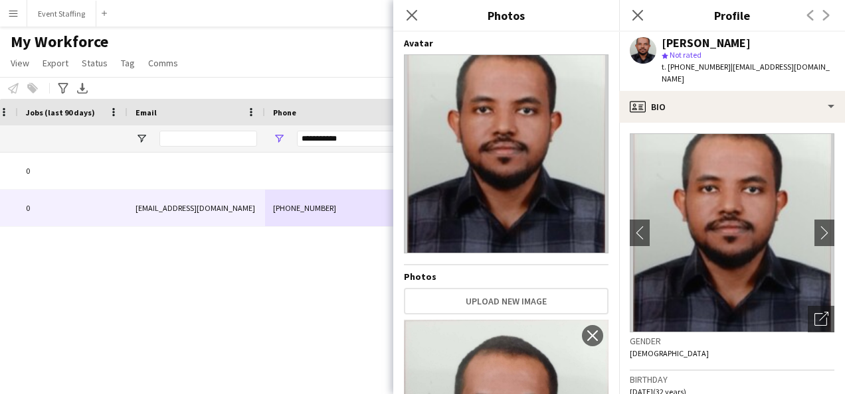
scroll to position [204, 0]
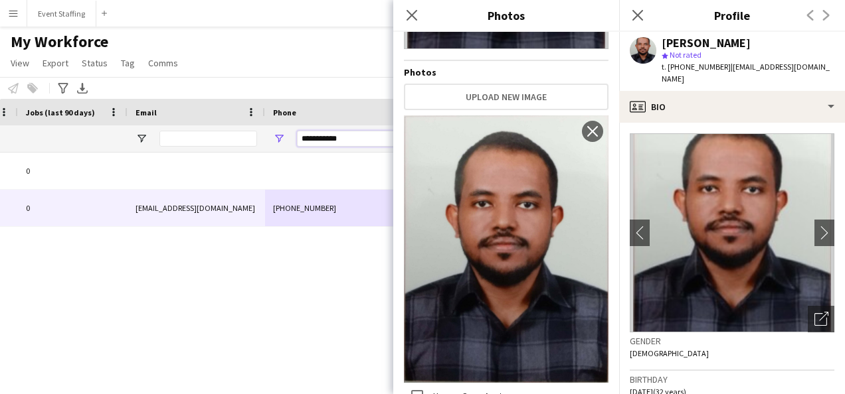
click at [336, 135] on input "**********" at bounding box center [362, 139] width 130 height 16
paste input "Phone Filter Input"
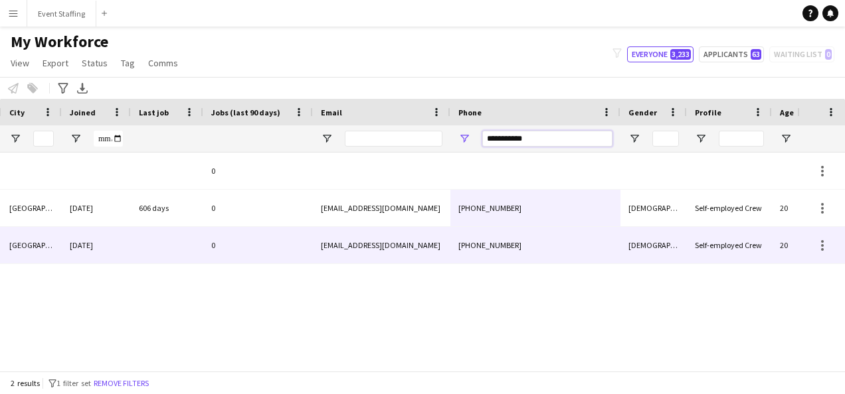
scroll to position [0, 576]
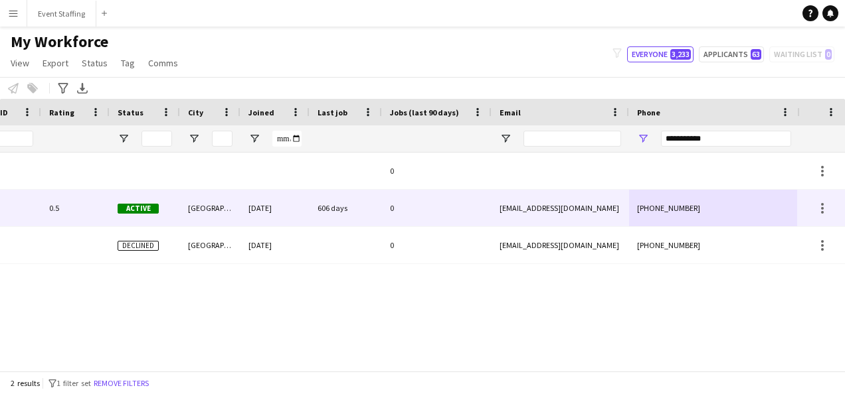
click at [338, 211] on div "606 days" at bounding box center [345, 208] width 72 height 37
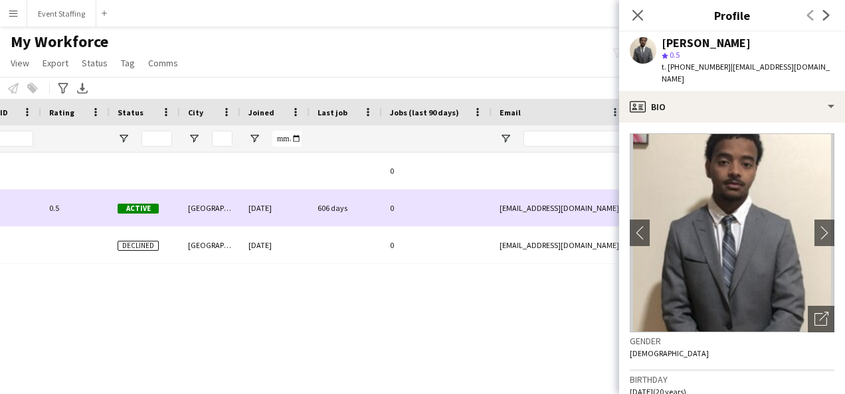
scroll to position [0, 643]
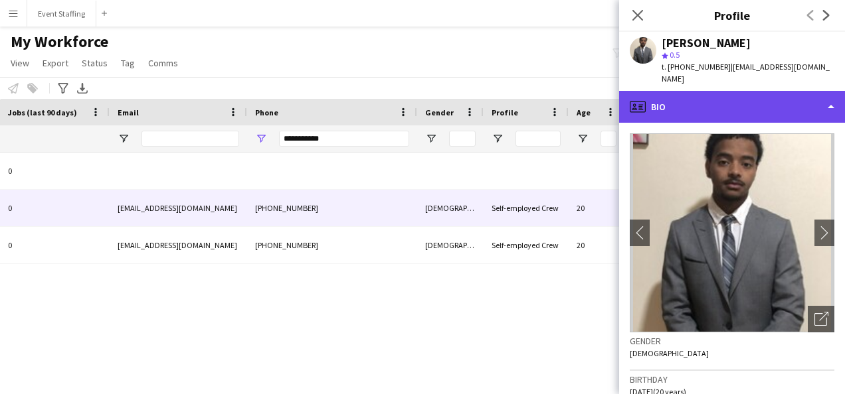
click at [724, 98] on div "profile Bio" at bounding box center [732, 107] width 226 height 32
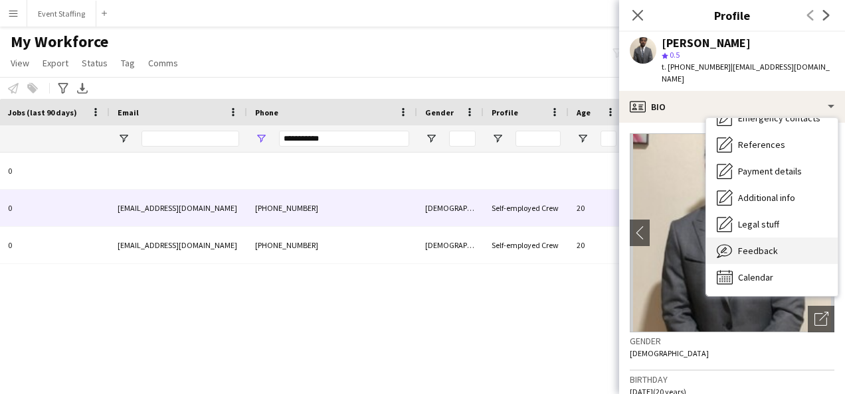
click at [787, 238] on div "Feedback Feedback" at bounding box center [771, 251] width 131 height 27
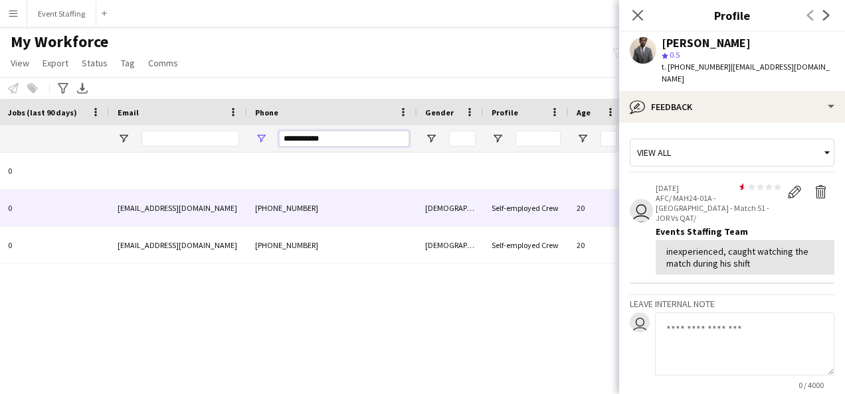
click at [320, 135] on input "**********" at bounding box center [344, 139] width 130 height 16
paste input "Phone Filter Input"
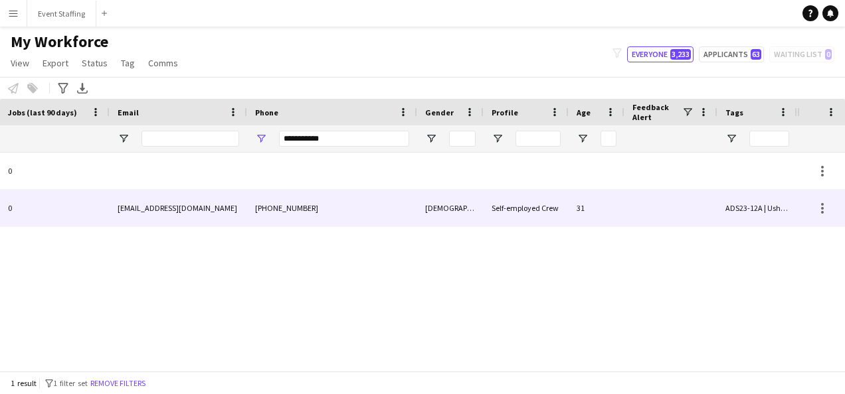
click at [316, 206] on div "[PHONE_NUMBER]" at bounding box center [332, 208] width 170 height 37
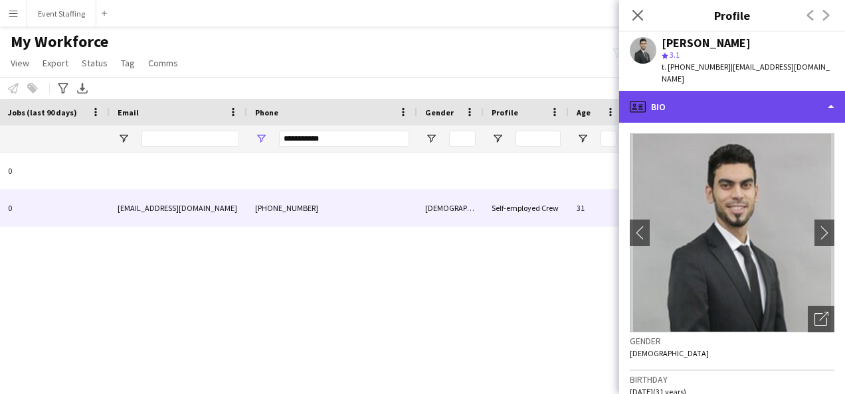
click at [723, 100] on div "profile Bio" at bounding box center [732, 107] width 226 height 32
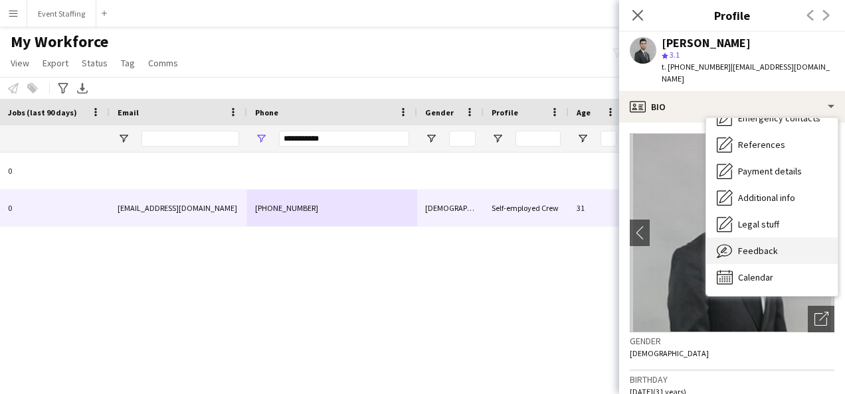
click at [759, 245] on span "Feedback" at bounding box center [758, 251] width 40 height 12
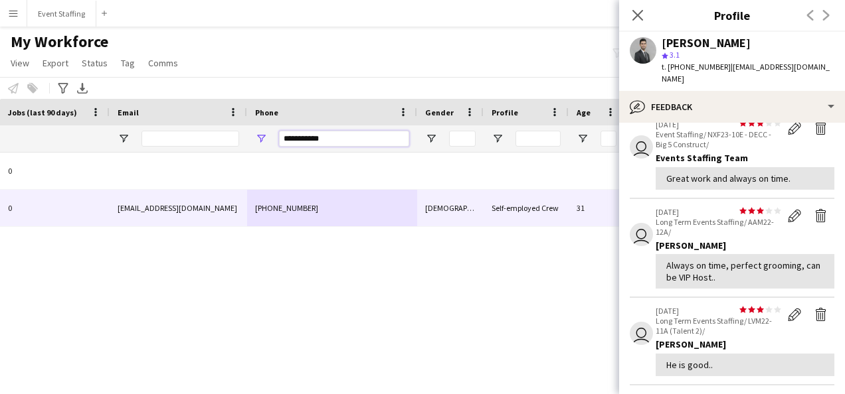
click at [293, 139] on input "**********" at bounding box center [344, 139] width 130 height 16
paste input "Phone Filter Input"
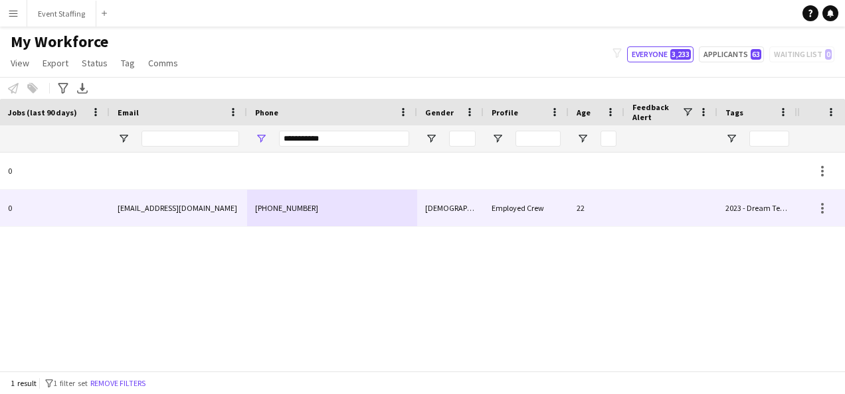
click at [317, 206] on div "[PHONE_NUMBER]" at bounding box center [332, 208] width 170 height 37
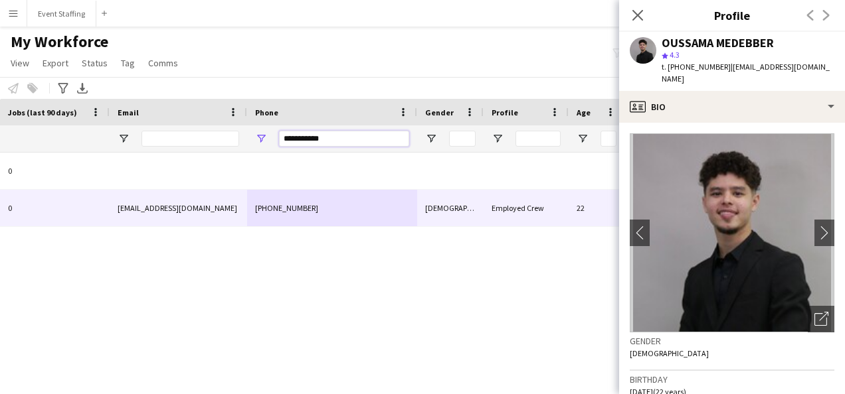
click at [315, 134] on input "**********" at bounding box center [344, 139] width 130 height 16
paste input "Phone Filter Input"
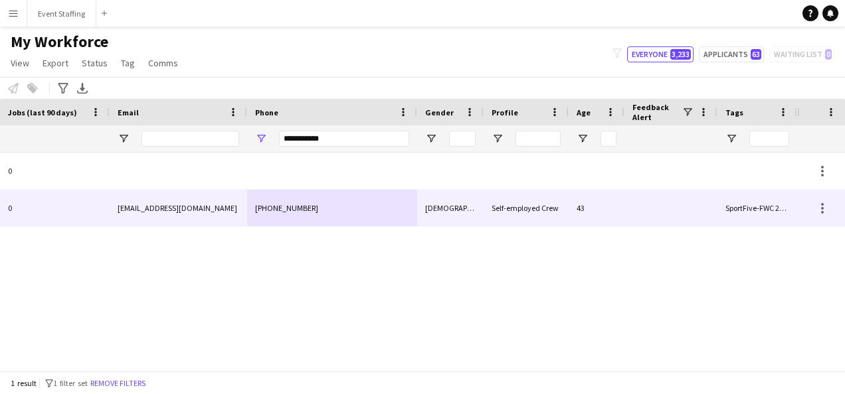
click at [329, 216] on div "[PHONE_NUMBER]" at bounding box center [332, 208] width 170 height 37
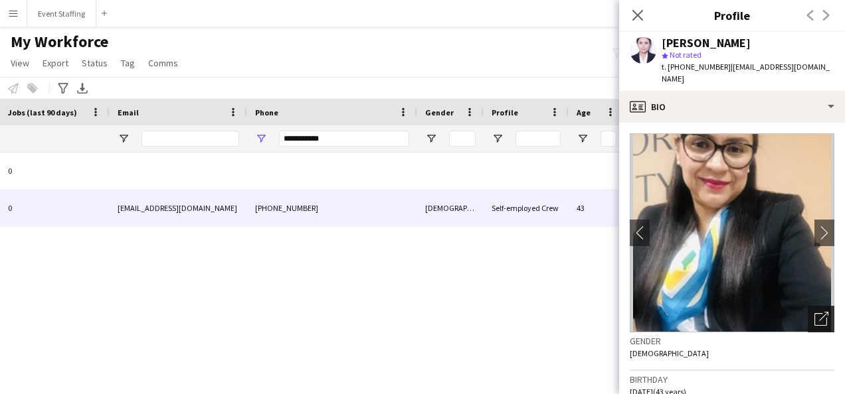
click at [814, 312] on icon "Open photos pop-in" at bounding box center [821, 319] width 14 height 14
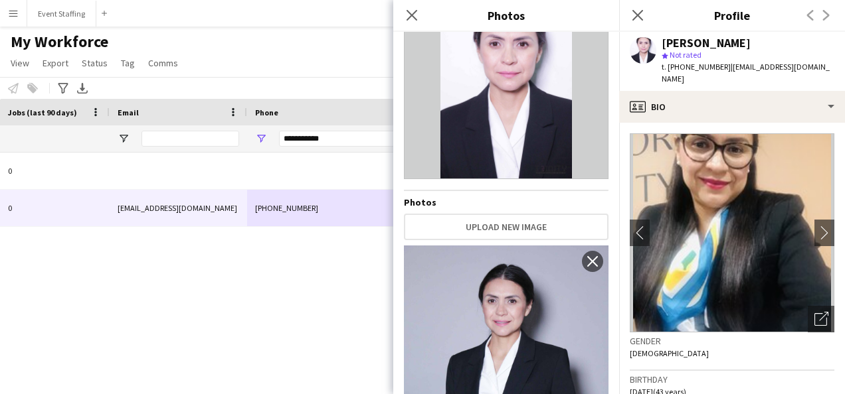
scroll to position [0, 0]
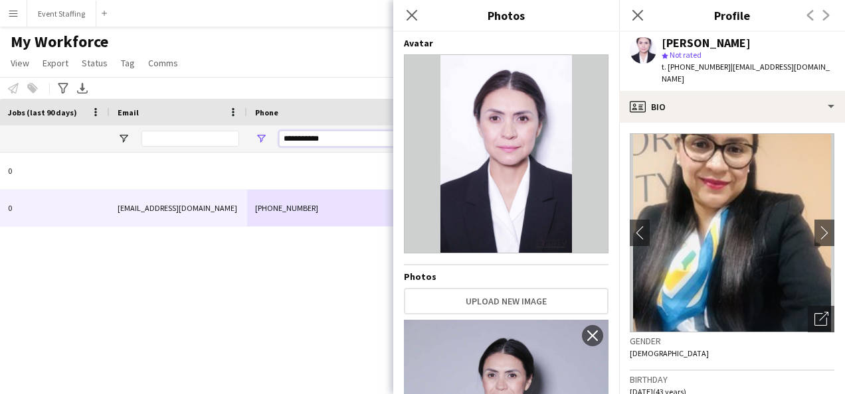
click at [305, 138] on input "**********" at bounding box center [344, 139] width 130 height 16
paste input "Phone Filter Input"
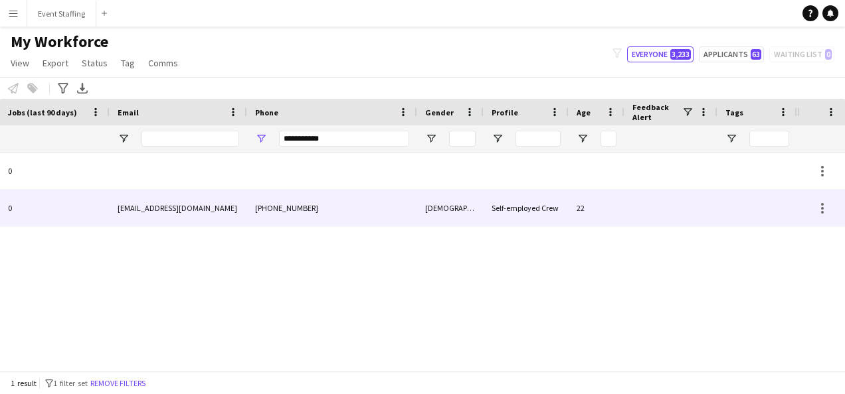
click at [322, 210] on div "[PHONE_NUMBER]" at bounding box center [332, 208] width 170 height 37
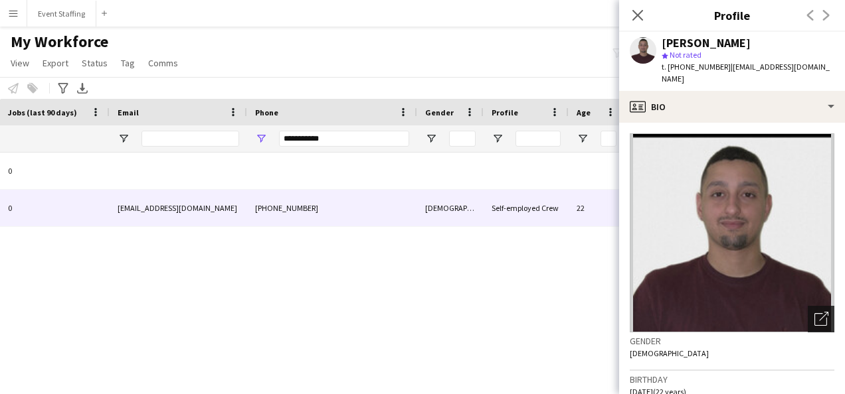
click at [817, 312] on icon "Open photos pop-in" at bounding box center [821, 319] width 14 height 14
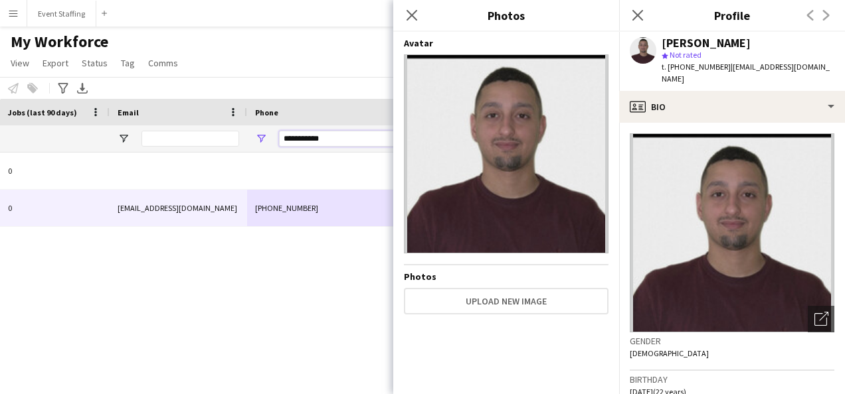
click at [313, 139] on input "**********" at bounding box center [344, 139] width 130 height 16
paste input "Phone Filter Input"
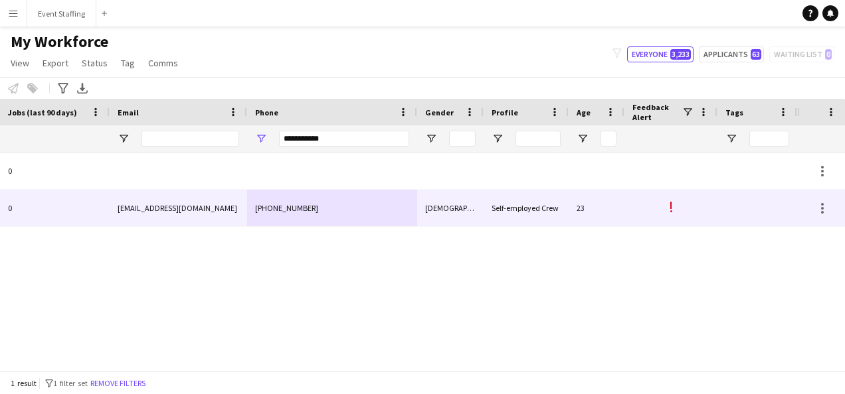
click at [341, 217] on div "[PHONE_NUMBER]" at bounding box center [332, 208] width 170 height 37
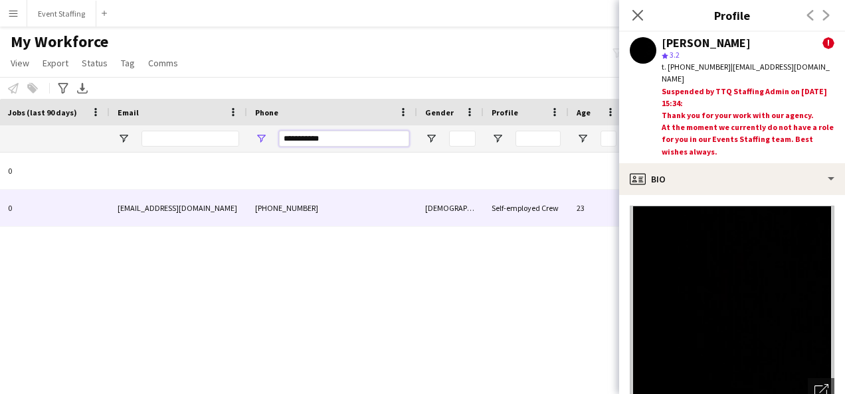
click at [307, 139] on input "**********" at bounding box center [344, 139] width 130 height 16
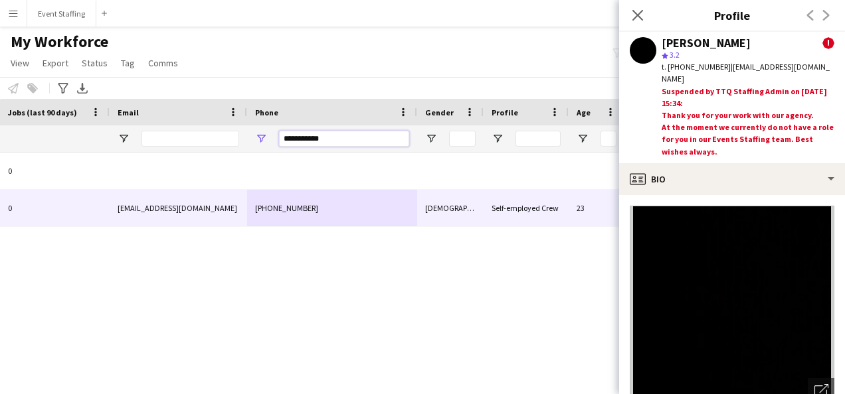
click at [307, 139] on input "**********" at bounding box center [344, 139] width 130 height 16
paste input "Phone Filter Input"
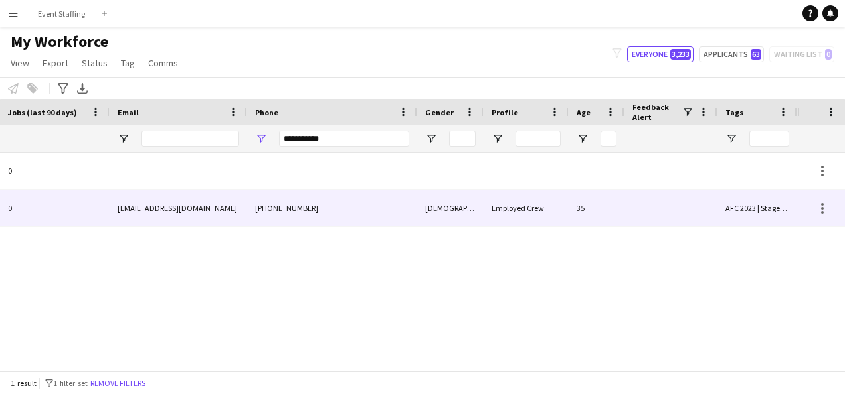
click at [320, 214] on div "[PHONE_NUMBER]" at bounding box center [332, 208] width 170 height 37
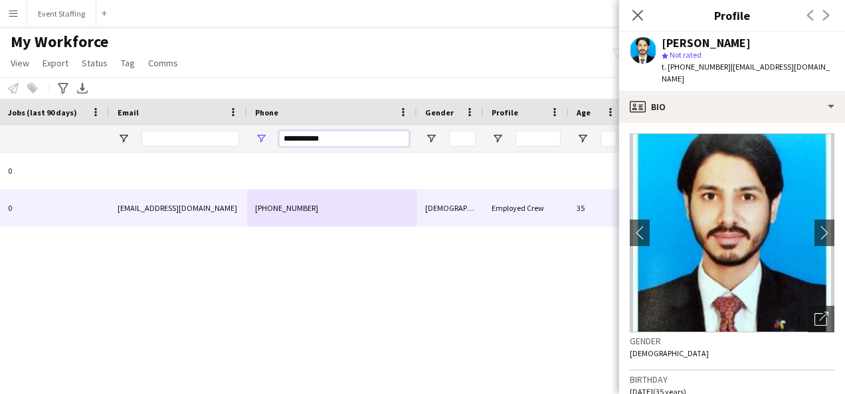
click at [301, 139] on input "**********" at bounding box center [344, 139] width 130 height 16
paste input "Phone Filter Input"
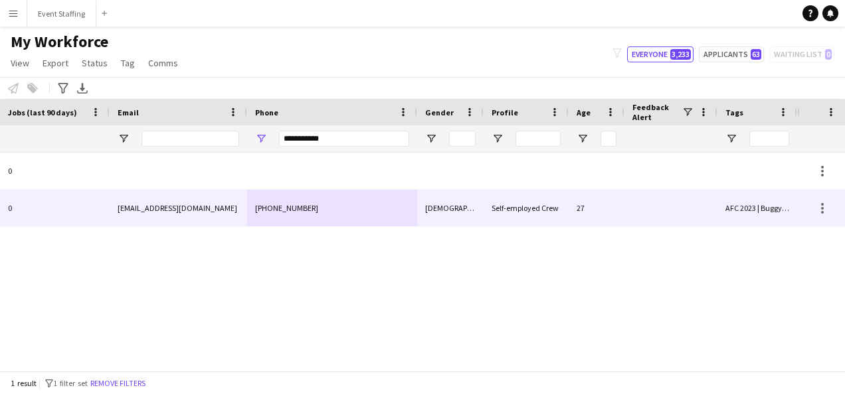
click at [400, 210] on div "[PHONE_NUMBER]" at bounding box center [332, 208] width 170 height 37
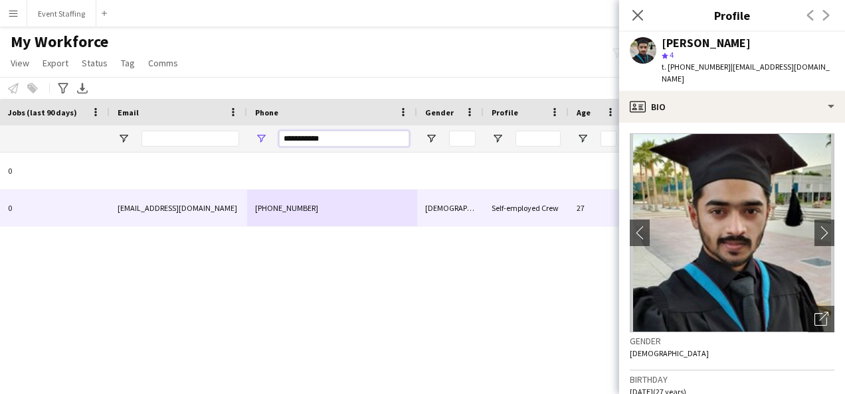
click at [313, 142] on input "**********" at bounding box center [344, 139] width 130 height 16
paste input "Phone Filter Input"
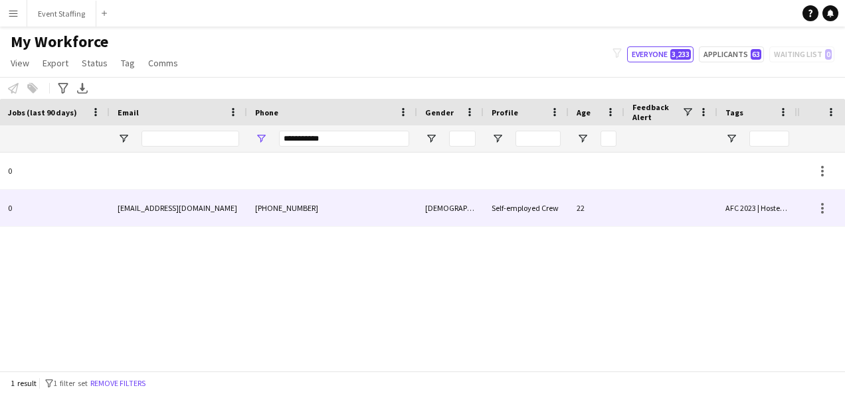
click at [341, 212] on div "[PHONE_NUMBER]" at bounding box center [332, 208] width 170 height 37
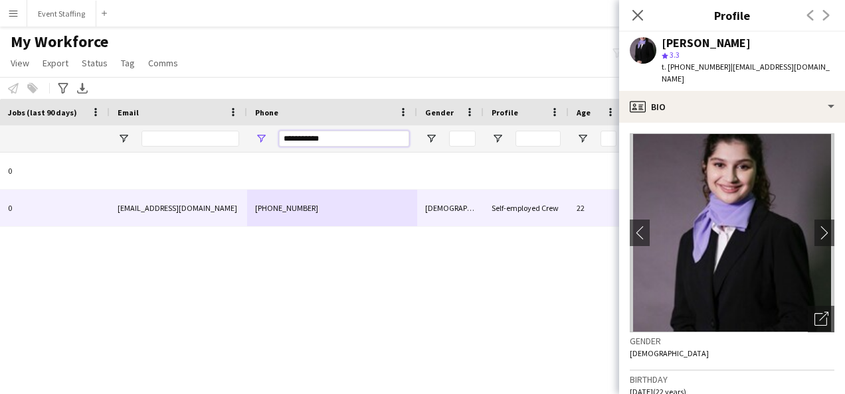
click at [303, 135] on input "**********" at bounding box center [344, 139] width 130 height 16
paste input "Phone Filter Input"
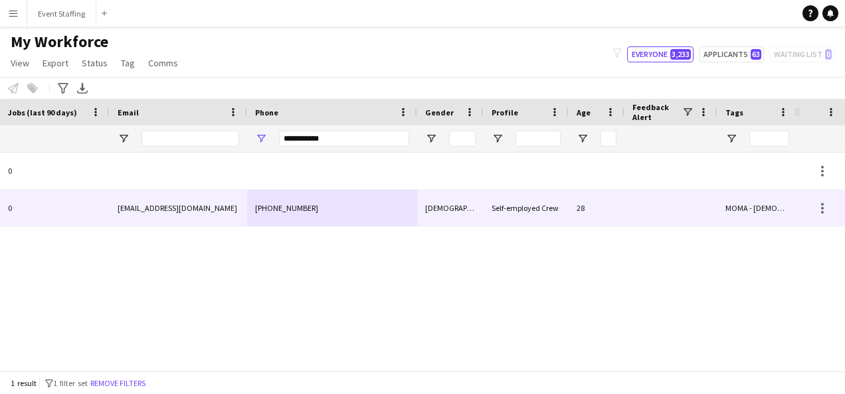
click at [299, 212] on div "[PHONE_NUMBER]" at bounding box center [332, 208] width 170 height 37
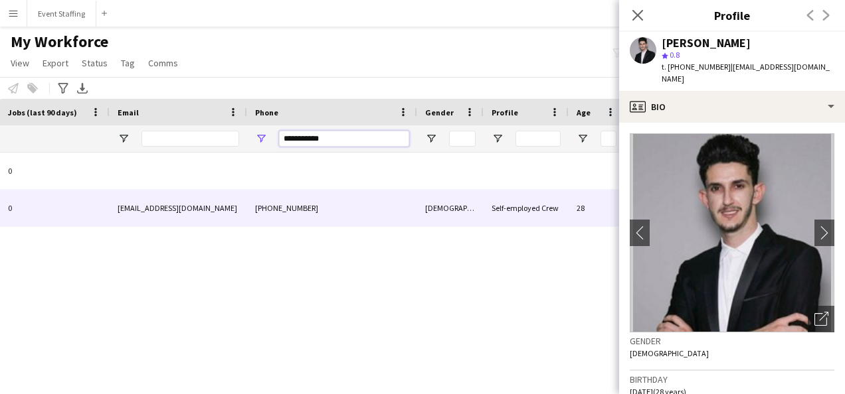
click at [304, 133] on input "**********" at bounding box center [344, 139] width 130 height 16
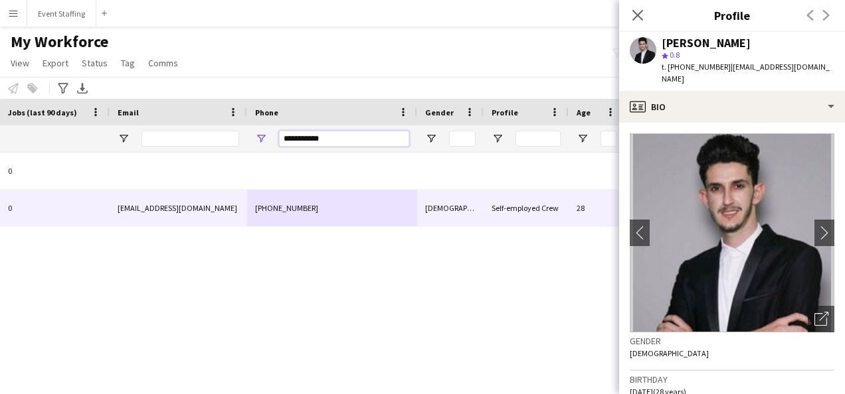
click at [304, 133] on input "**********" at bounding box center [344, 139] width 130 height 16
paste input "Phone Filter Input"
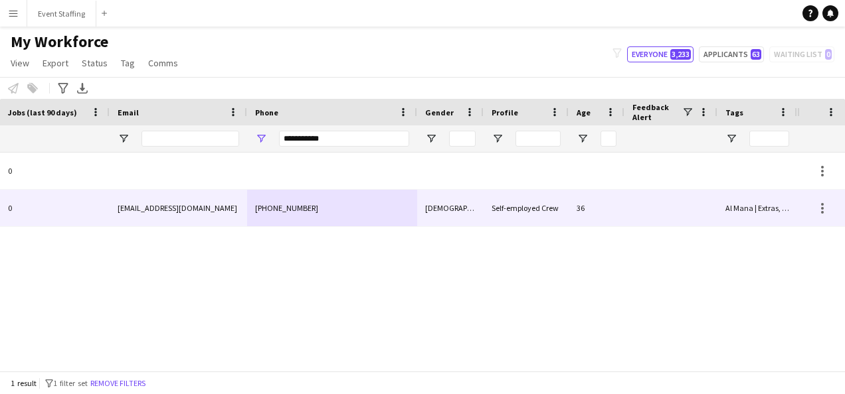
click at [333, 210] on div "[PHONE_NUMBER]" at bounding box center [332, 208] width 170 height 37
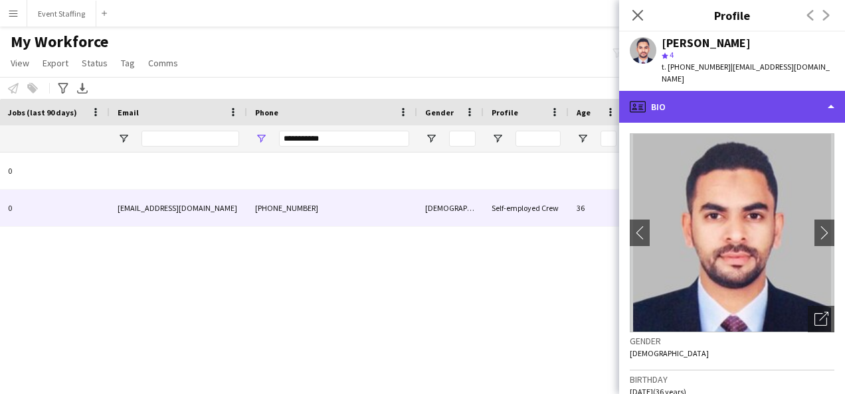
click at [675, 91] on div "profile Bio" at bounding box center [732, 107] width 226 height 32
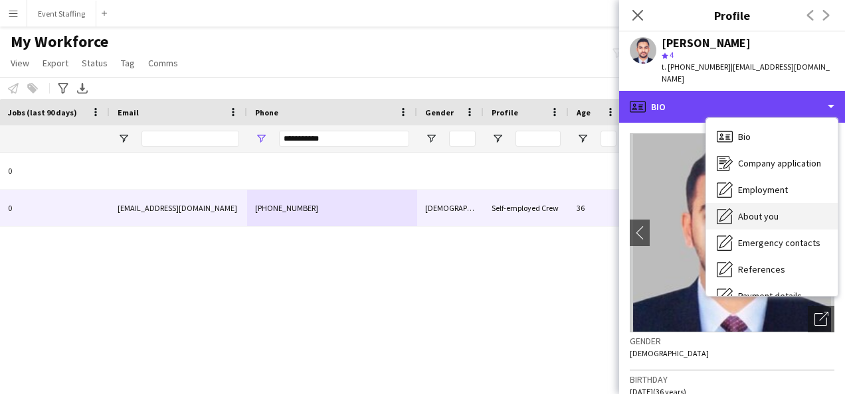
scroll to position [125, 0]
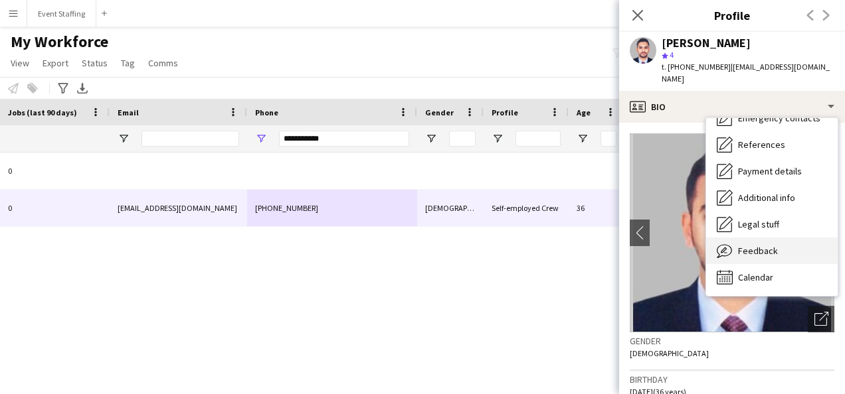
click at [769, 245] on span "Feedback" at bounding box center [758, 251] width 40 height 12
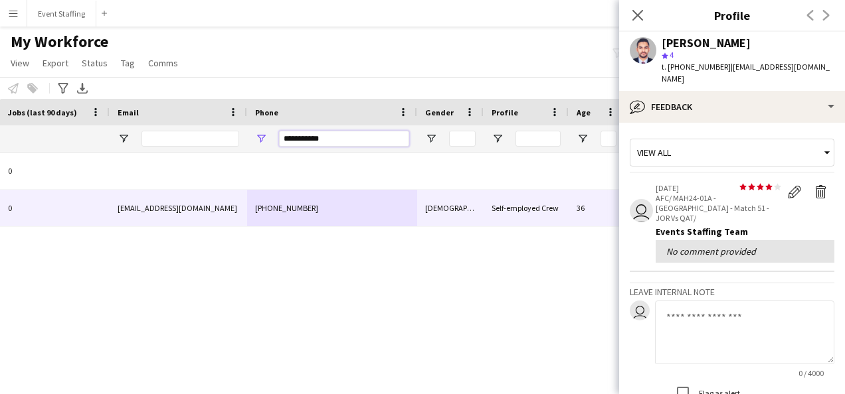
click at [301, 134] on input "**********" at bounding box center [344, 139] width 130 height 16
paste input "Phone Filter Input"
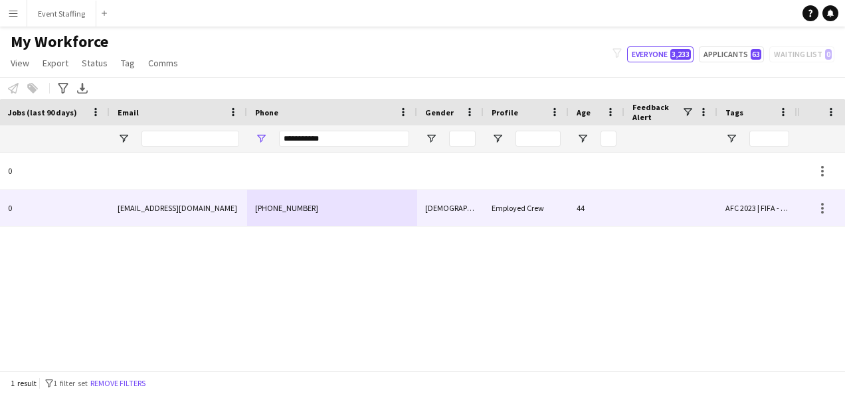
click at [326, 215] on div "[PHONE_NUMBER]" at bounding box center [332, 208] width 170 height 37
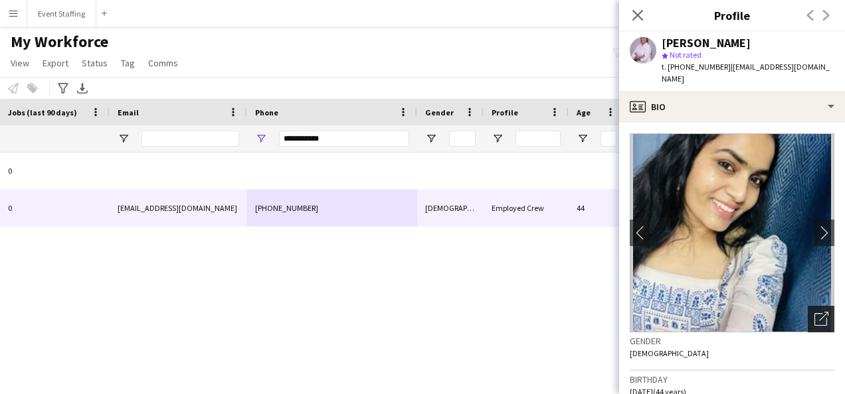
click at [807, 306] on div "Open photos pop-in" at bounding box center [820, 319] width 27 height 27
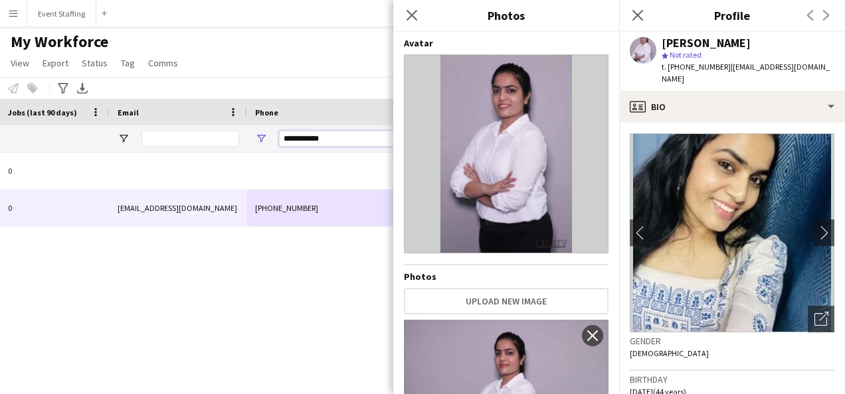
click at [302, 139] on input "**********" at bounding box center [344, 139] width 130 height 16
paste input "Phone Filter Input"
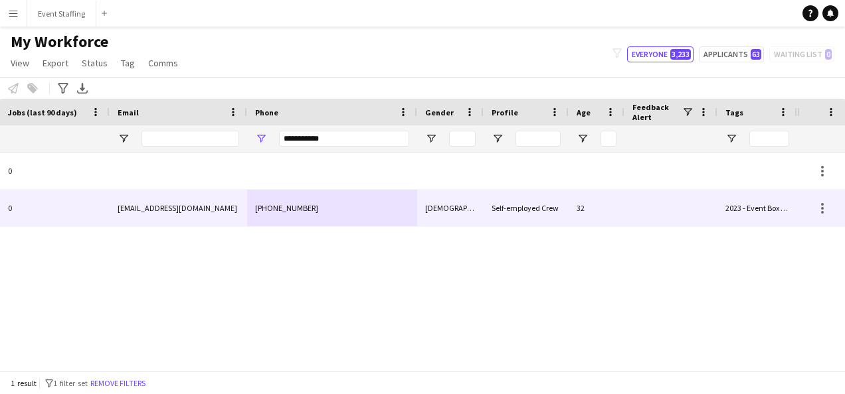
click at [319, 203] on div "[PHONE_NUMBER]" at bounding box center [332, 208] width 170 height 37
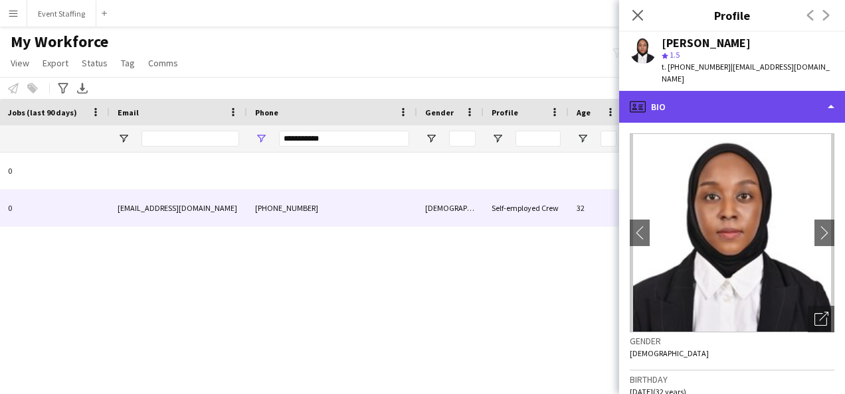
click at [706, 102] on div "profile Bio" at bounding box center [732, 107] width 226 height 32
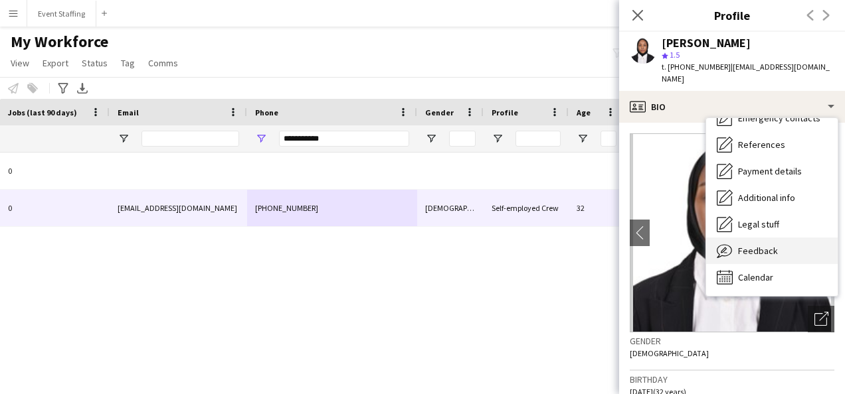
click at [764, 245] on span "Feedback" at bounding box center [758, 251] width 40 height 12
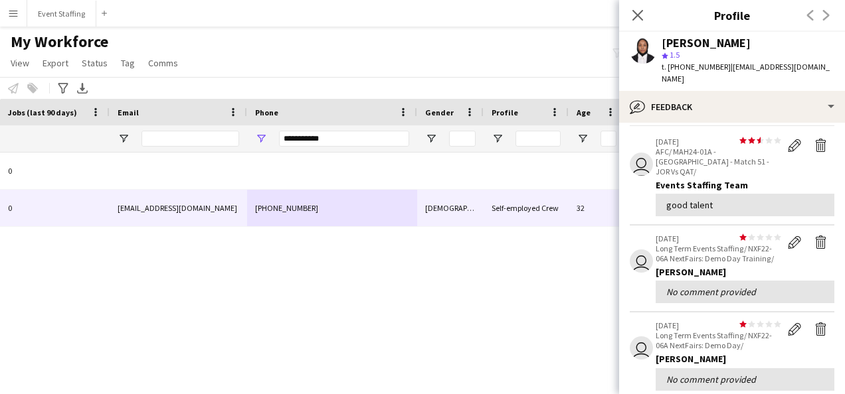
scroll to position [48, 0]
click at [304, 137] on input "**********" at bounding box center [344, 139] width 130 height 16
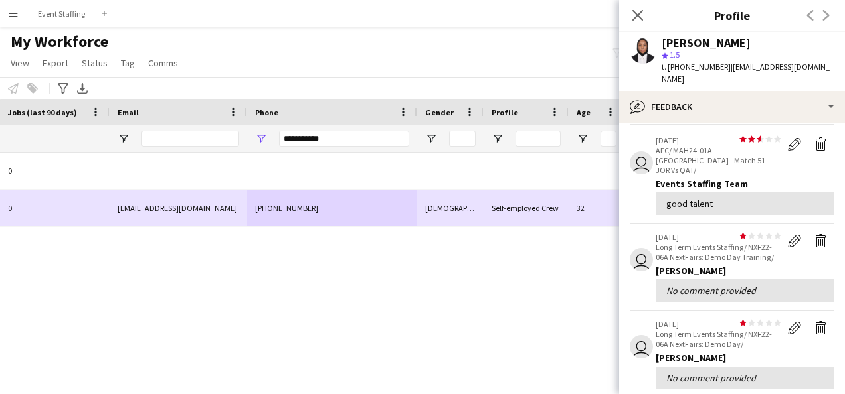
click at [325, 206] on div "[PHONE_NUMBER]" at bounding box center [332, 208] width 170 height 37
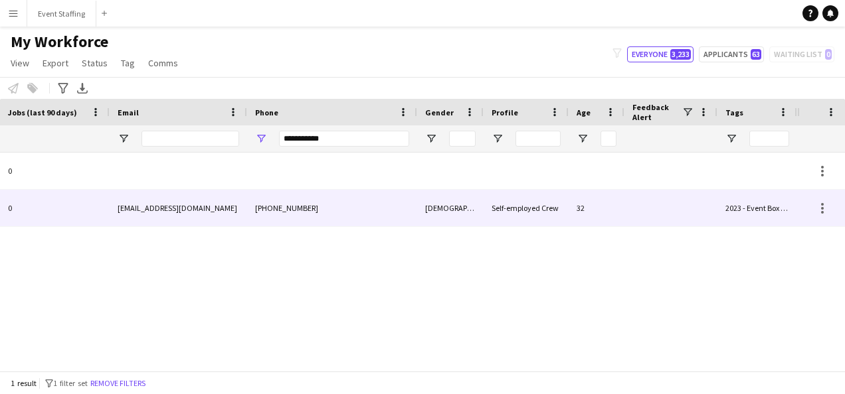
click at [291, 205] on div "[PHONE_NUMBER]" at bounding box center [332, 208] width 170 height 37
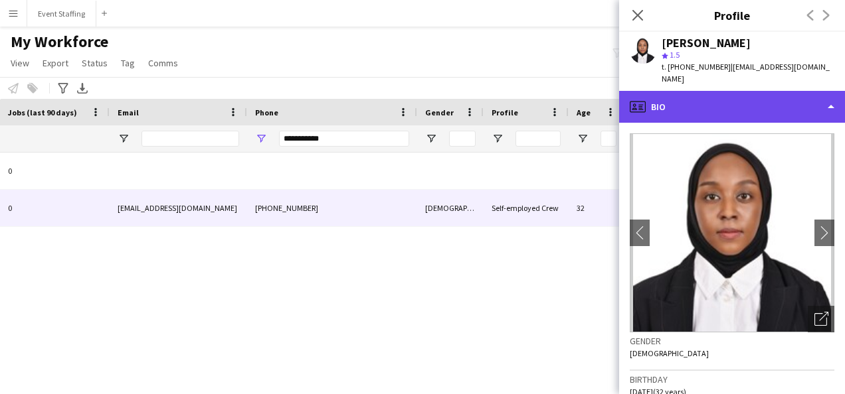
click at [671, 94] on div "profile Bio" at bounding box center [732, 107] width 226 height 32
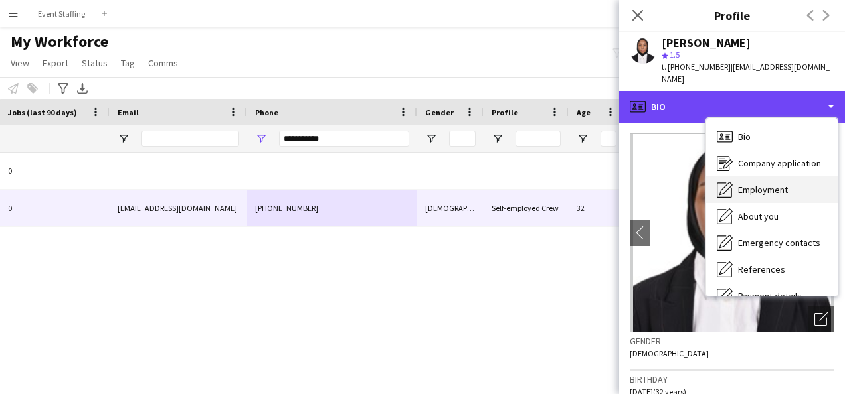
scroll to position [125, 0]
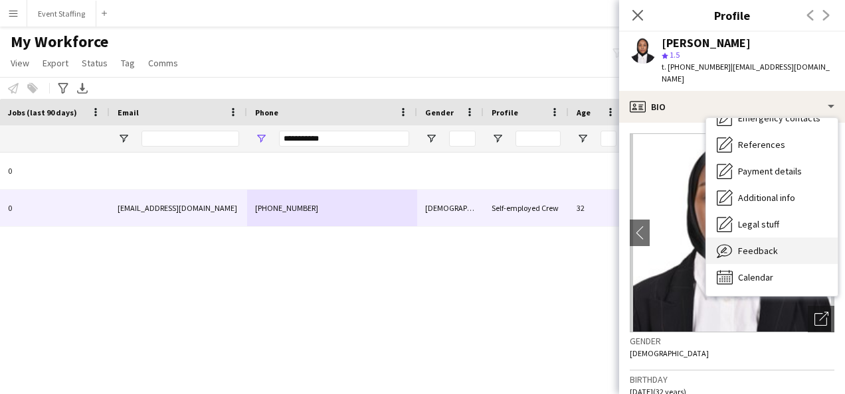
click at [776, 243] on div "Feedback Feedback" at bounding box center [771, 251] width 131 height 27
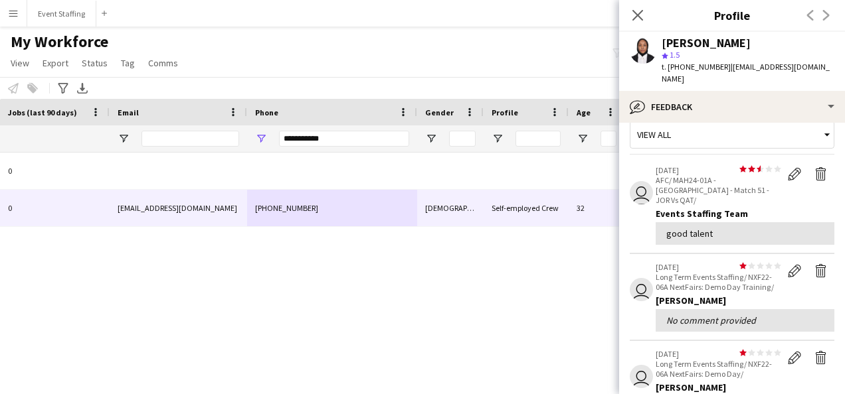
scroll to position [0, 0]
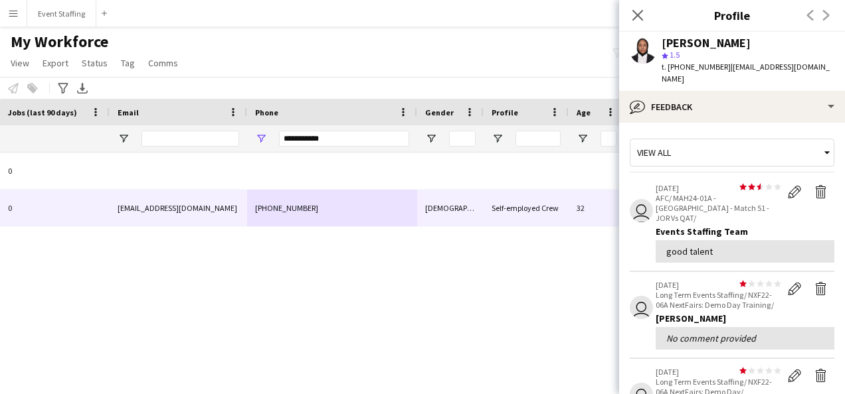
click at [301, 126] on div "**********" at bounding box center [344, 138] width 130 height 27
click at [312, 138] on input "**********" at bounding box center [344, 139] width 130 height 16
paste input "Phone Filter Input"
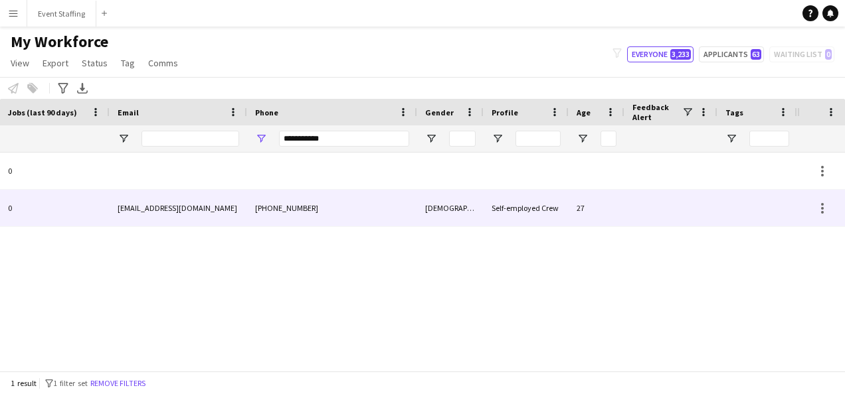
click at [269, 216] on div "[PHONE_NUMBER]" at bounding box center [332, 208] width 170 height 37
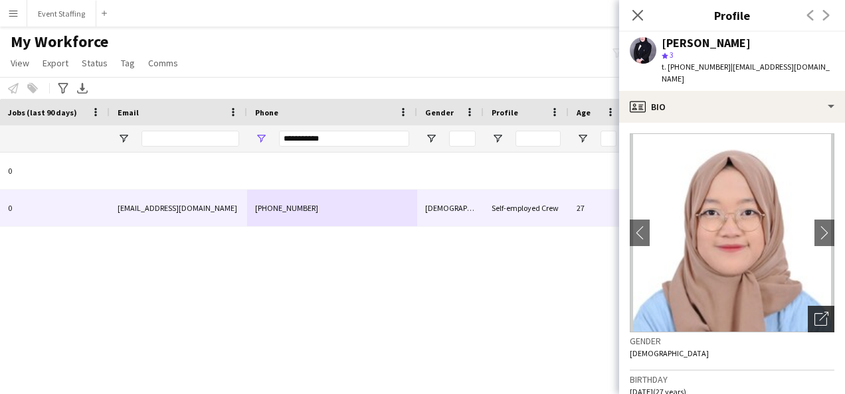
click at [818, 306] on div "Open photos pop-in" at bounding box center [820, 319] width 27 height 27
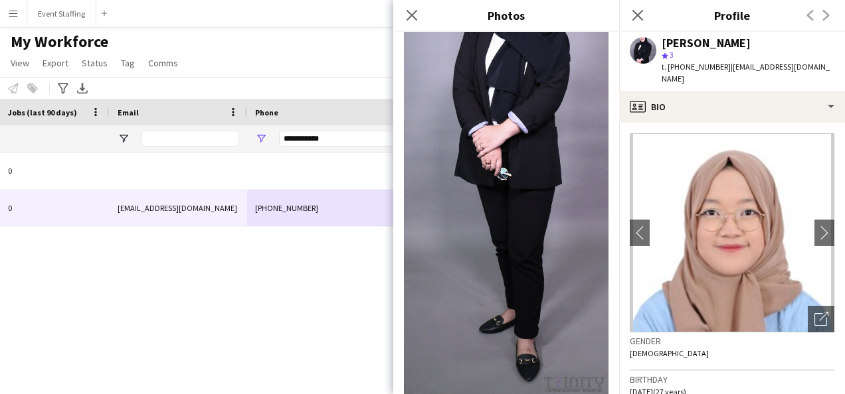
scroll to position [1191, 0]
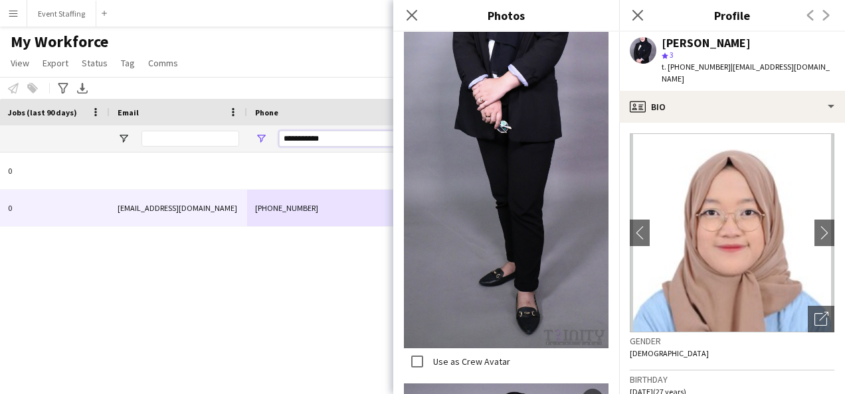
click at [301, 135] on input "**********" at bounding box center [344, 139] width 130 height 16
paste input "Phone Filter Input"
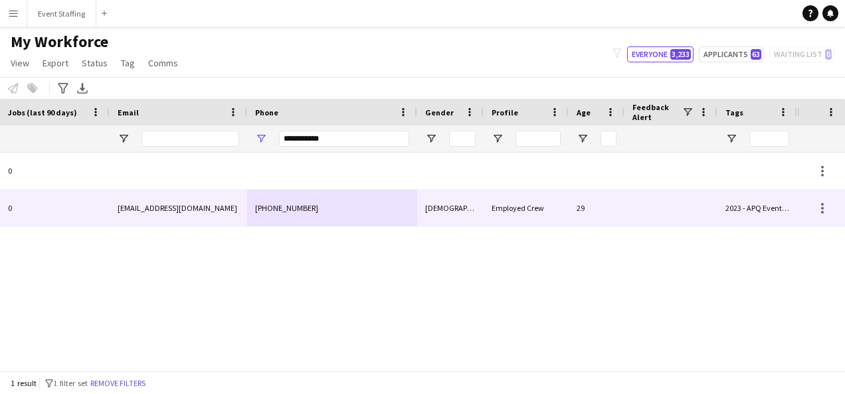
click at [327, 204] on div "[PHONE_NUMBER]" at bounding box center [332, 208] width 170 height 37
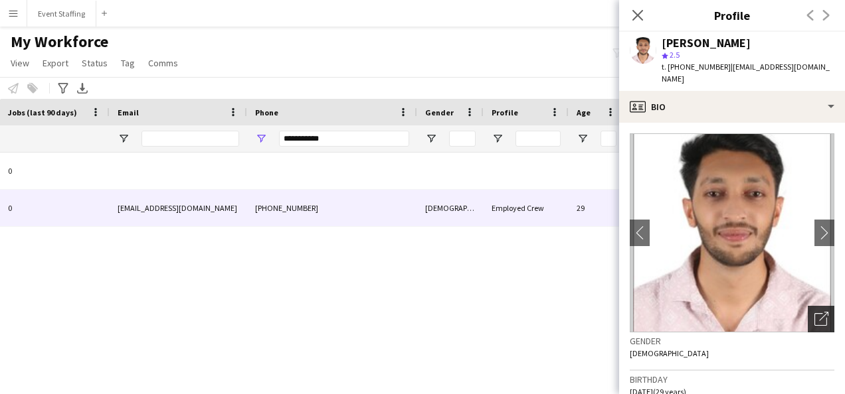
click at [814, 312] on icon "Open photos pop-in" at bounding box center [821, 319] width 14 height 14
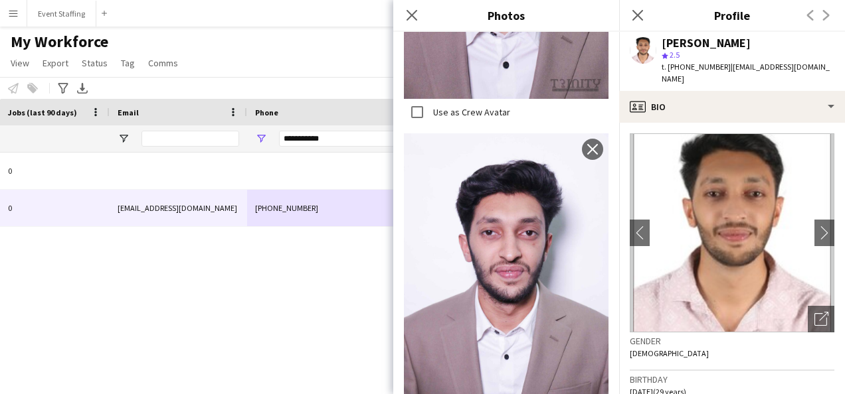
scroll to position [1212, 0]
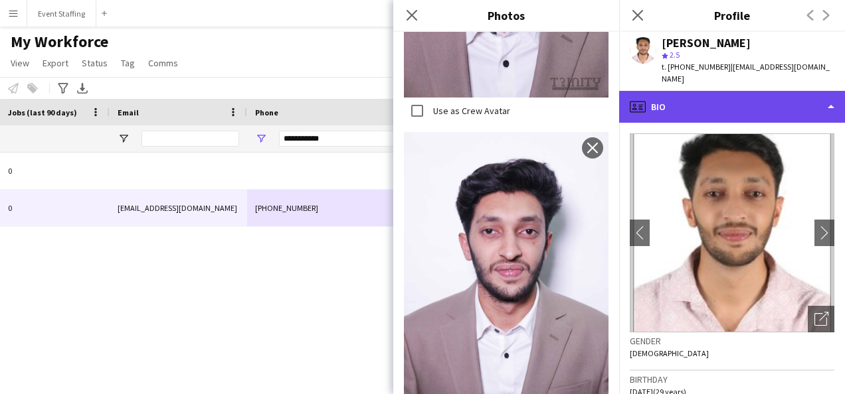
click at [673, 96] on div "profile Bio" at bounding box center [732, 107] width 226 height 32
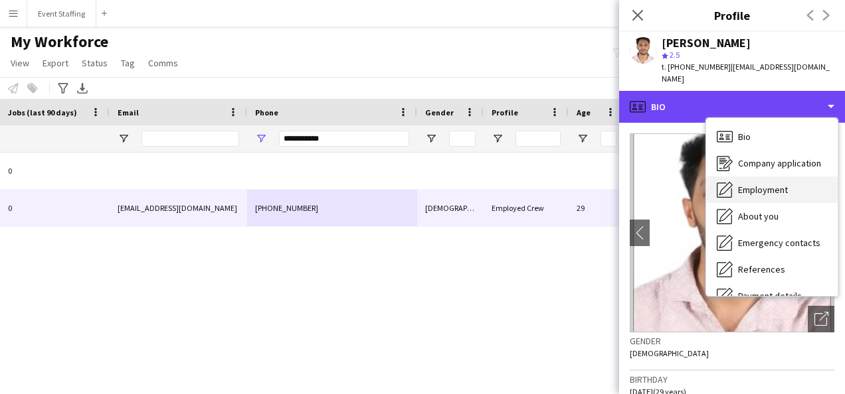
scroll to position [125, 0]
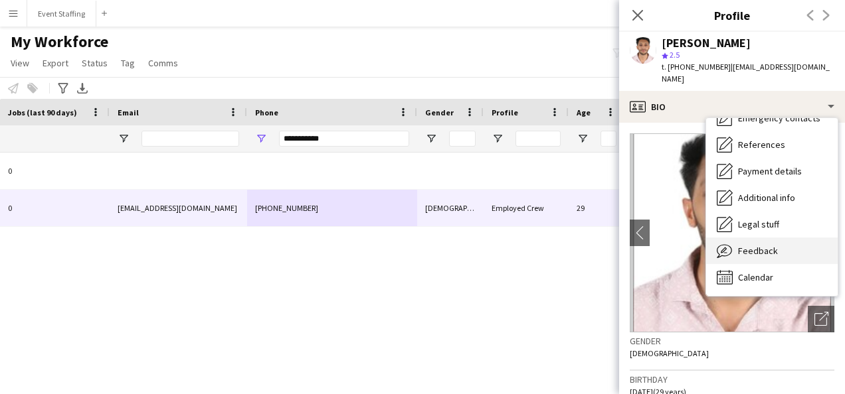
click at [764, 245] on span "Feedback" at bounding box center [758, 251] width 40 height 12
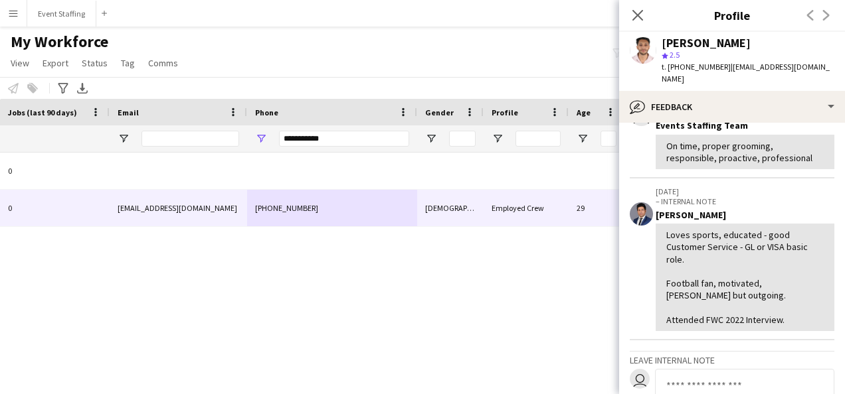
scroll to position [281, 0]
click at [315, 141] on input "**********" at bounding box center [344, 139] width 130 height 16
paste input "Phone Filter Input"
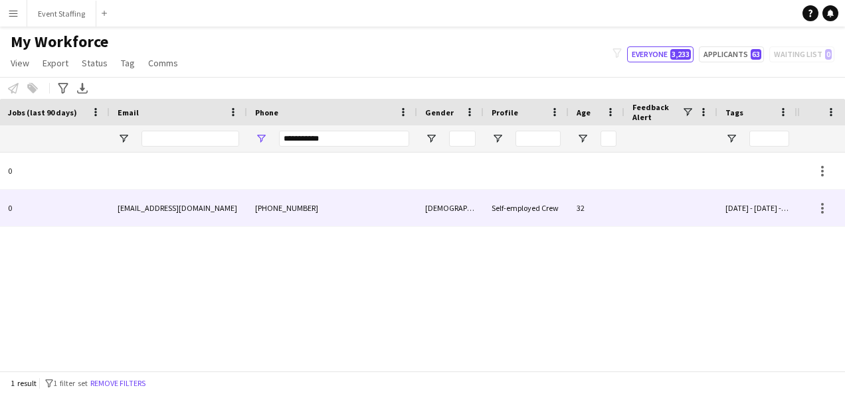
click at [309, 203] on div "[PHONE_NUMBER]" at bounding box center [332, 208] width 170 height 37
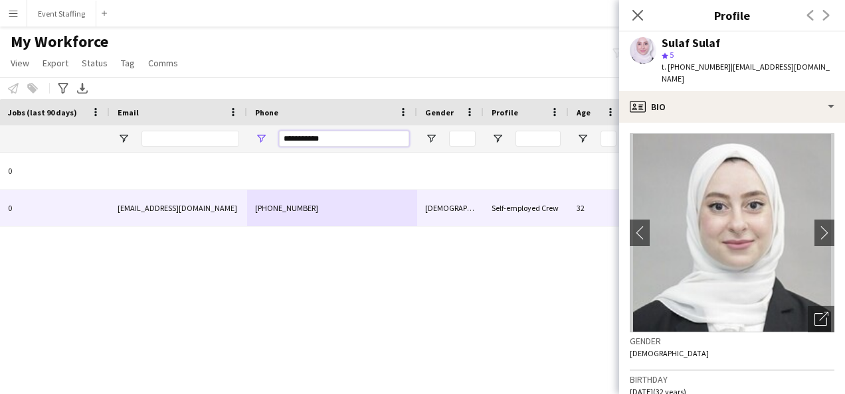
click at [309, 139] on input "**********" at bounding box center [344, 139] width 130 height 16
paste input "Phone Filter Input"
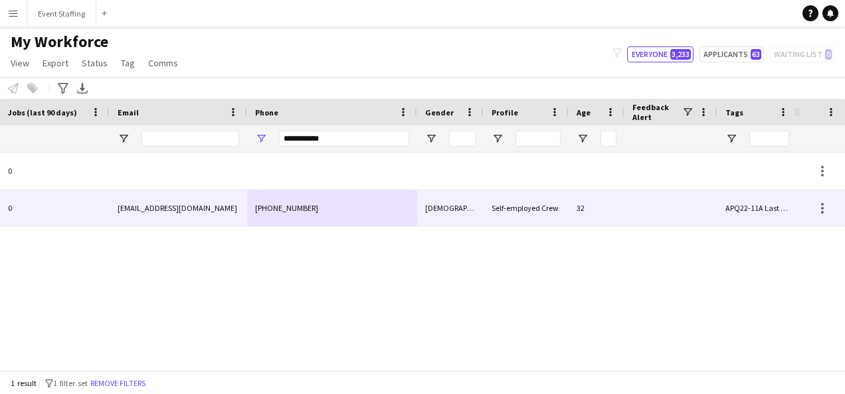
click at [326, 215] on div "[PHONE_NUMBER]" at bounding box center [332, 208] width 170 height 37
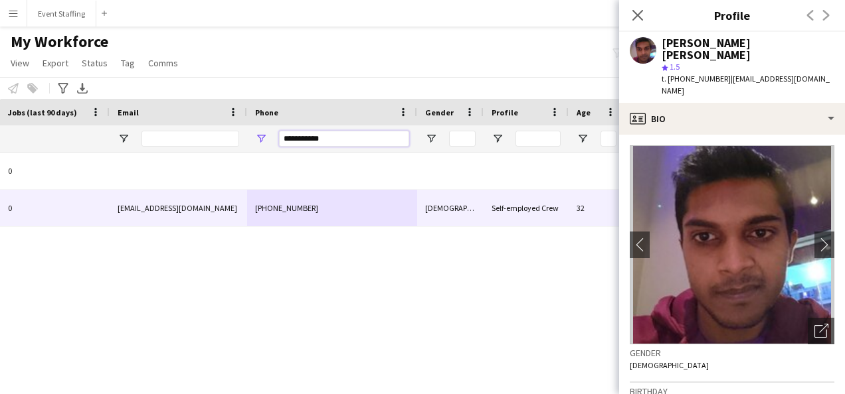
click at [301, 144] on input "**********" at bounding box center [344, 139] width 130 height 16
paste input "Phone Filter Input"
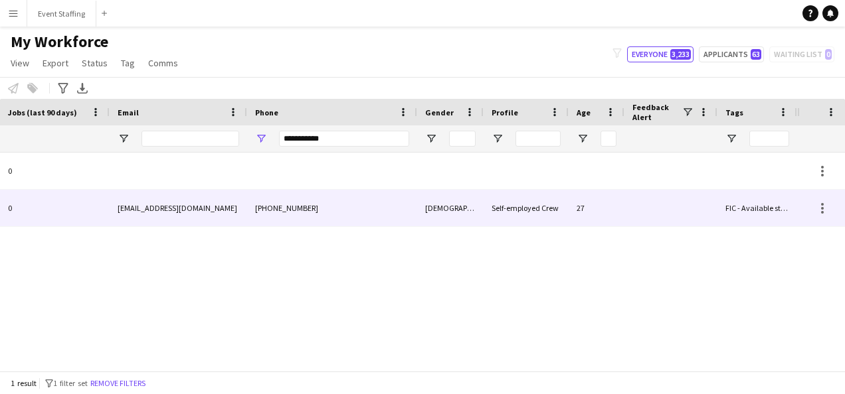
click at [321, 211] on div "[PHONE_NUMBER]" at bounding box center [332, 208] width 170 height 37
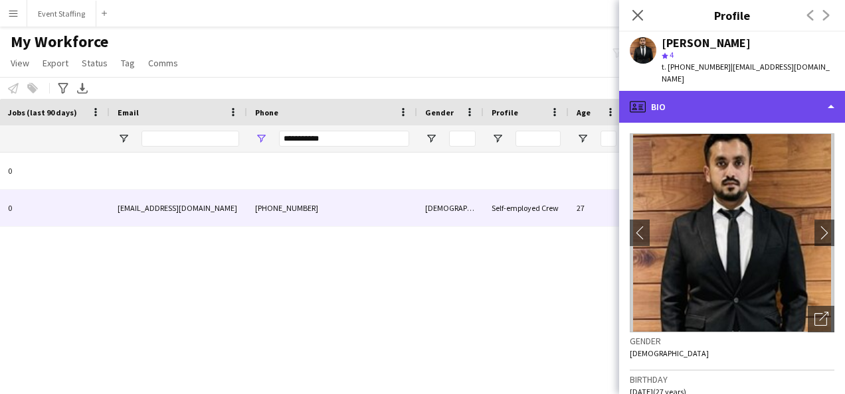
click at [653, 91] on div "profile Bio" at bounding box center [732, 107] width 226 height 32
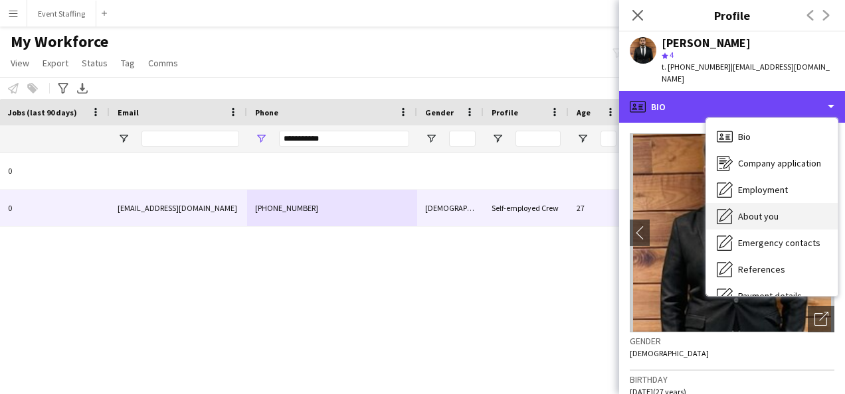
scroll to position [125, 0]
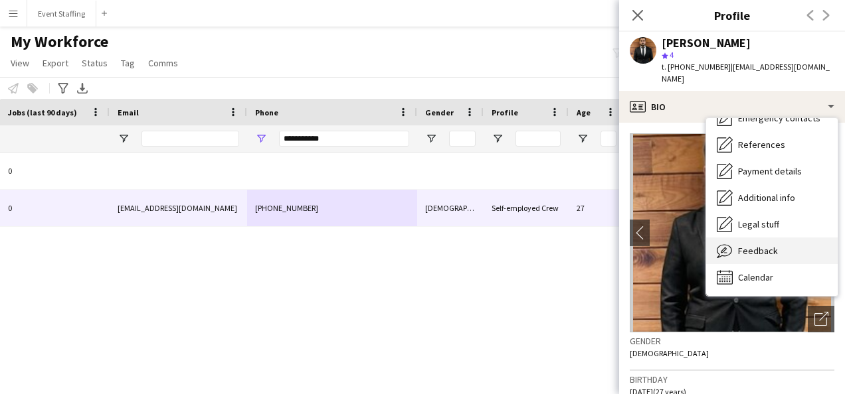
click at [773, 245] on span "Feedback" at bounding box center [758, 251] width 40 height 12
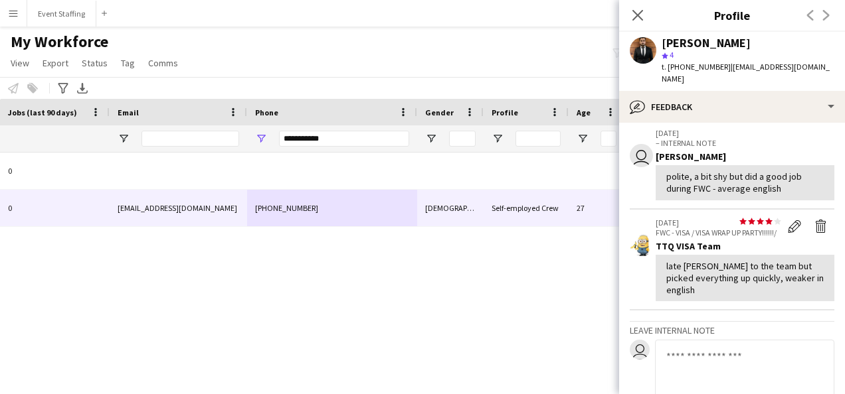
scroll to position [153, 0]
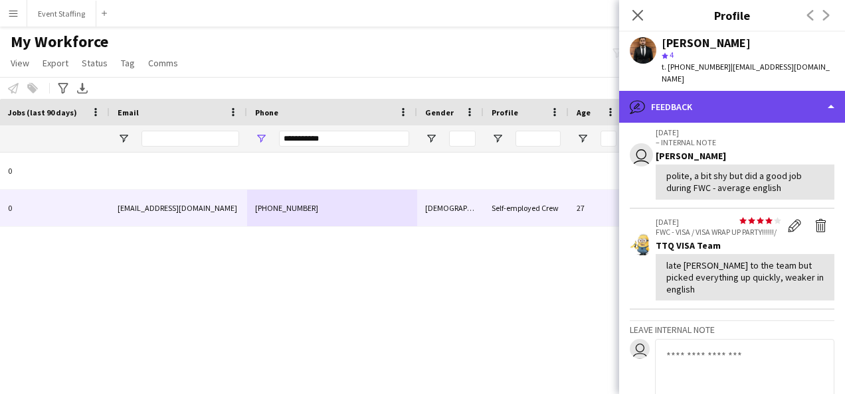
click at [673, 99] on div "bubble-pencil Feedback" at bounding box center [732, 107] width 226 height 32
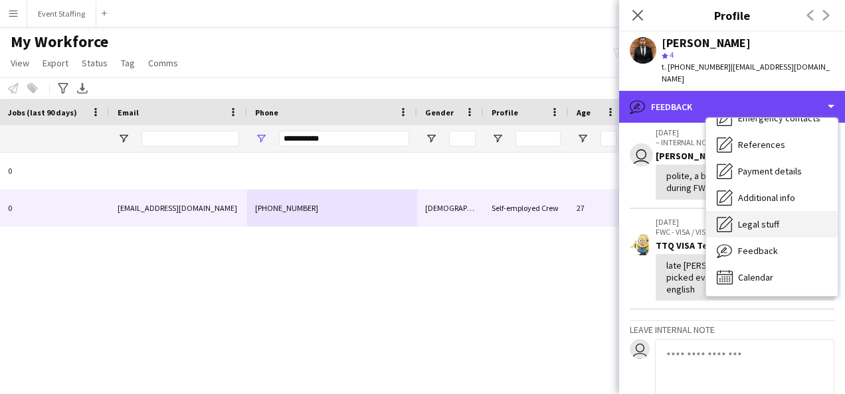
scroll to position [0, 0]
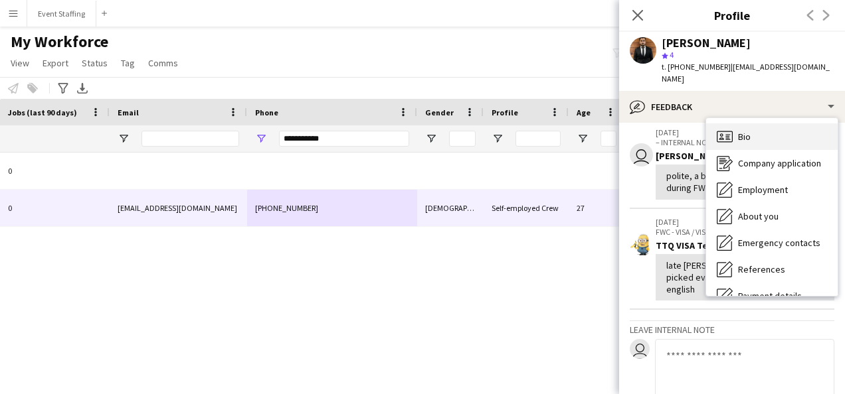
click at [760, 123] on div "Bio Bio" at bounding box center [771, 136] width 131 height 27
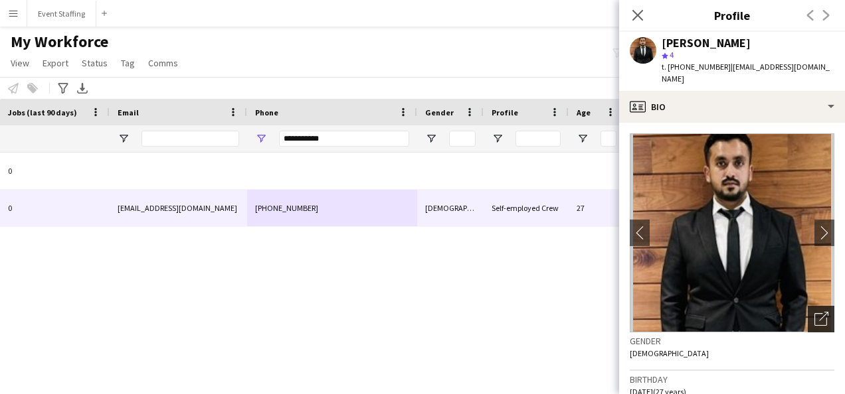
click at [814, 312] on icon "Open photos pop-in" at bounding box center [821, 319] width 14 height 14
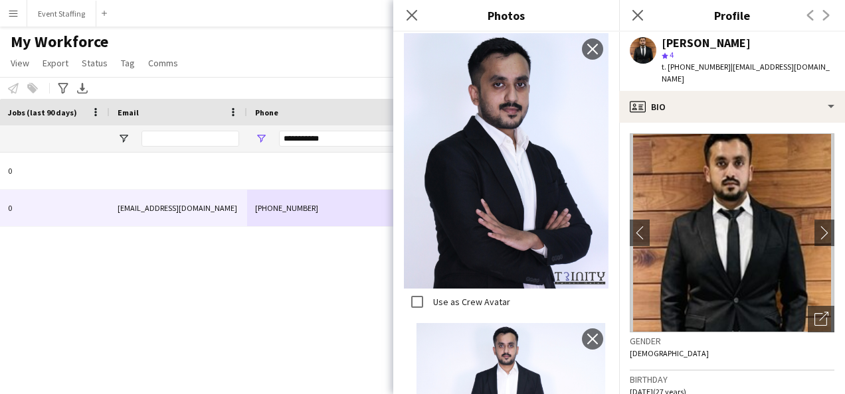
scroll to position [599, 0]
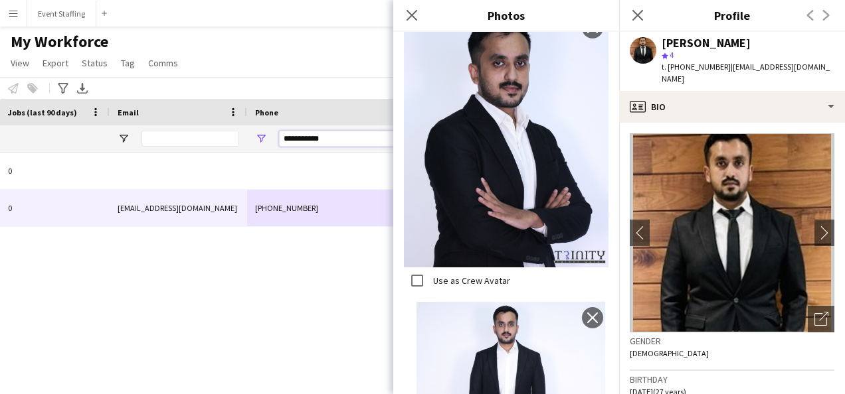
click at [309, 136] on input "**********" at bounding box center [344, 139] width 130 height 16
paste input "Phone Filter Input"
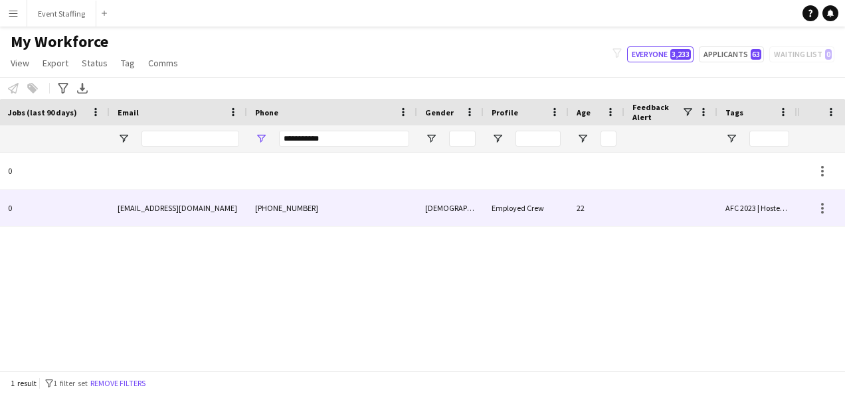
click at [316, 214] on div "[PHONE_NUMBER]" at bounding box center [332, 208] width 170 height 37
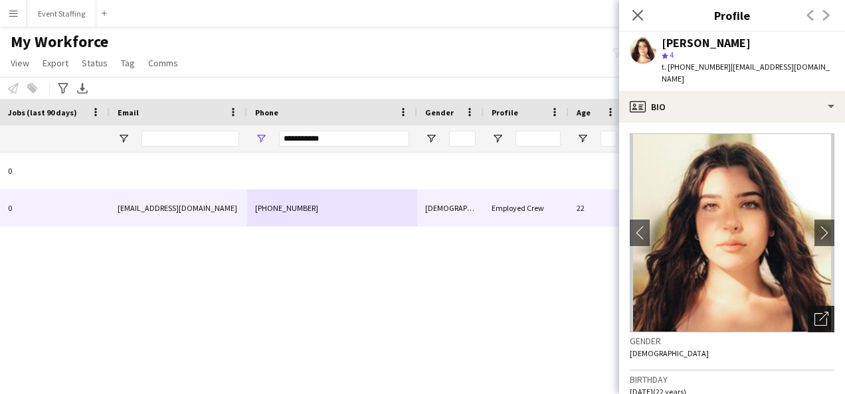
click at [814, 312] on icon "Open photos pop-in" at bounding box center [821, 319] width 14 height 14
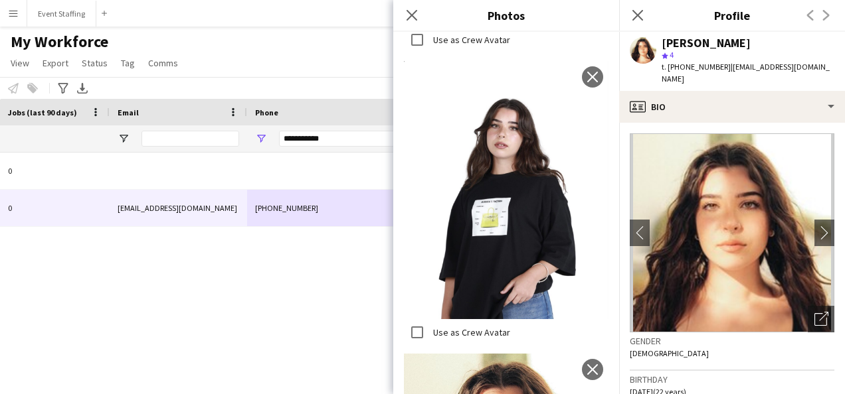
scroll to position [367, 0]
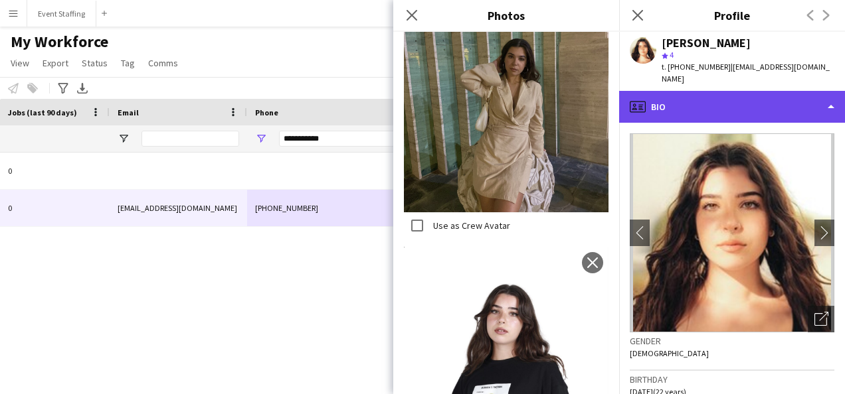
click at [691, 99] on div "profile Bio" at bounding box center [732, 107] width 226 height 32
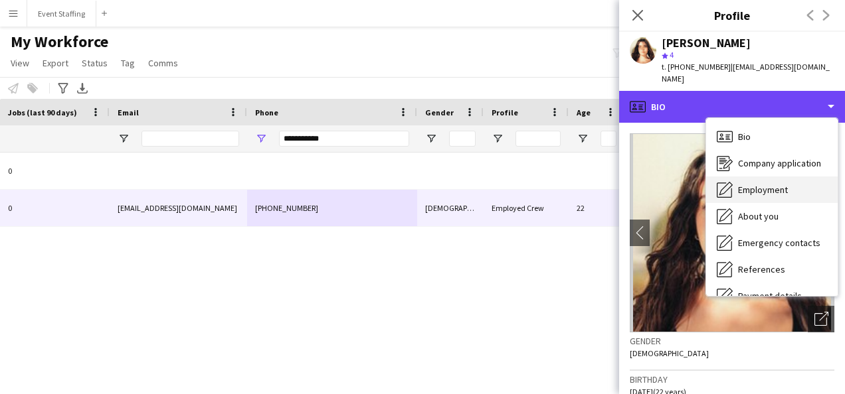
scroll to position [125, 0]
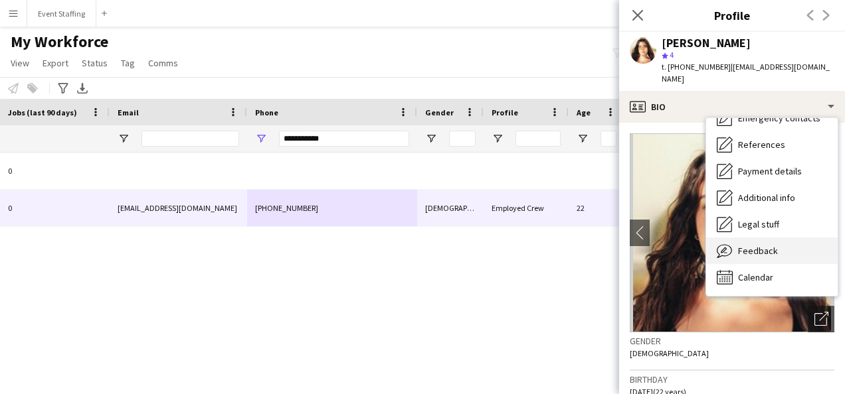
click at [762, 245] on span "Feedback" at bounding box center [758, 251] width 40 height 12
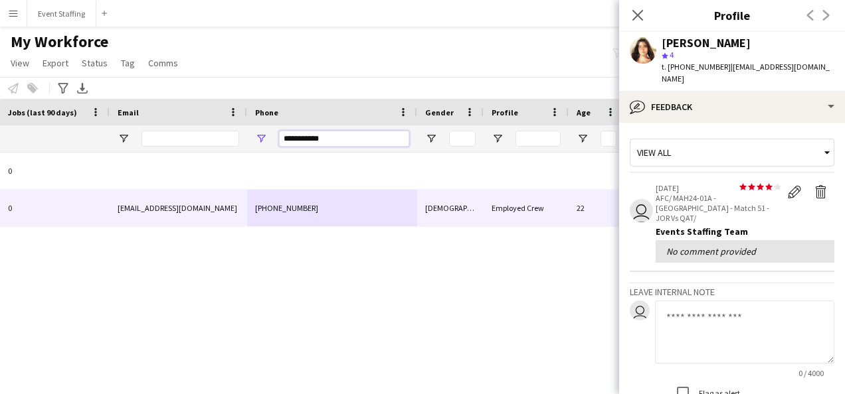
click at [304, 133] on input "**********" at bounding box center [344, 139] width 130 height 16
paste input "Phone Filter Input"
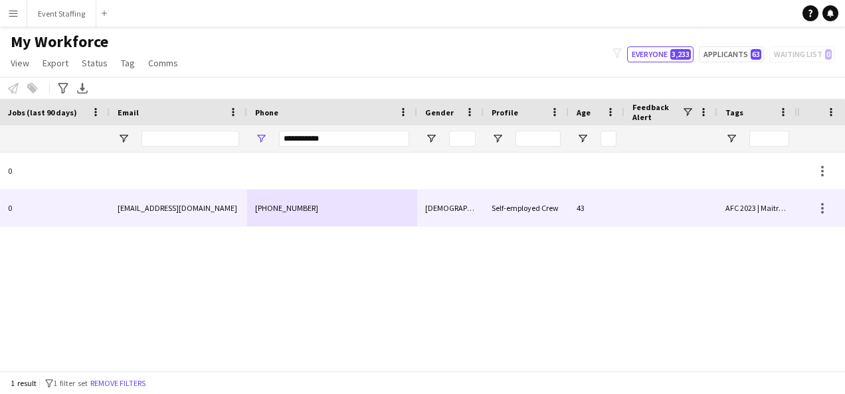
click at [311, 210] on div "[PHONE_NUMBER]" at bounding box center [332, 208] width 170 height 37
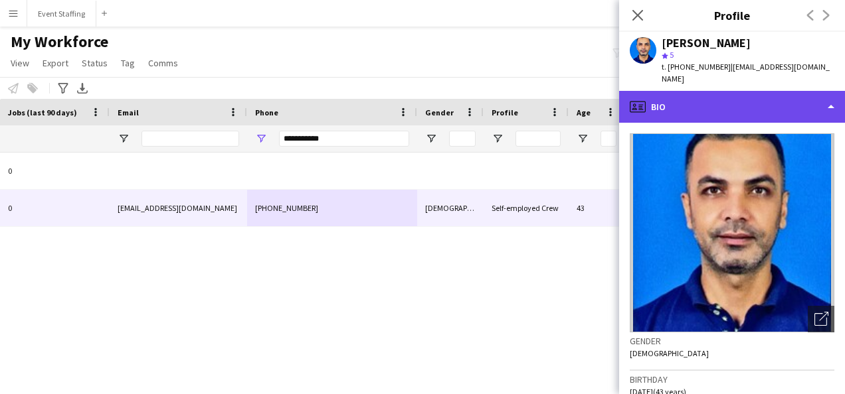
click at [708, 94] on div "profile Bio" at bounding box center [732, 107] width 226 height 32
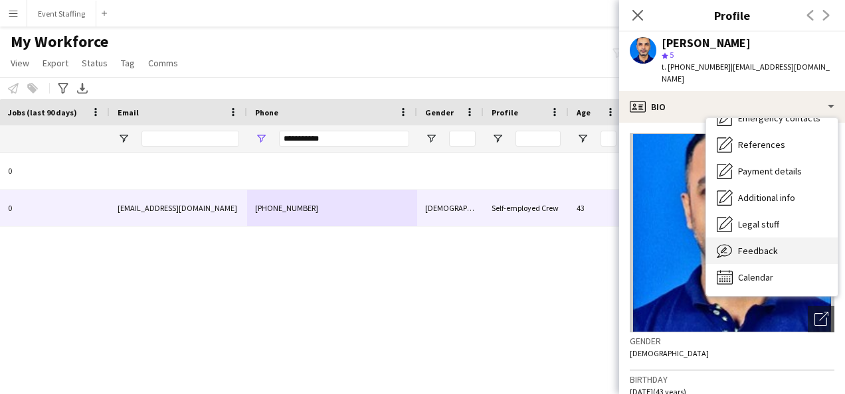
click at [770, 245] on div "Feedback Feedback" at bounding box center [771, 251] width 131 height 27
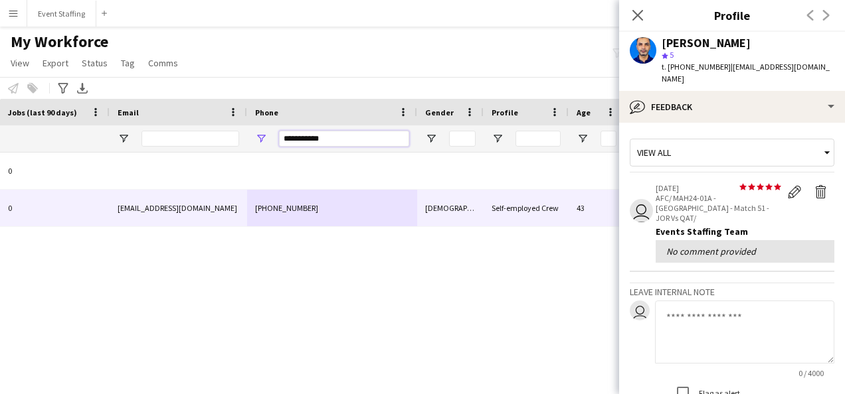
click at [300, 136] on input "**********" at bounding box center [344, 139] width 130 height 16
paste input "Phone Filter Input"
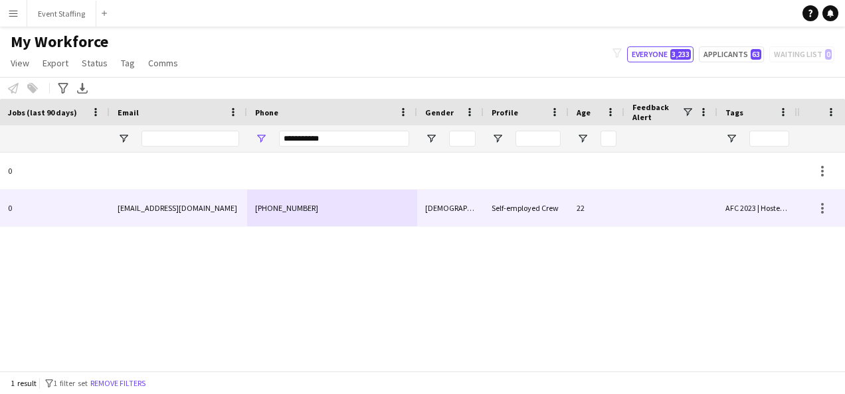
click at [316, 204] on div "[PHONE_NUMBER]" at bounding box center [332, 208] width 170 height 37
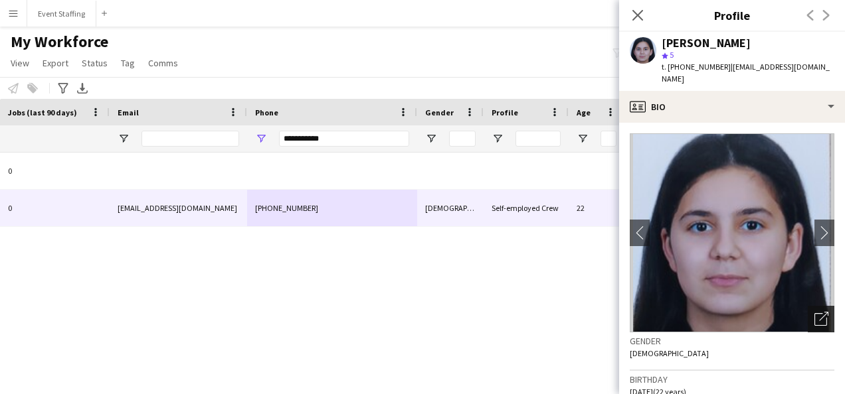
click at [814, 312] on icon "Open photos pop-in" at bounding box center [821, 319] width 14 height 14
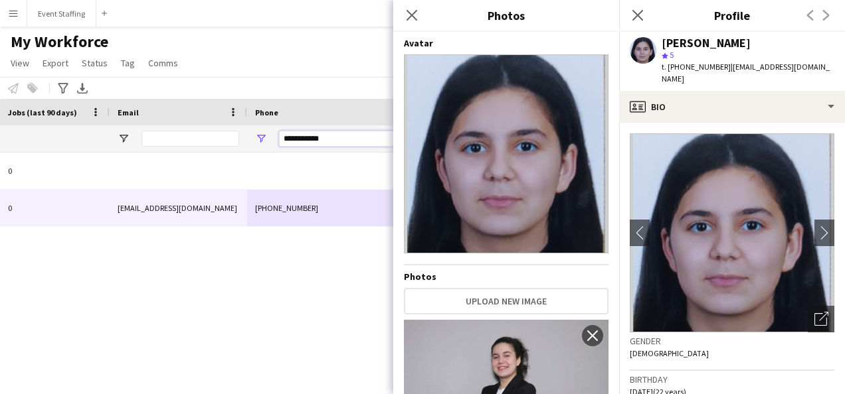
click at [315, 136] on input "**********" at bounding box center [344, 139] width 130 height 16
paste input "Phone Filter Input"
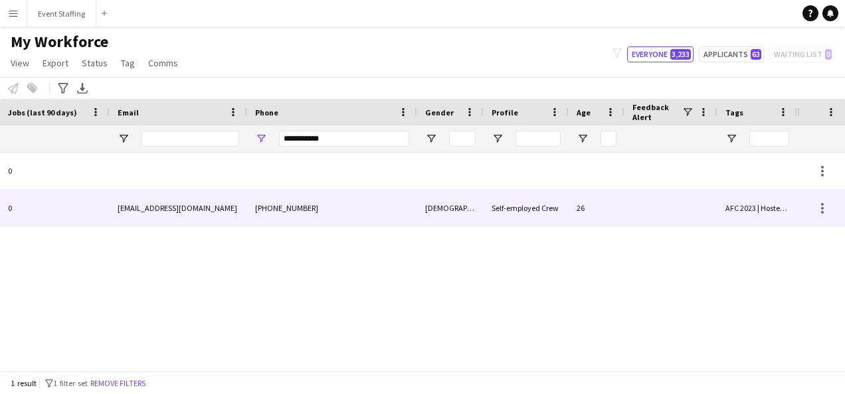
click at [325, 212] on div "[PHONE_NUMBER]" at bounding box center [332, 208] width 170 height 37
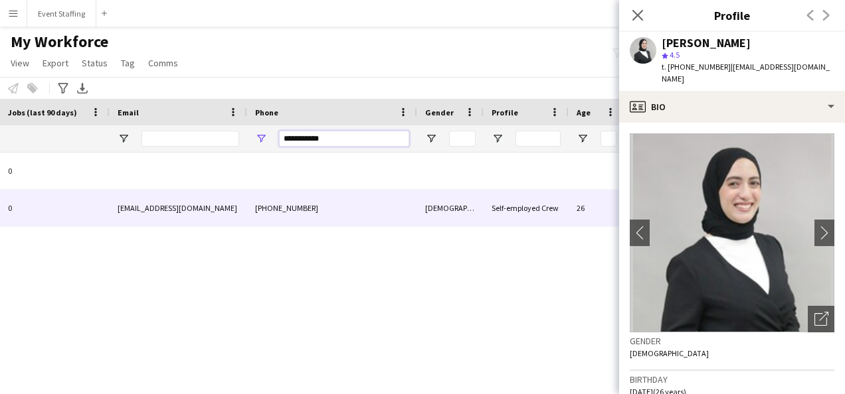
click at [313, 137] on input "**********" at bounding box center [344, 139] width 130 height 16
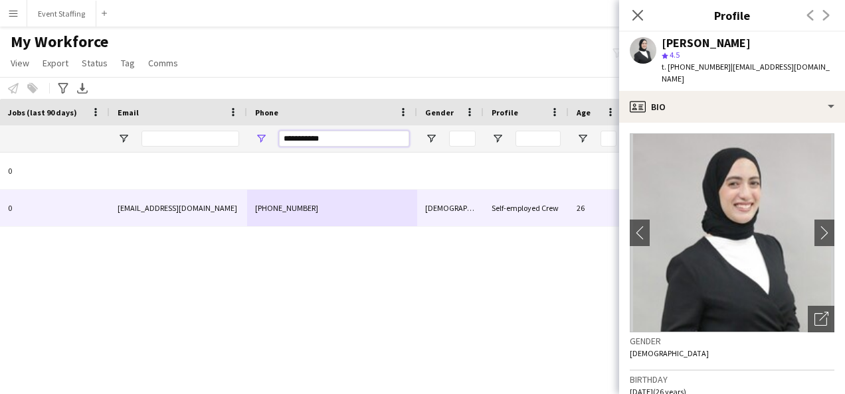
click at [313, 137] on input "**********" at bounding box center [344, 139] width 130 height 16
paste input "Phone Filter Input"
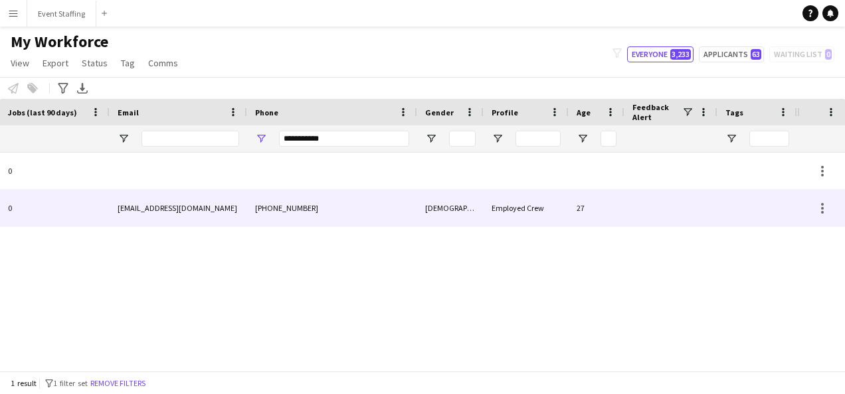
click at [301, 211] on div "[PHONE_NUMBER]" at bounding box center [332, 208] width 170 height 37
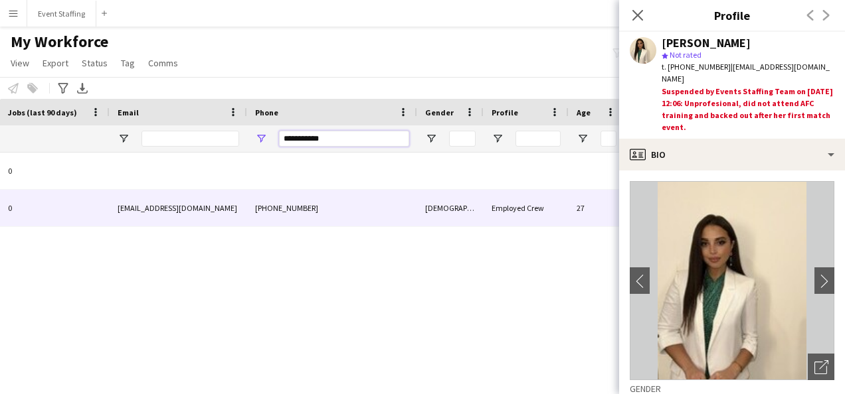
click at [311, 139] on input "**********" at bounding box center [344, 139] width 130 height 16
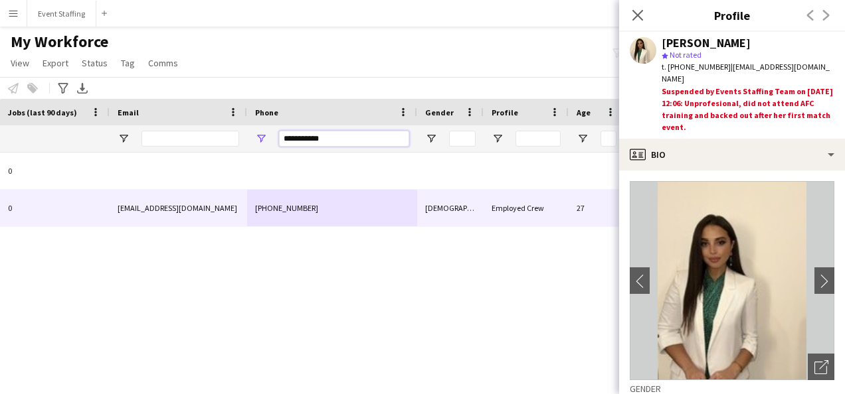
click at [311, 139] on input "**********" at bounding box center [344, 139] width 130 height 16
paste input "Phone Filter Input"
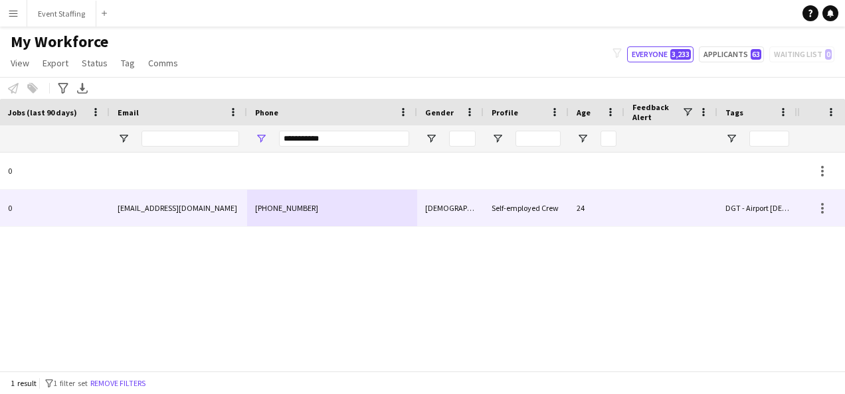
click at [310, 206] on div "[PHONE_NUMBER]" at bounding box center [332, 208] width 170 height 37
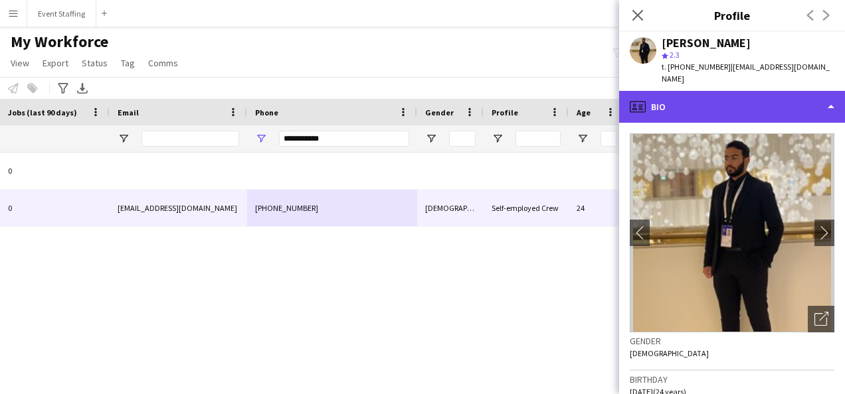
click at [659, 91] on div "profile Bio" at bounding box center [732, 107] width 226 height 32
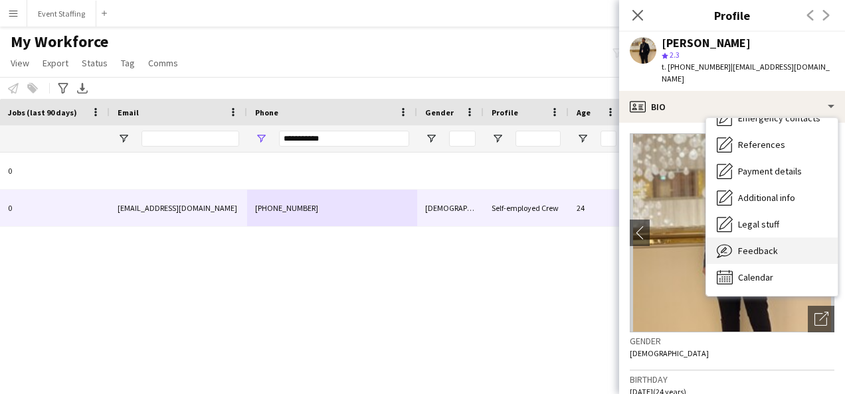
click at [758, 245] on span "Feedback" at bounding box center [758, 251] width 40 height 12
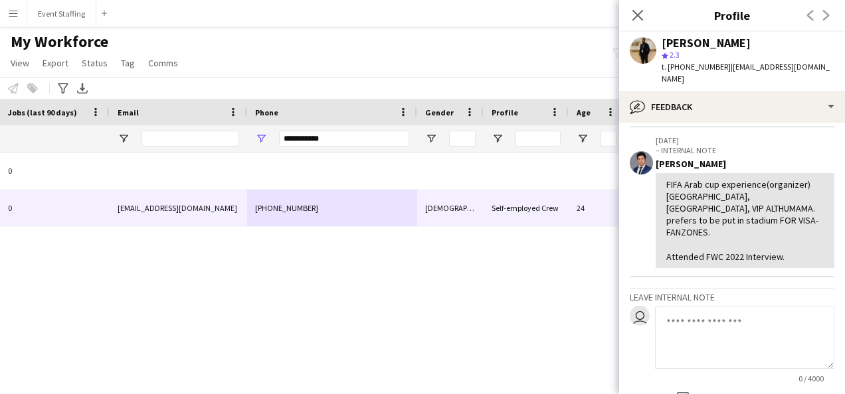
scroll to position [234, 0]
click at [309, 135] on input "**********" at bounding box center [344, 139] width 130 height 16
paste input "Phone Filter Input"
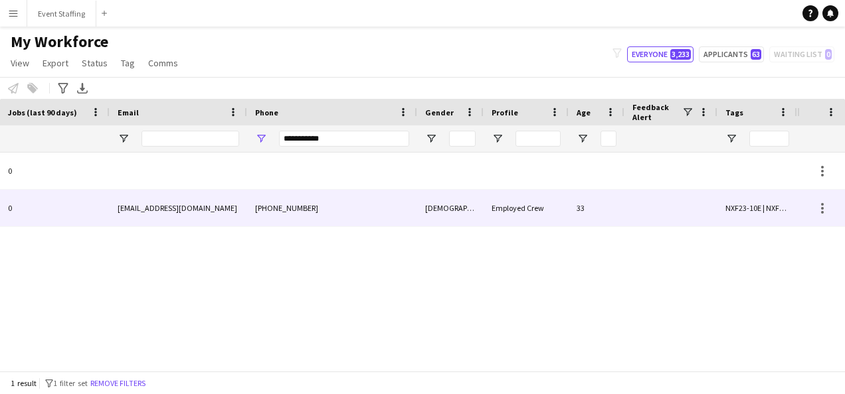
click at [347, 202] on div "[PHONE_NUMBER]" at bounding box center [332, 208] width 170 height 37
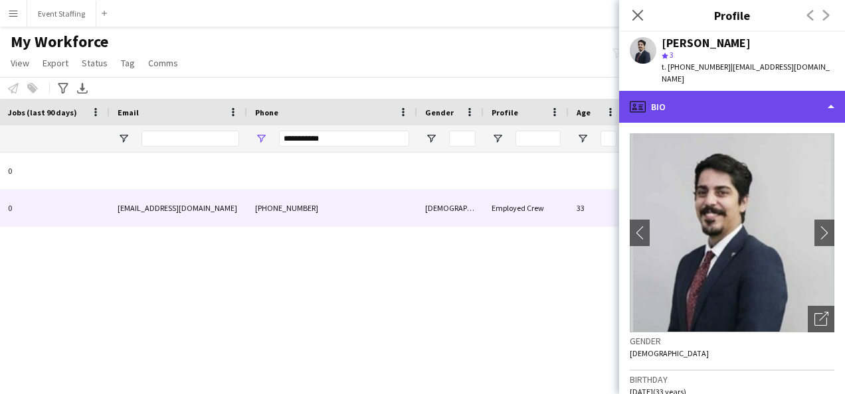
click at [734, 94] on div "profile Bio" at bounding box center [732, 107] width 226 height 32
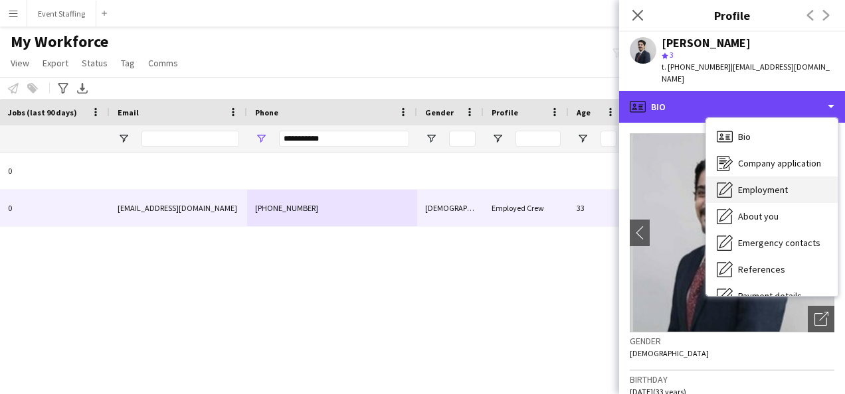
scroll to position [125, 0]
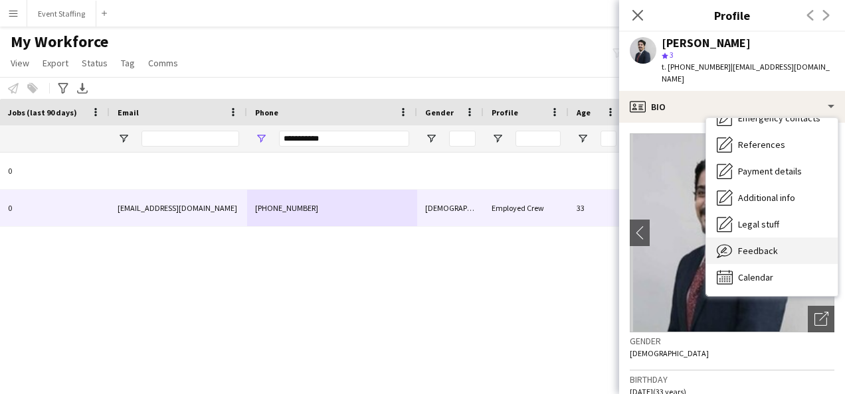
click at [776, 240] on div "Feedback Feedback" at bounding box center [771, 251] width 131 height 27
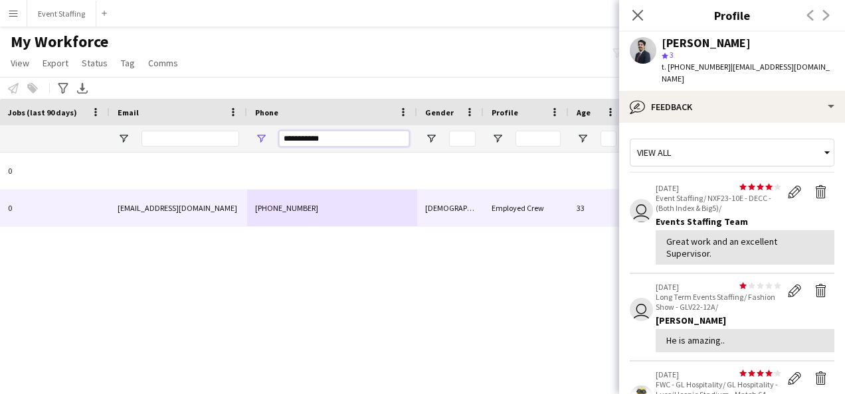
click at [332, 141] on input "**********" at bounding box center [344, 139] width 130 height 16
paste input "Phone Filter Input"
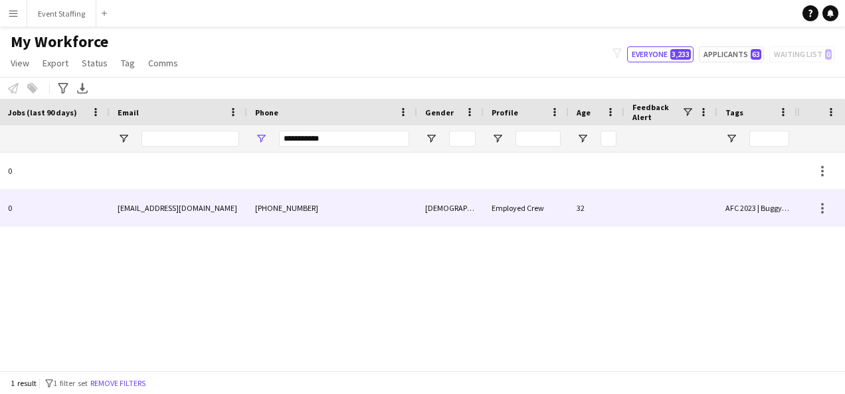
click at [284, 204] on div "[PHONE_NUMBER]" at bounding box center [332, 208] width 170 height 37
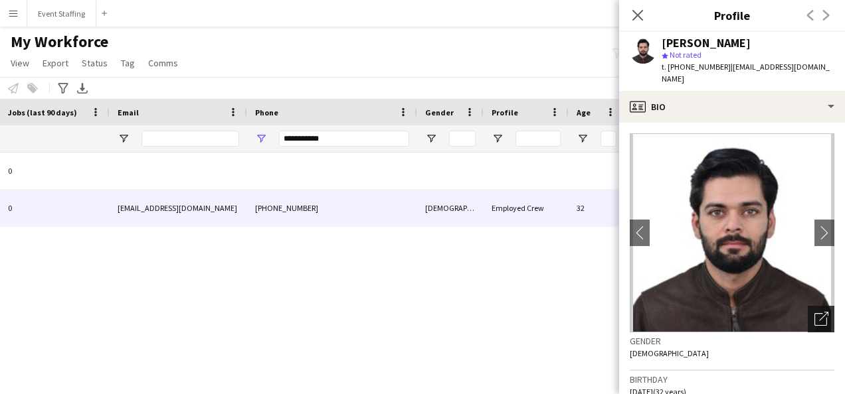
click at [814, 312] on icon "Open photos pop-in" at bounding box center [821, 319] width 14 height 14
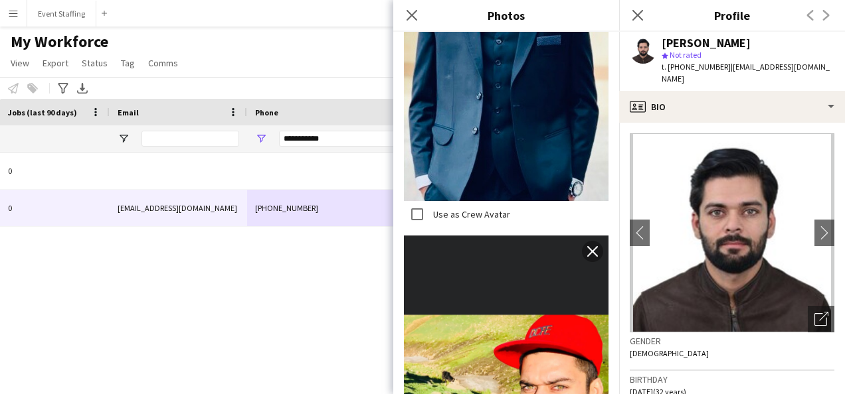
scroll to position [1459, 0]
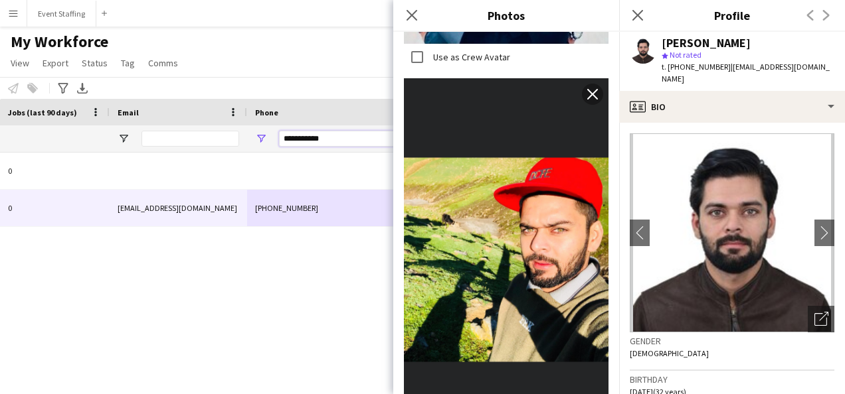
click at [304, 141] on input "**********" at bounding box center [344, 139] width 130 height 16
paste input "***"
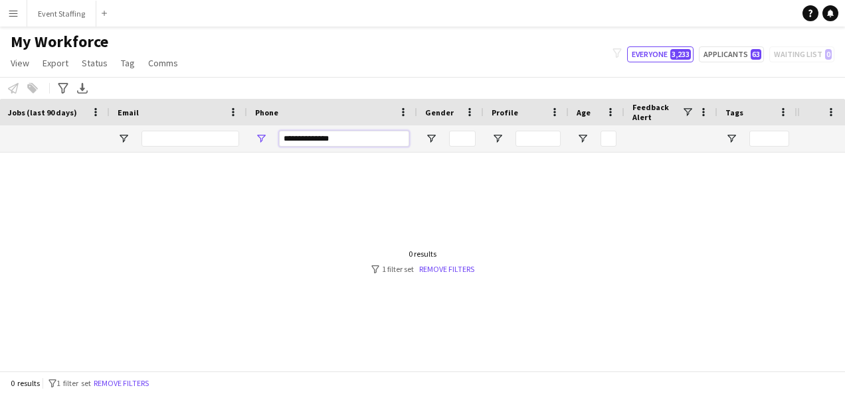
click at [320, 135] on input "**********" at bounding box center [344, 139] width 130 height 16
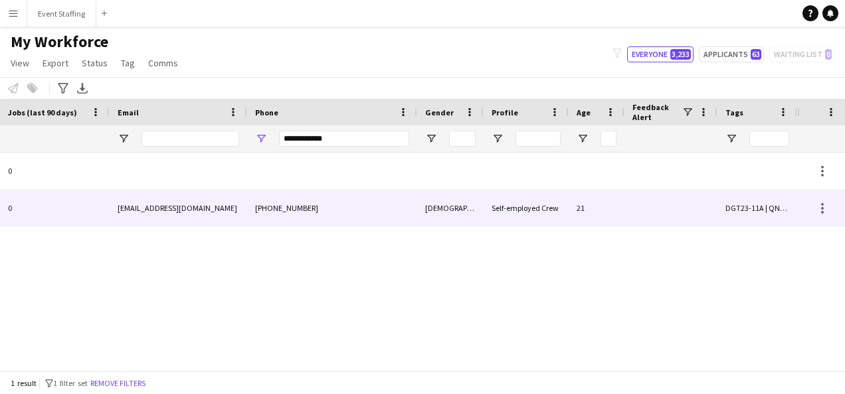
click at [277, 201] on div "[PHONE_NUMBER]" at bounding box center [332, 208] width 170 height 37
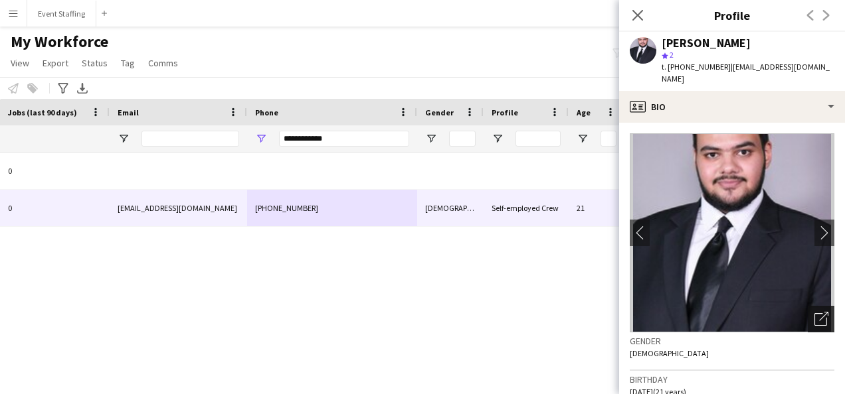
click at [814, 323] on icon "Open photos pop-in" at bounding box center [821, 319] width 14 height 14
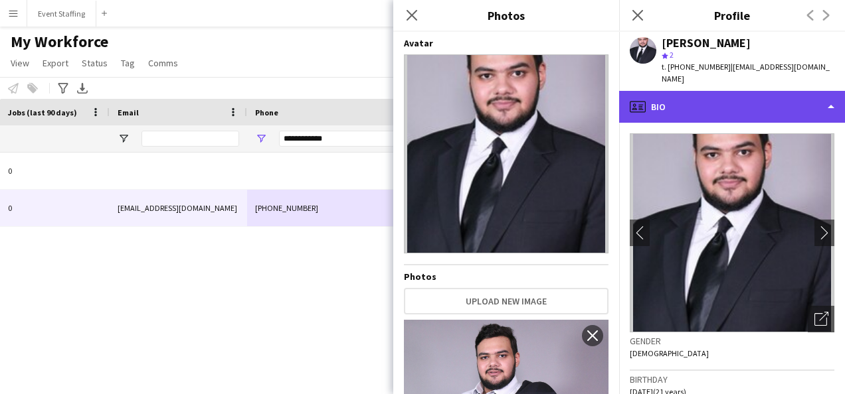
click at [689, 110] on div "profile Bio" at bounding box center [732, 107] width 226 height 32
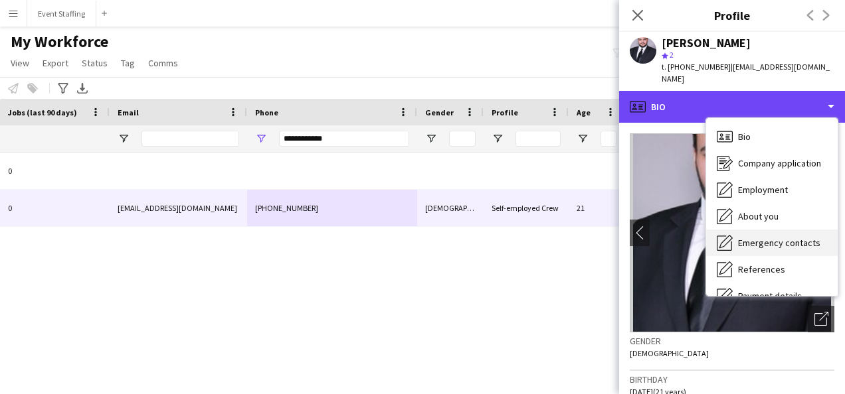
scroll to position [125, 0]
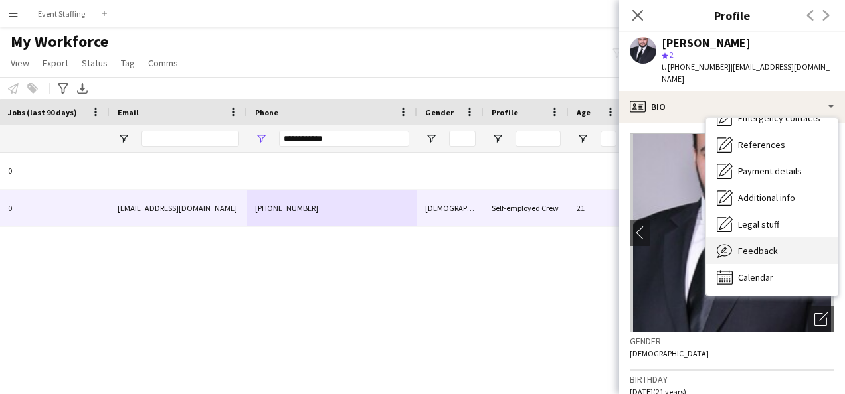
click at [762, 255] on span "Feedback" at bounding box center [758, 251] width 40 height 12
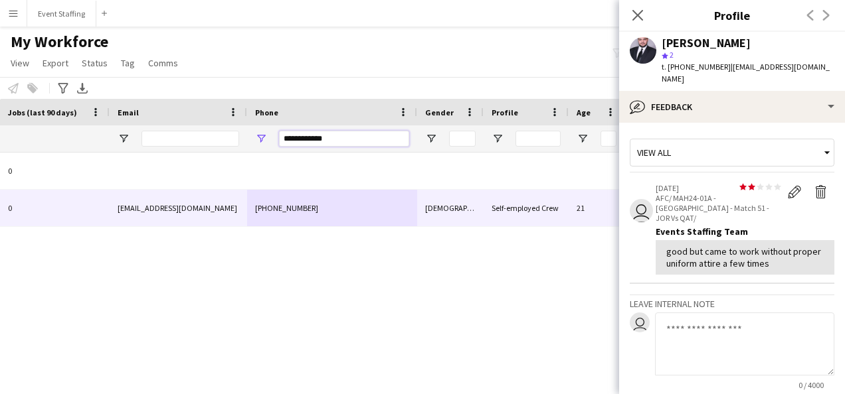
click at [297, 138] on input "**********" at bounding box center [344, 139] width 130 height 16
paste input "Phone Filter Input"
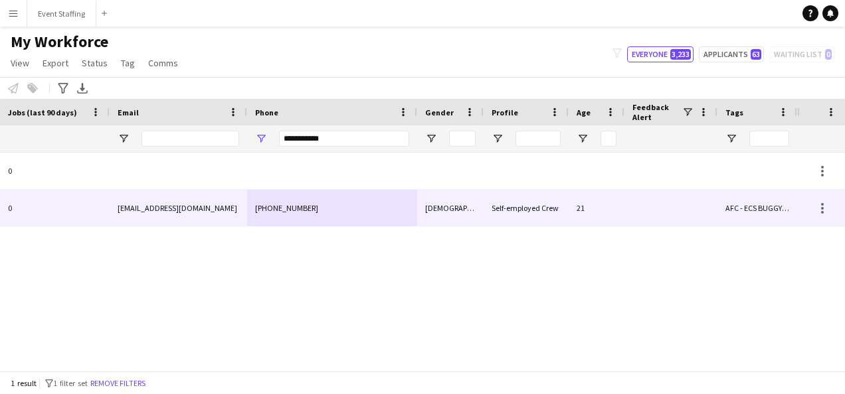
click at [305, 208] on div "[PHONE_NUMBER]" at bounding box center [332, 208] width 170 height 37
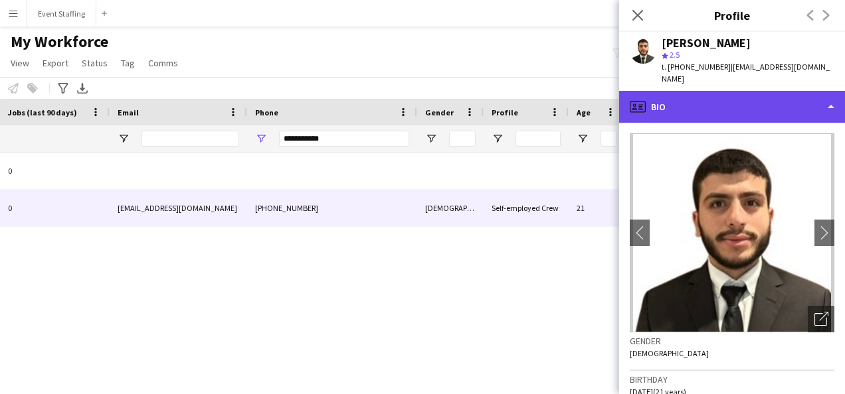
click at [687, 102] on div "profile Bio" at bounding box center [732, 107] width 226 height 32
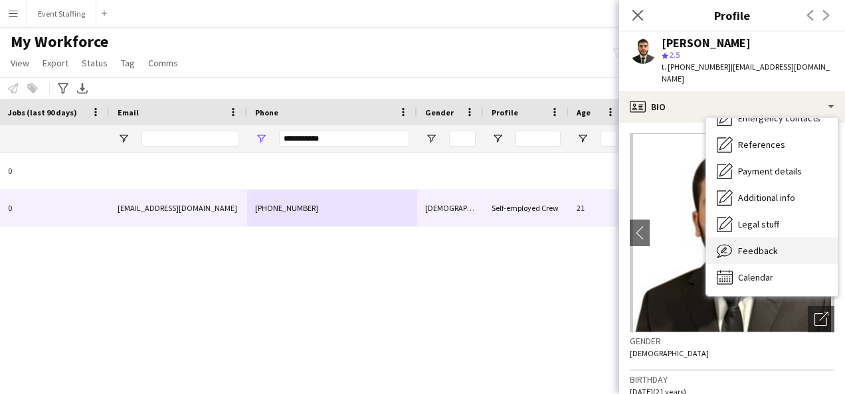
click at [764, 246] on div "Feedback Feedback" at bounding box center [771, 251] width 131 height 27
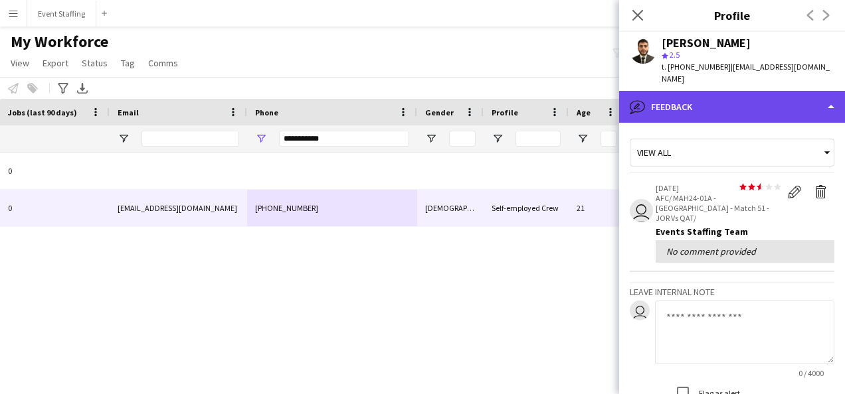
click at [667, 91] on div "bubble-pencil Feedback" at bounding box center [732, 107] width 226 height 32
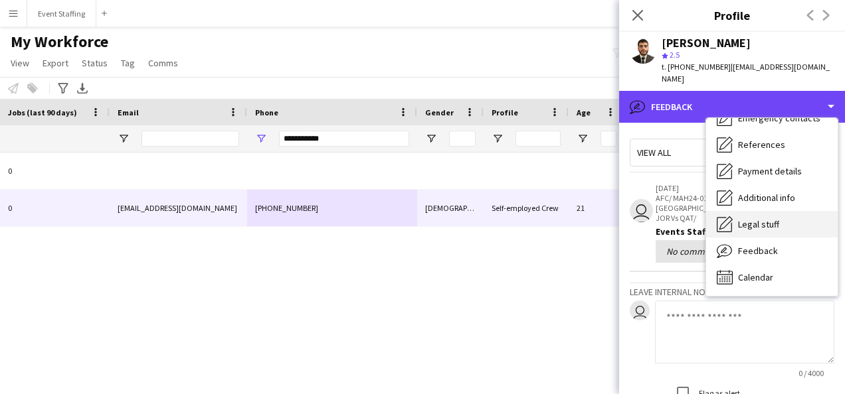
scroll to position [0, 0]
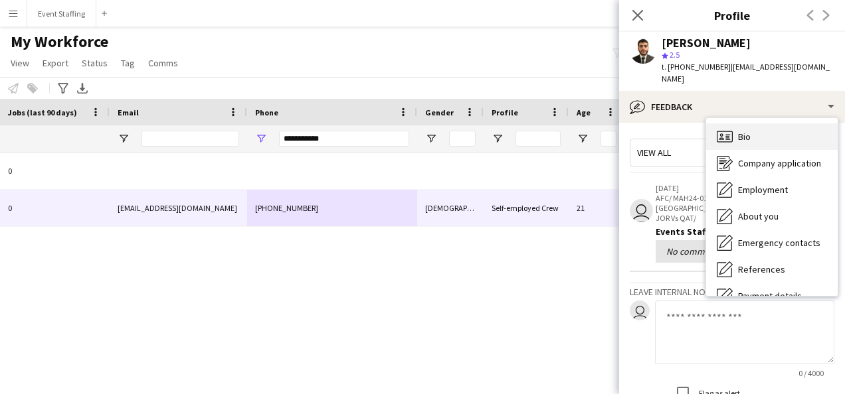
click at [747, 131] on span "Bio" at bounding box center [744, 137] width 13 height 12
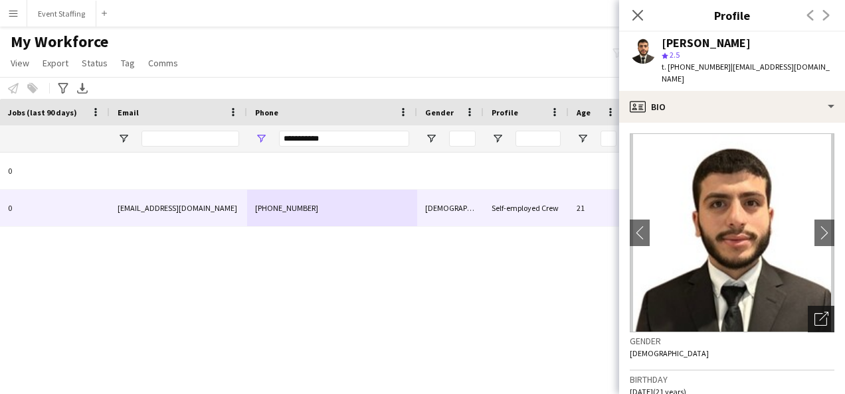
click at [814, 312] on icon "Open photos pop-in" at bounding box center [821, 319] width 14 height 14
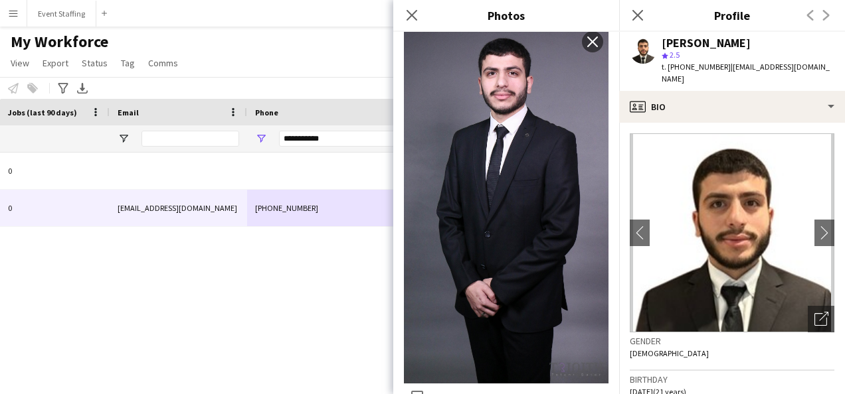
scroll to position [1335, 0]
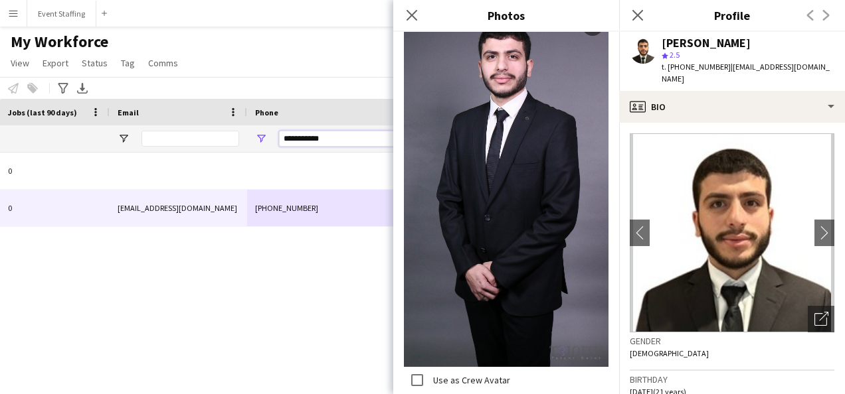
click at [311, 146] on input "**********" at bounding box center [344, 139] width 130 height 16
paste input "Phone Filter Input"
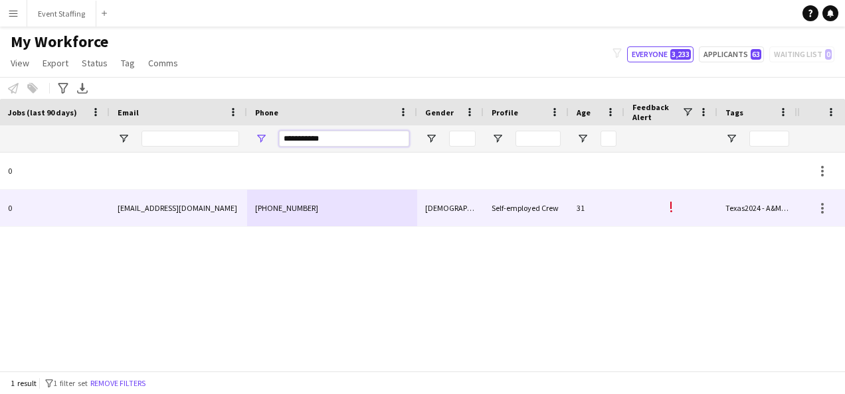
type input "**********"
click at [317, 211] on div "[PHONE_NUMBER]" at bounding box center [332, 208] width 170 height 37
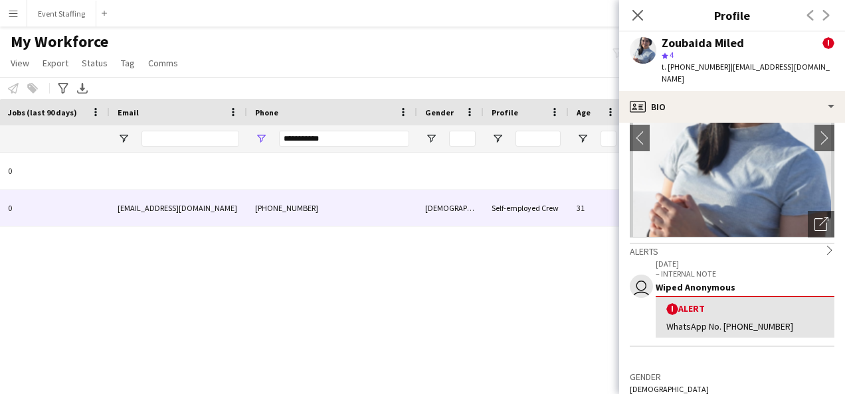
scroll to position [0, 0]
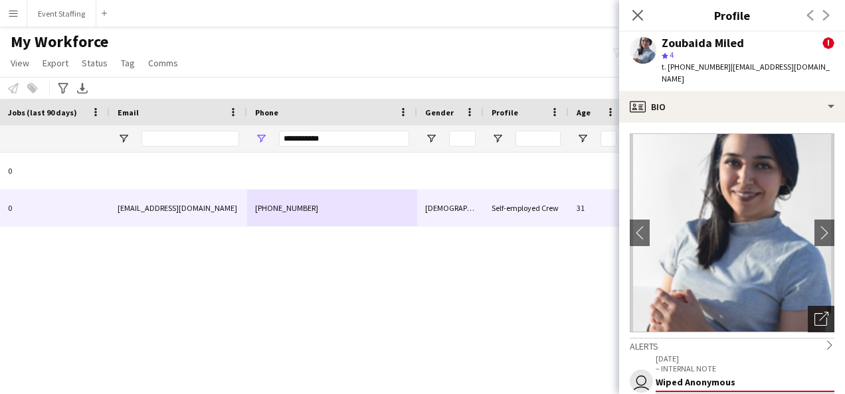
click at [815, 312] on icon "Open photos pop-in" at bounding box center [821, 319] width 14 height 14
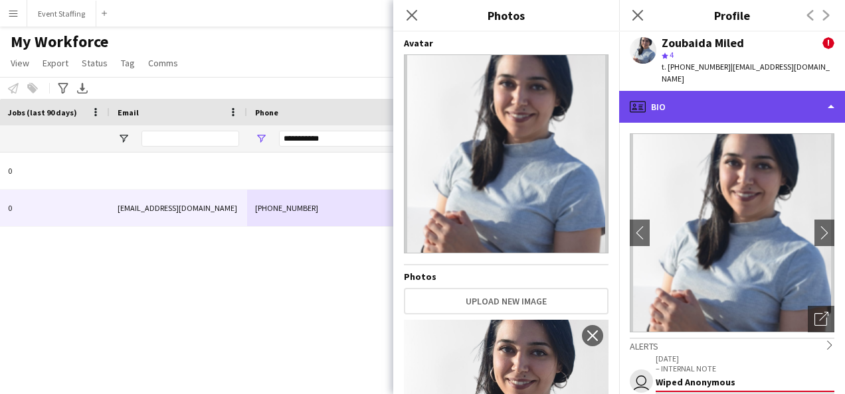
click at [666, 94] on div "profile Bio" at bounding box center [732, 107] width 226 height 32
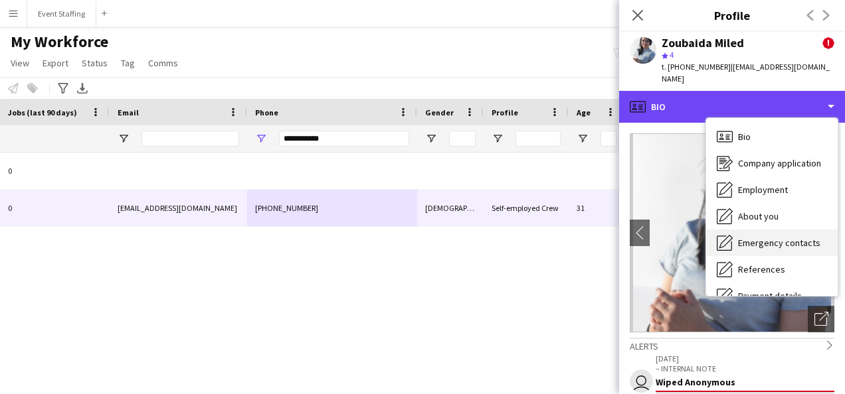
scroll to position [125, 0]
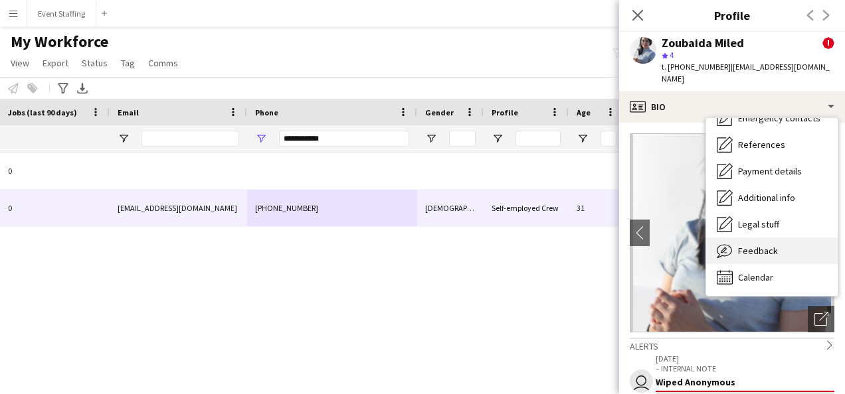
click at [752, 245] on span "Feedback" at bounding box center [758, 251] width 40 height 12
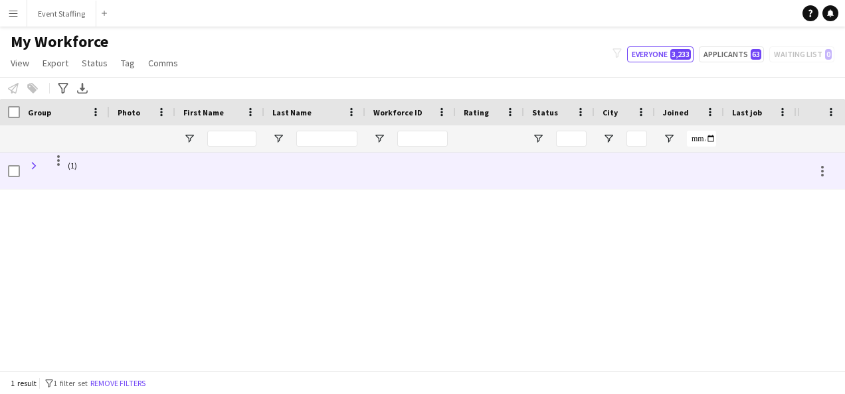
click at [37, 167] on span at bounding box center [34, 166] width 12 height 12
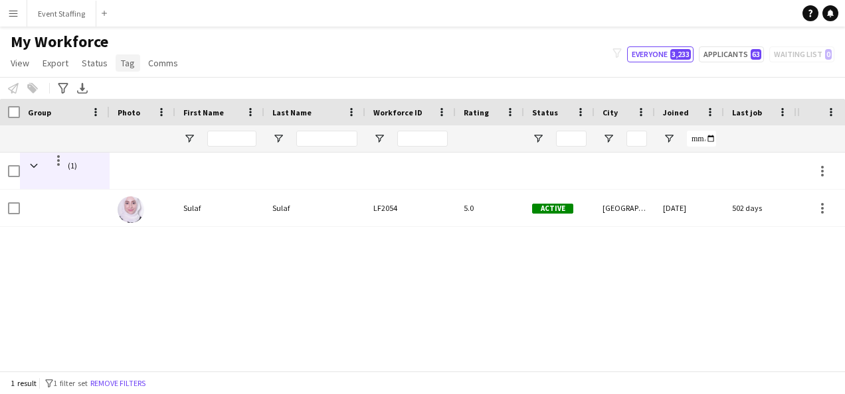
click at [126, 64] on span "Tag" at bounding box center [128, 63] width 14 height 12
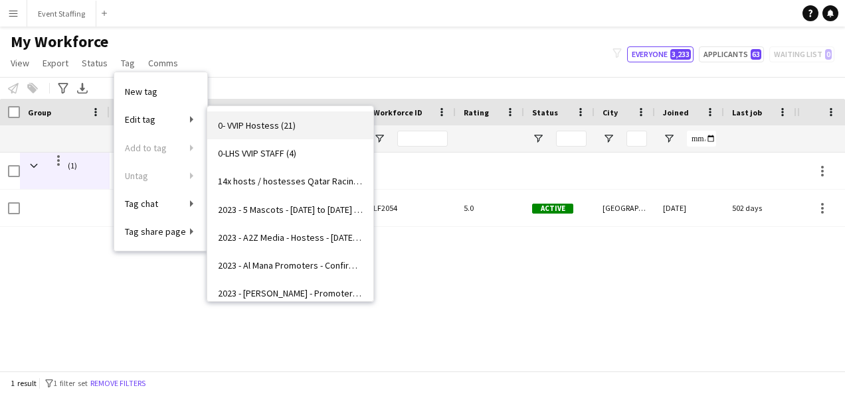
click at [267, 121] on span "0- VVIP Hostess (21)" at bounding box center [257, 126] width 78 height 12
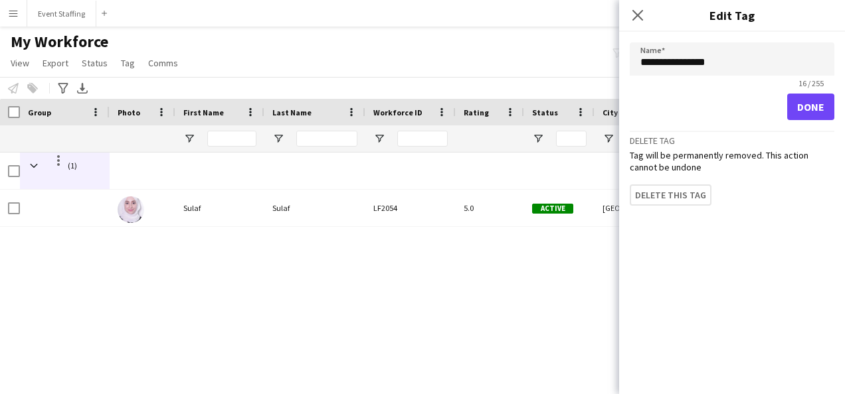
click at [365, 267] on div "(1) 0 Sulaf Sulaf LF2054 5.0 Active Doha 29-04-2022 502 days 0 sulaf.n.q@gmail.…" at bounding box center [398, 257] width 797 height 208
click at [124, 65] on span "Tag" at bounding box center [128, 63] width 14 height 12
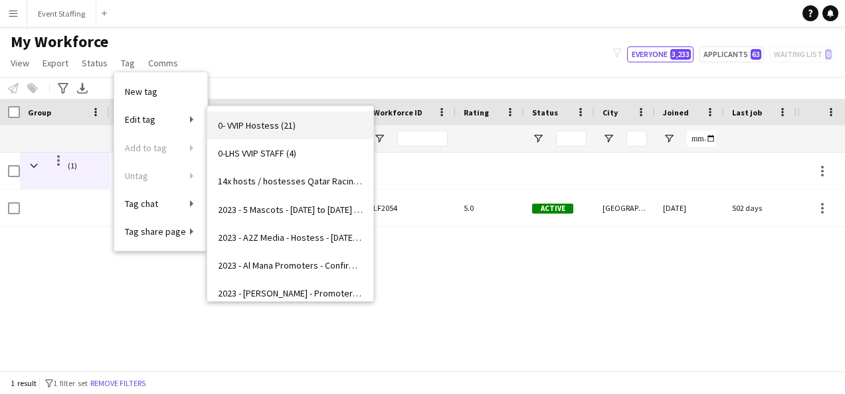
click at [284, 125] on span "0- VVIP Hostess (21)" at bounding box center [257, 126] width 78 height 12
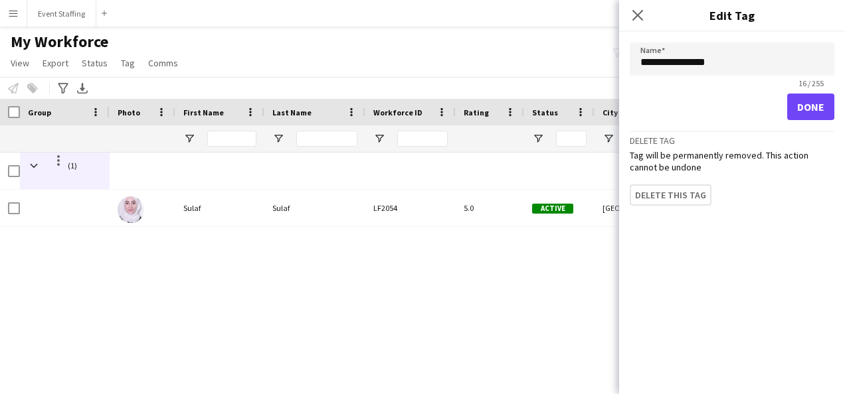
click at [400, 255] on div "(1) 0 Sulaf Sulaf LF2054 5.0 Active Doha 29-04-2022 502 days 0 sulaf.n.q@gmail.…" at bounding box center [398, 257] width 797 height 208
click at [637, 17] on icon "Close pop-in" at bounding box center [637, 15] width 13 height 13
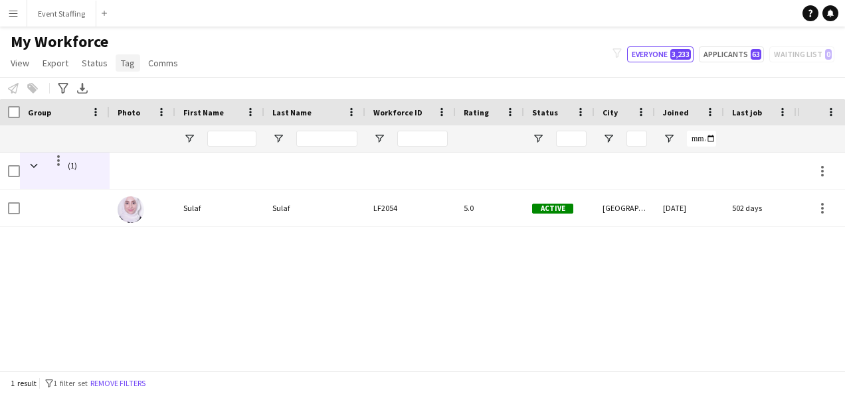
click at [131, 68] on span "Tag" at bounding box center [128, 63] width 14 height 12
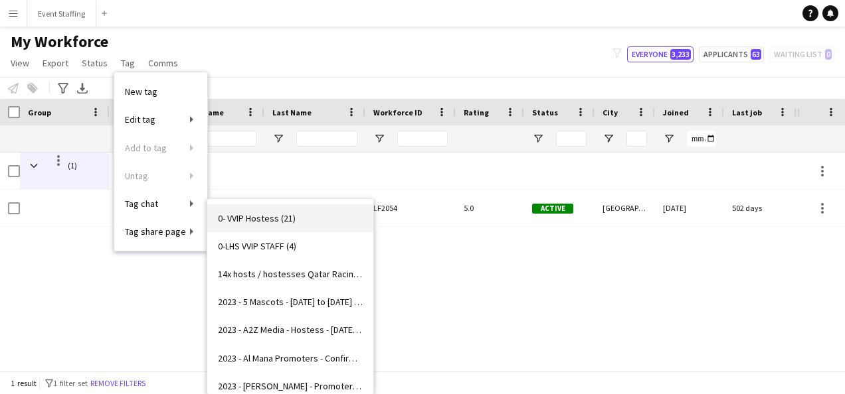
click at [258, 220] on span "0- VVIP Hostess (21)" at bounding box center [257, 218] width 78 height 12
